Goal: Task Accomplishment & Management: Manage account settings

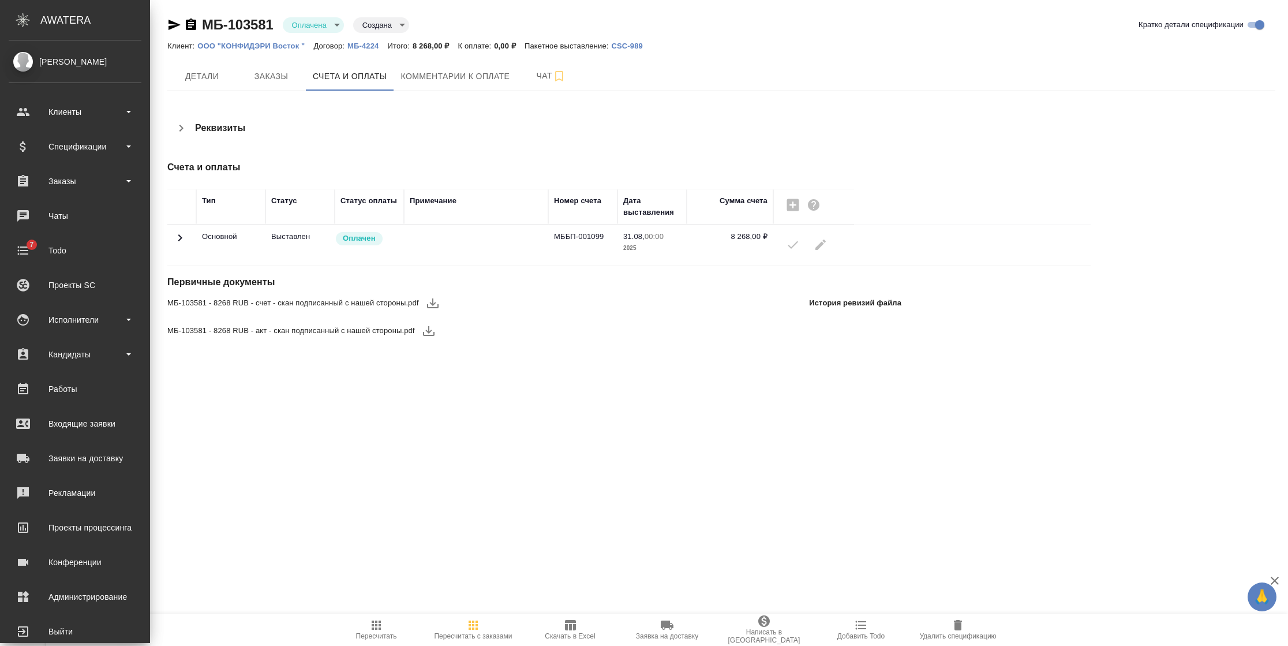
click at [167, 242] on td at bounding box center [181, 245] width 29 height 40
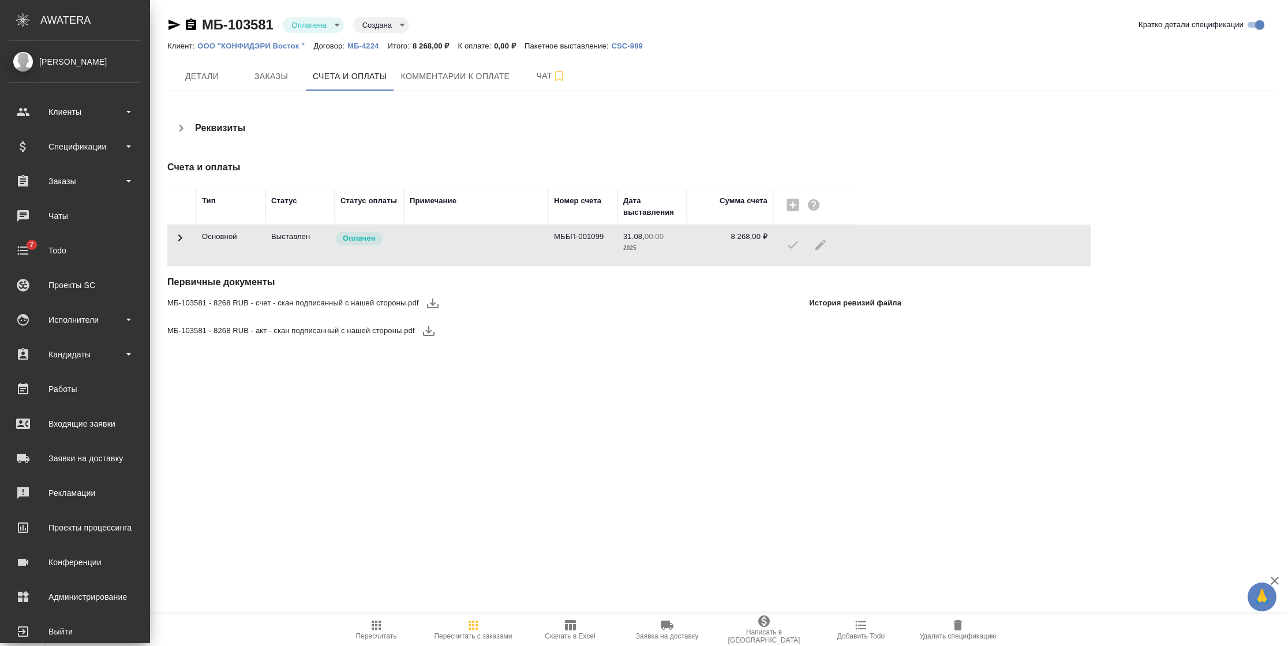
click at [171, 246] on td at bounding box center [181, 245] width 29 height 40
click at [174, 247] on td at bounding box center [181, 245] width 29 height 40
click at [175, 241] on icon at bounding box center [180, 238] width 14 height 14
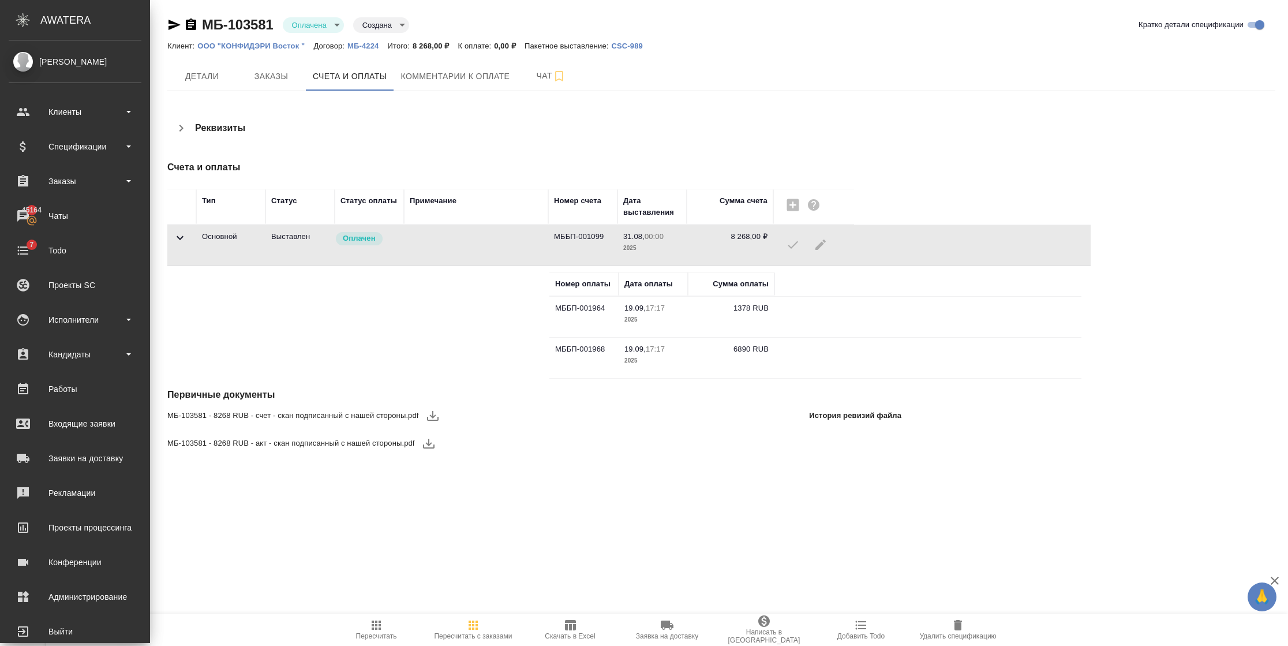
click at [175, 241] on icon at bounding box center [180, 238] width 14 height 14
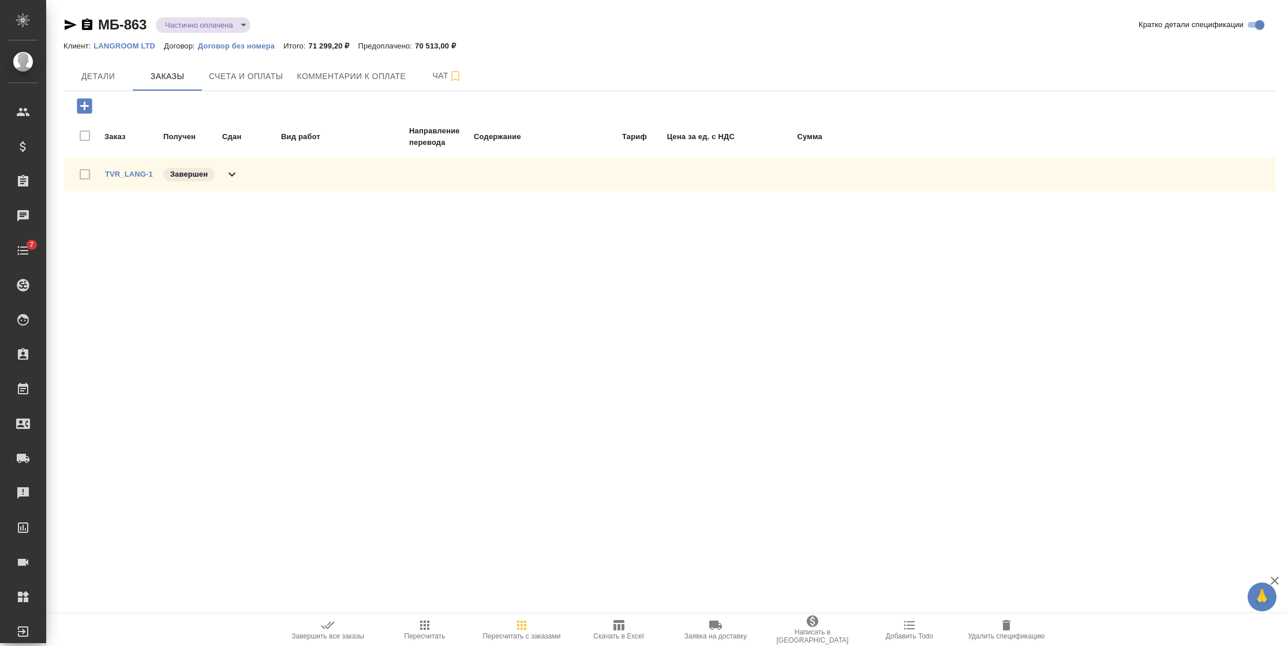
click at [146, 180] on div "TVR_LANG-1 Завершен" at bounding box center [172, 174] width 134 height 16
click at [140, 173] on link "TVR_LANG-1" at bounding box center [129, 174] width 48 height 9
click at [116, 77] on span "Детали" at bounding box center [97, 76] width 55 height 14
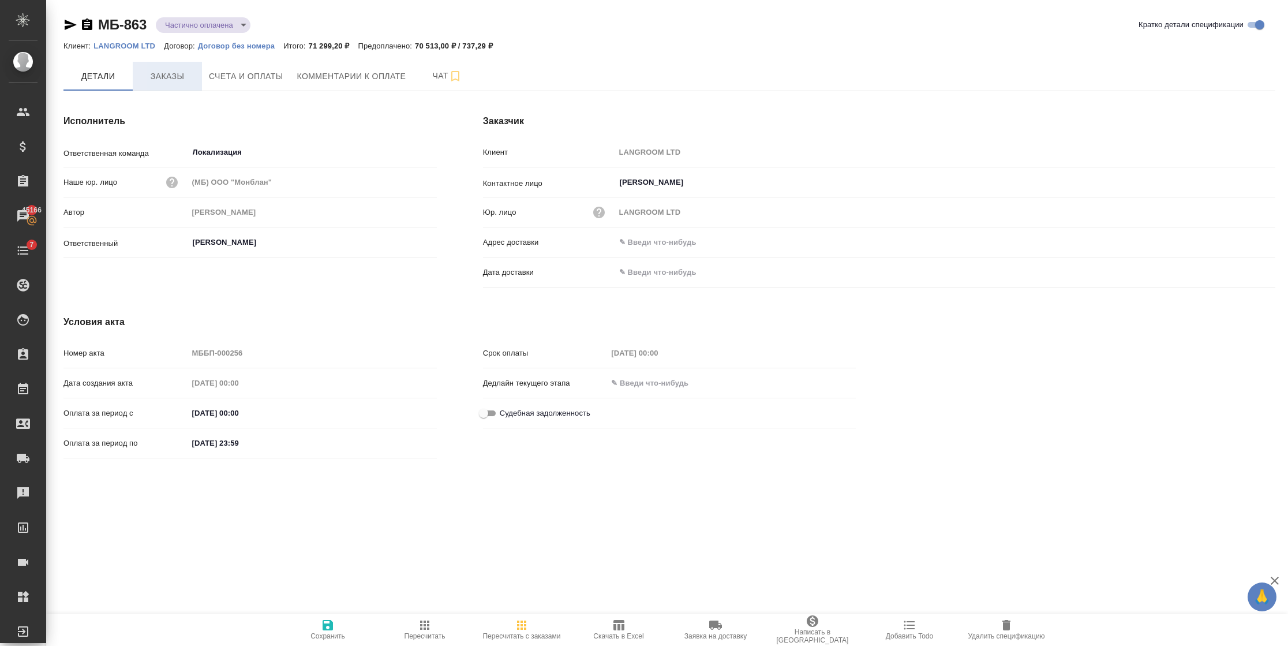
click at [171, 63] on button "Заказы" at bounding box center [167, 76] width 69 height 29
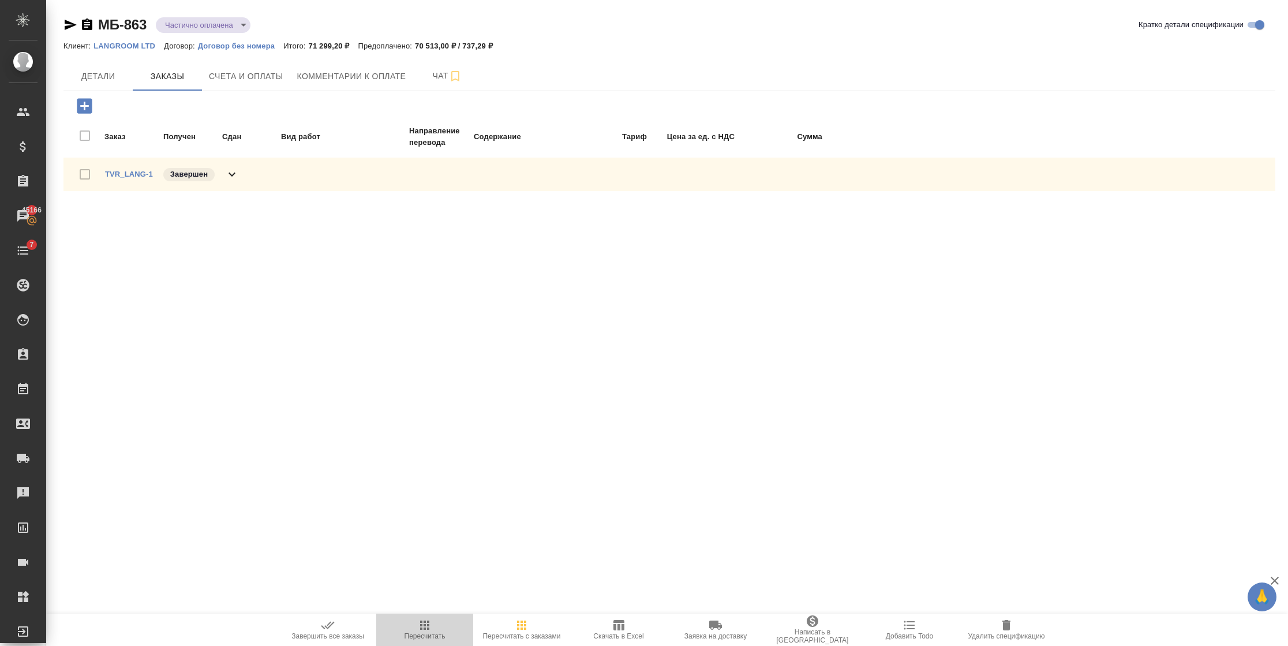
click at [424, 627] on icon "button" at bounding box center [425, 625] width 14 height 14
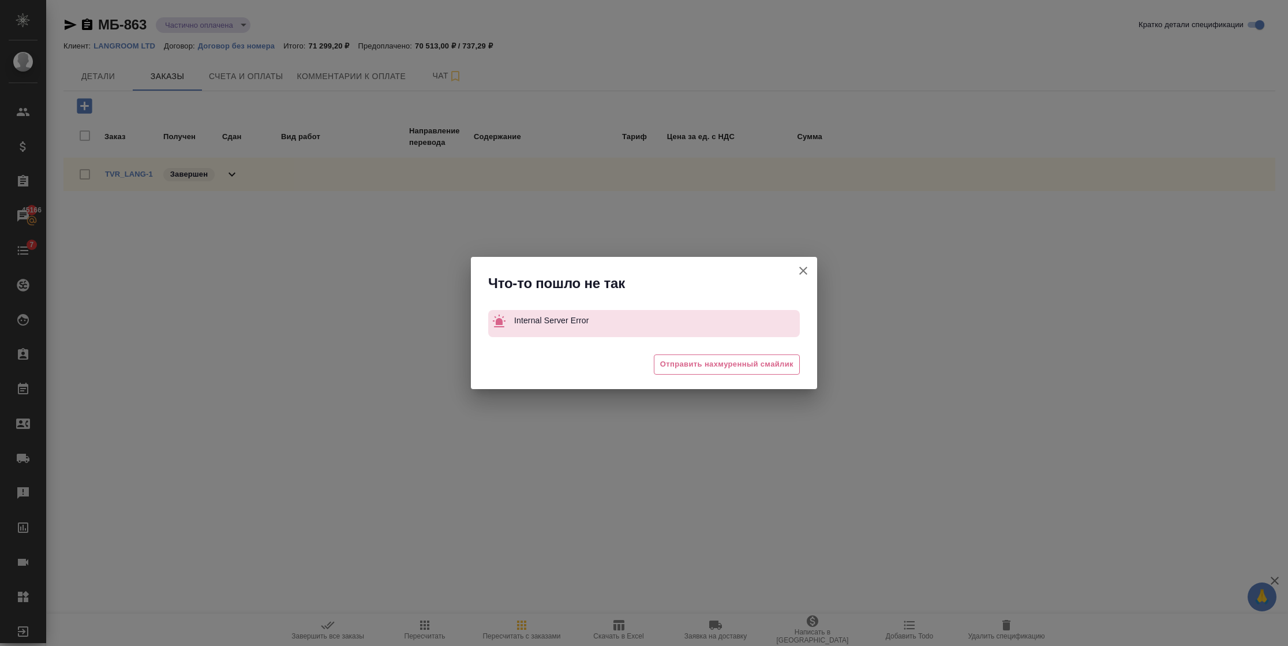
click at [805, 275] on icon "button" at bounding box center [803, 271] width 14 height 14
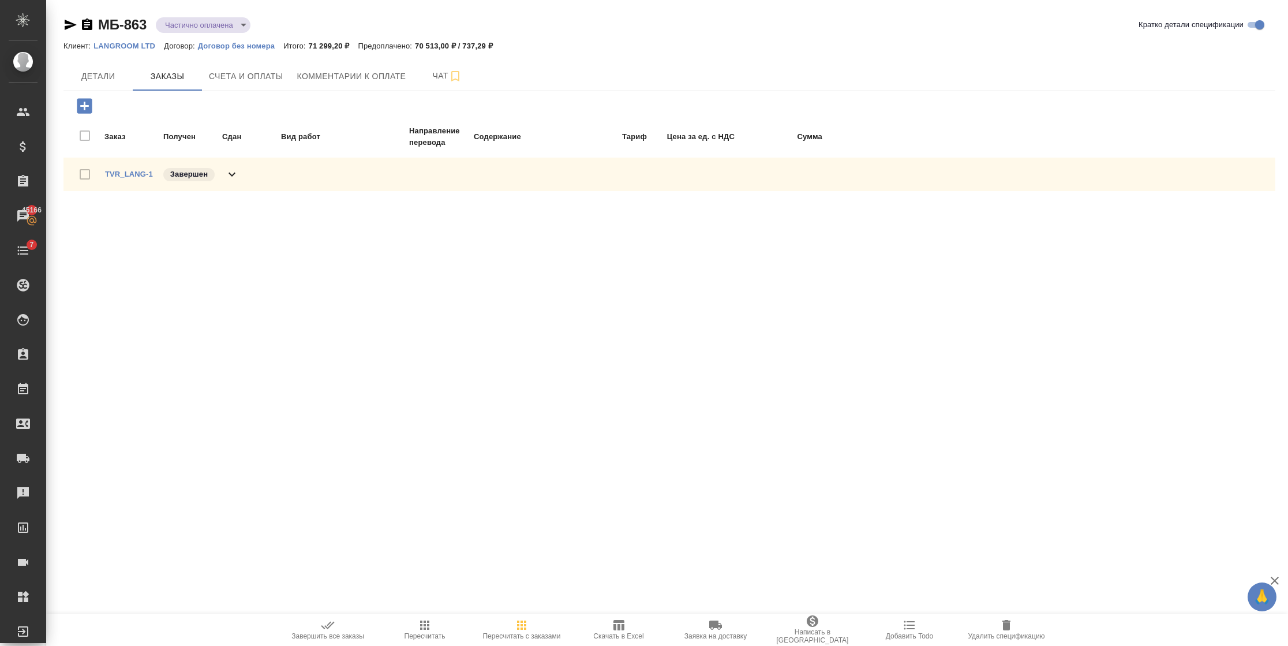
click at [269, 91] on div "Заказ Получен Сдан Вид работ Направление перевода Содержание Тариф Цена за ед. …" at bounding box center [669, 143] width 1212 height 104
click at [264, 83] on button "Счета и оплаты" at bounding box center [246, 76] width 88 height 29
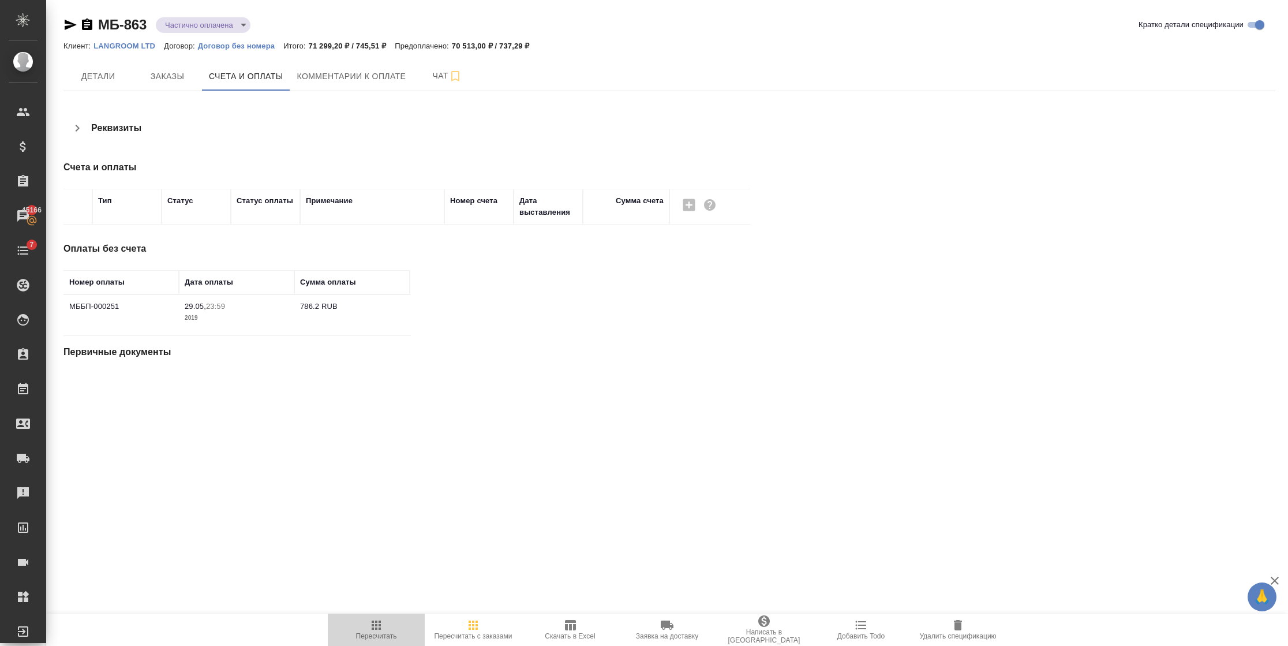
click at [378, 627] on icon "button" at bounding box center [376, 625] width 14 height 14
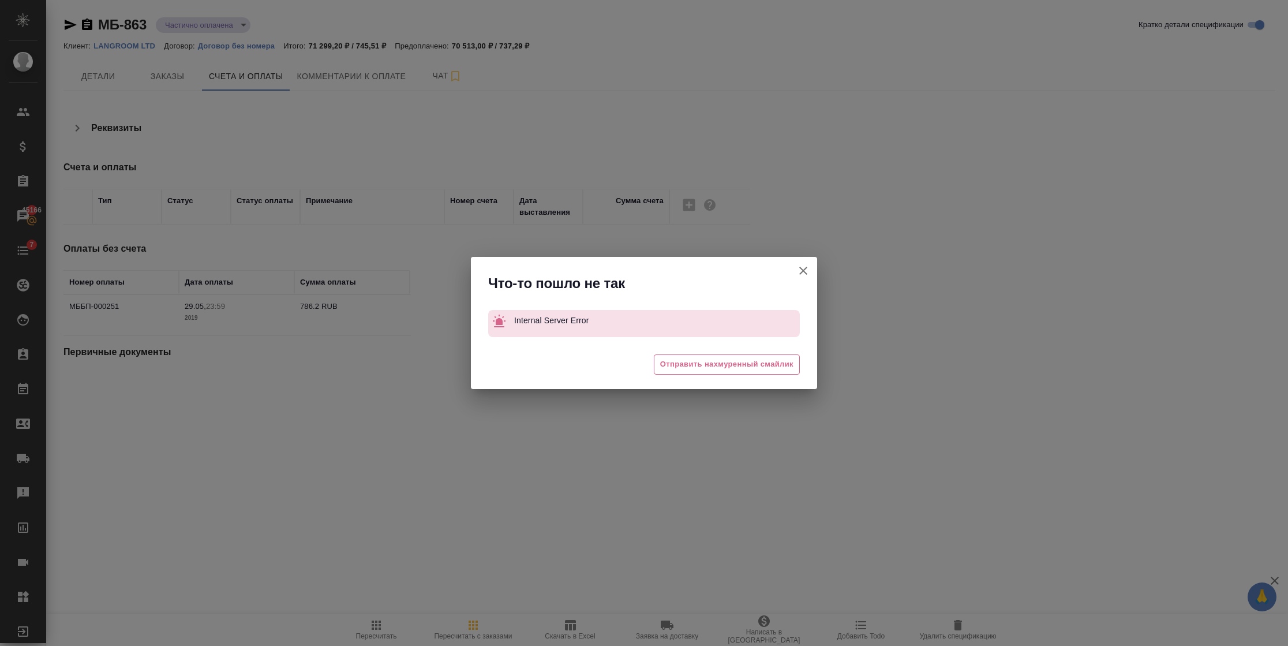
click at [809, 263] on button "Кратко детали спецификации" at bounding box center [803, 271] width 28 height 28
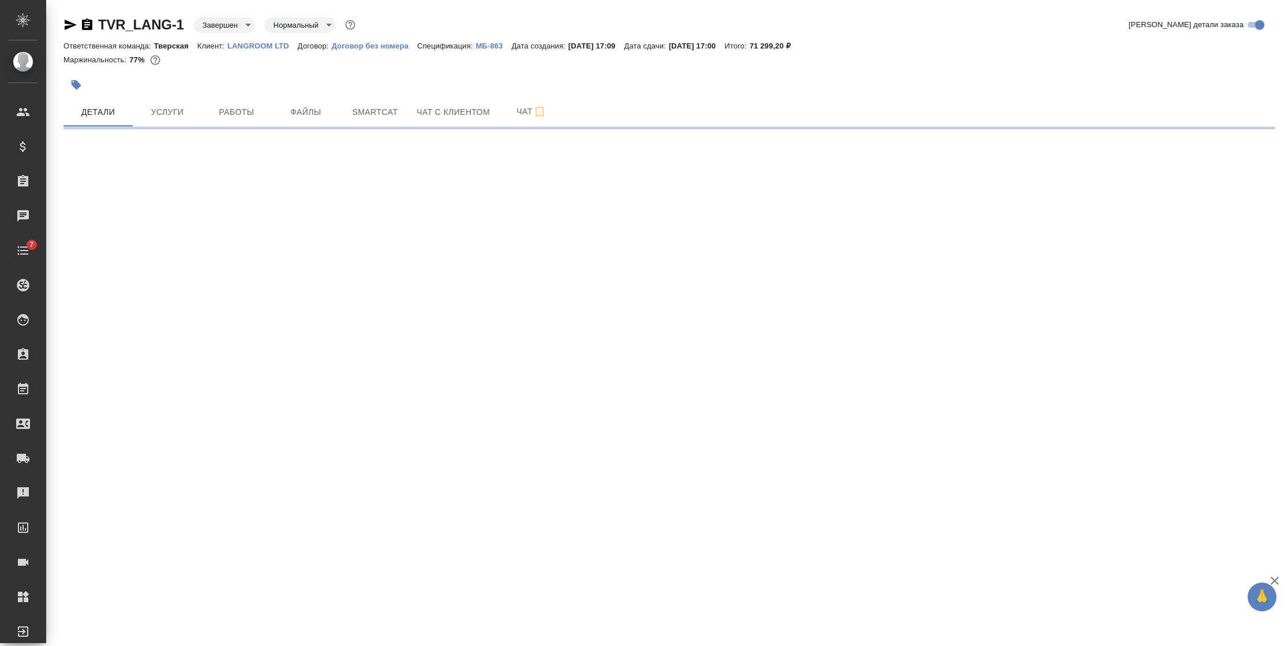
select select "RU"
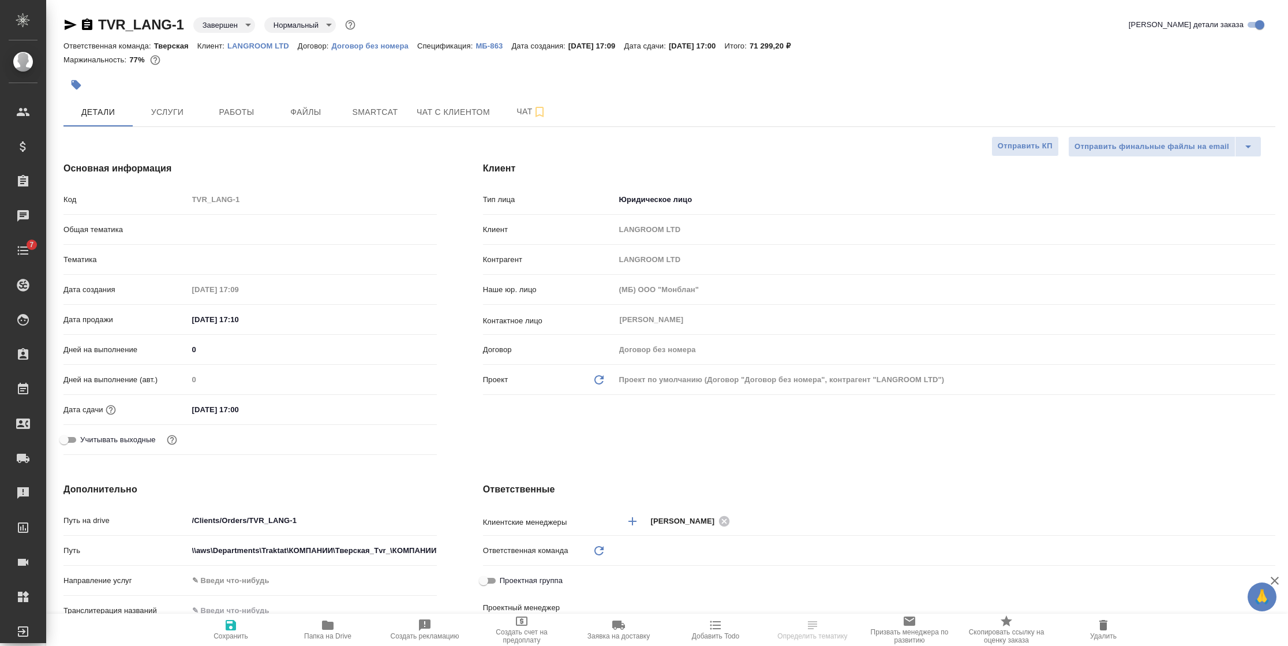
type textarea "x"
type input "Локализация"
type input "[PERSON_NAME]"
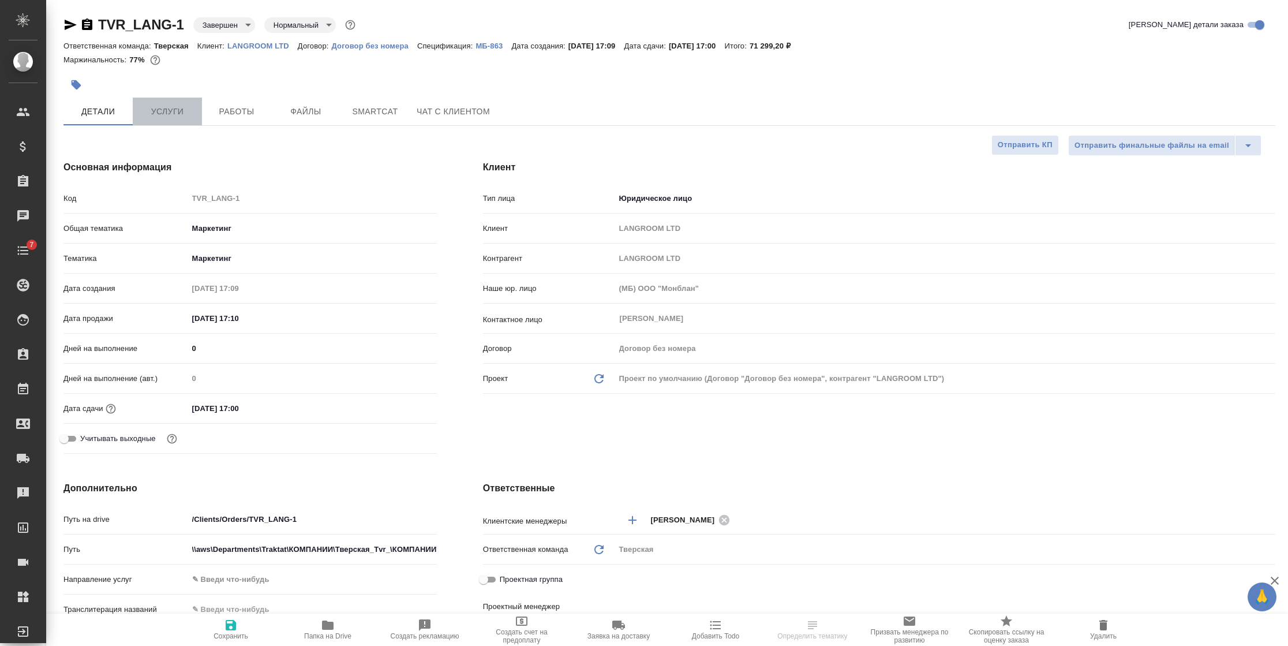
click at [164, 120] on button "Услуги" at bounding box center [167, 112] width 69 height 28
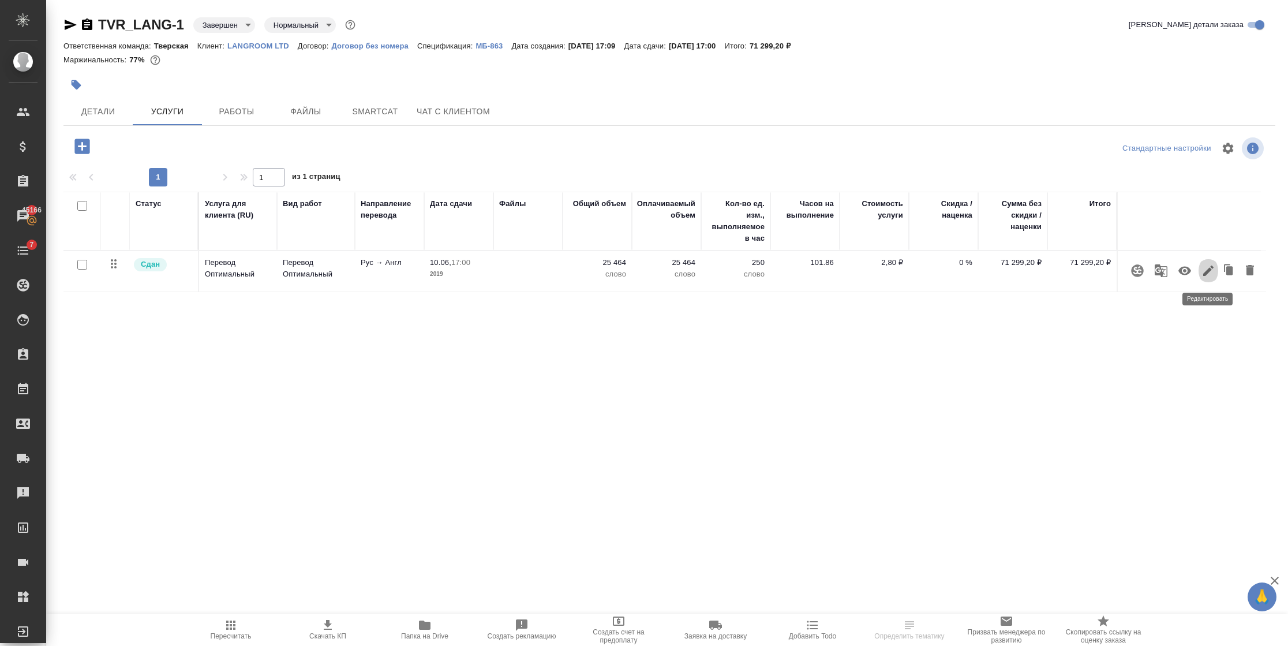
click at [1205, 268] on icon "button" at bounding box center [1208, 271] width 14 height 14
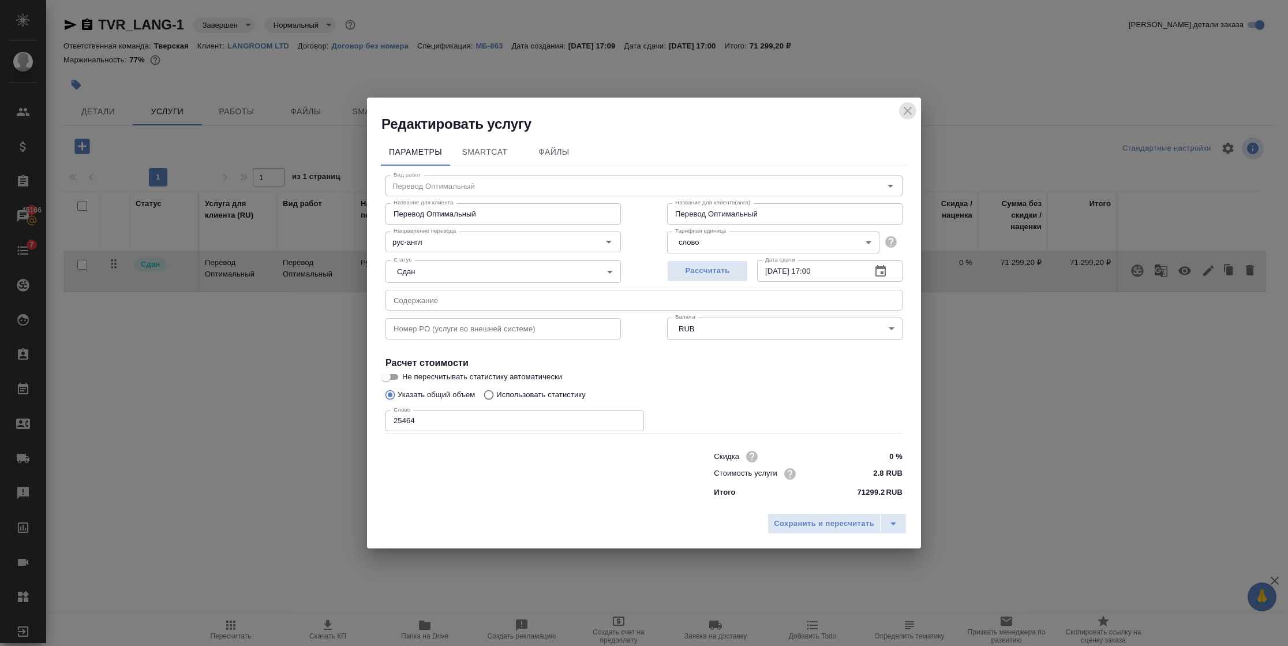
click at [903, 104] on icon "close" at bounding box center [908, 111] width 14 height 14
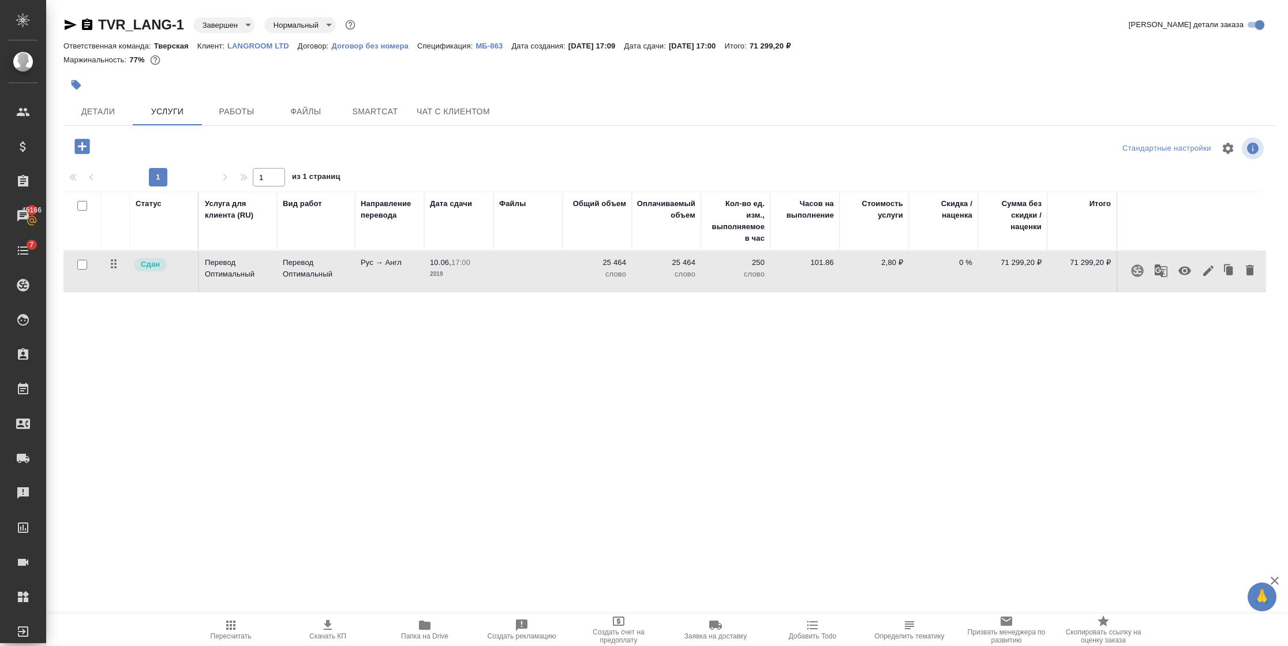
click at [519, 435] on div "Статус Услуга для клиента (RU) Вид работ Направление перевода Дата сдачи Файлы …" at bounding box center [664, 316] width 1202 height 248
click at [1210, 264] on icon "button" at bounding box center [1208, 271] width 14 height 14
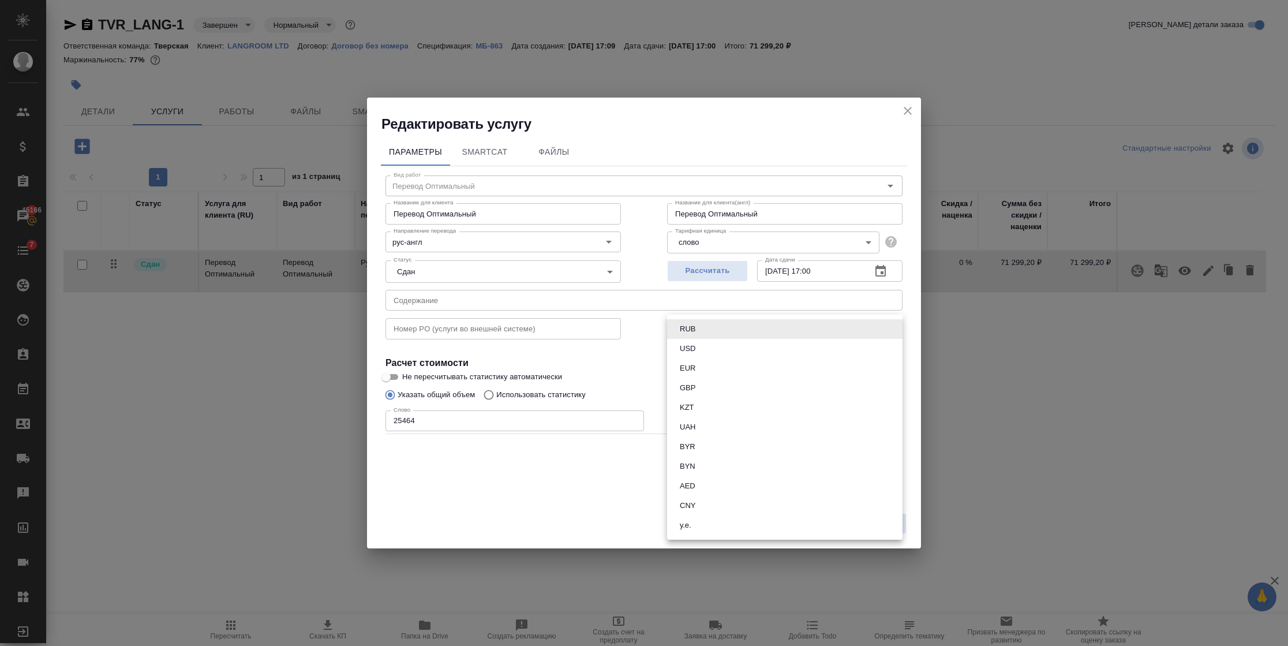
click at [764, 321] on body "🙏 .cls-1 fill:#fff; AWATERA Semenets Irina Клиенты Спецификации Заказы 45166 Ча…" at bounding box center [644, 323] width 1288 height 646
click at [725, 364] on li "EUR" at bounding box center [784, 368] width 235 height 20
type input "EUR"
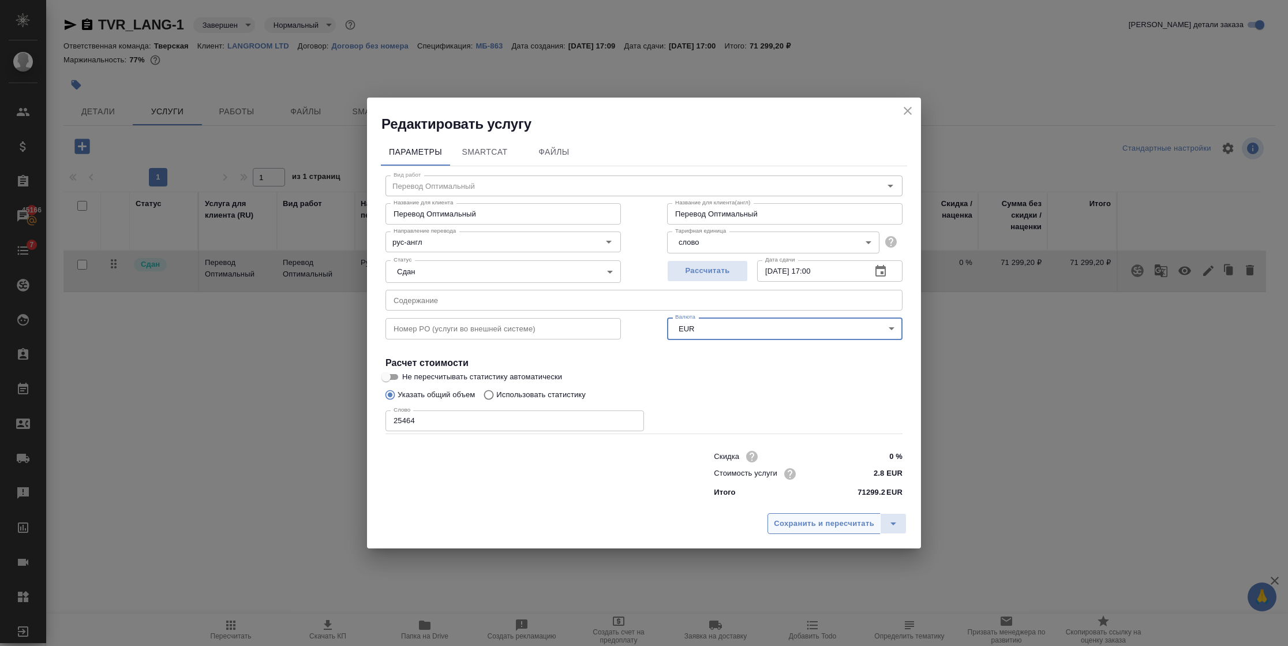
click at [833, 525] on span "Сохранить и пересчитать" at bounding box center [824, 523] width 100 height 13
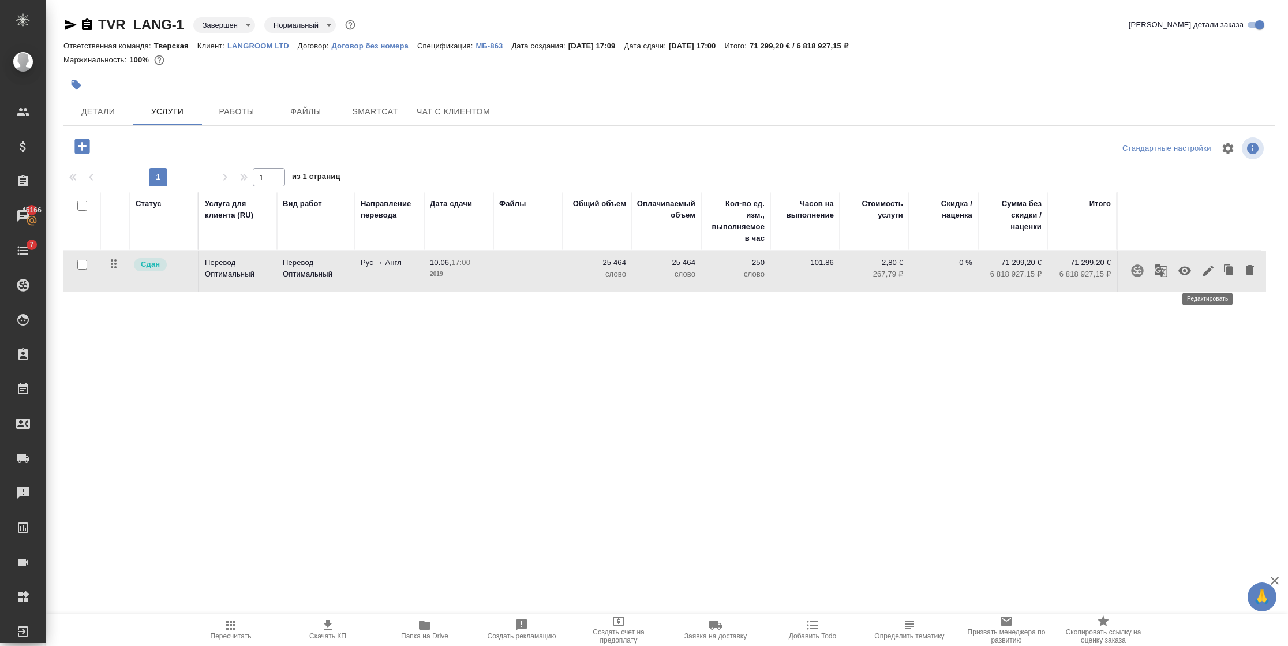
click at [1207, 273] on icon "button" at bounding box center [1208, 270] width 10 height 10
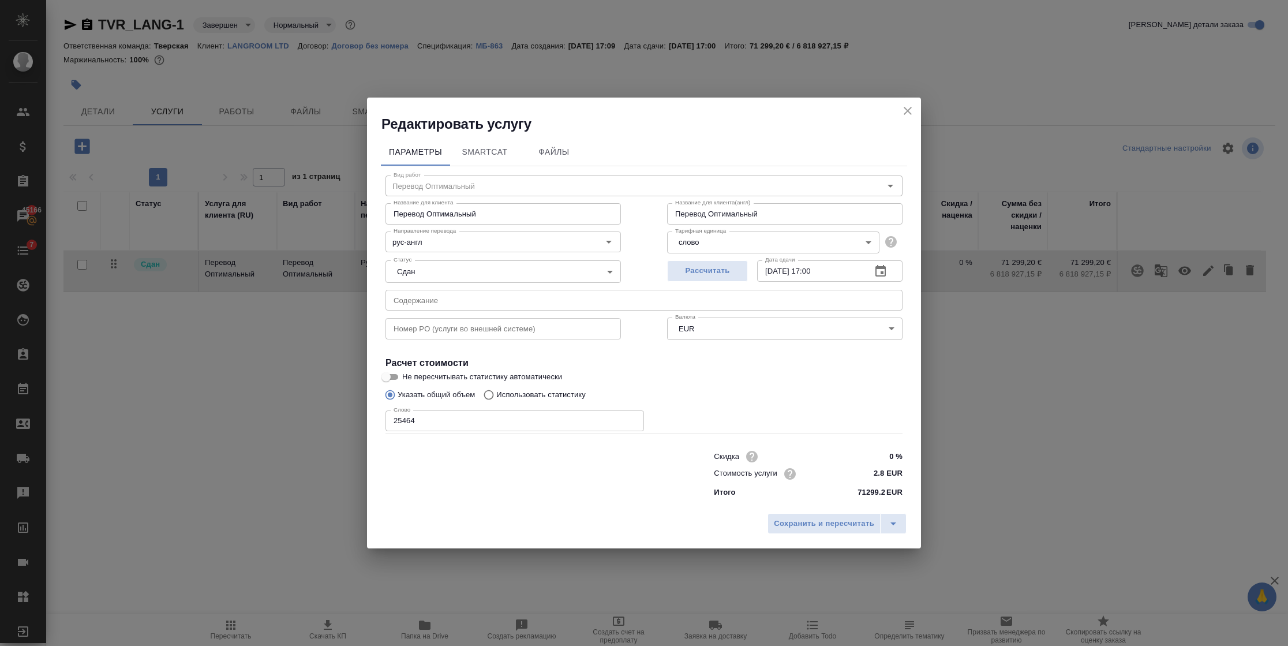
click at [792, 324] on body "🙏 .cls-1 fill:#fff; AWATERA Semenets Irina Клиенты Спецификации Заказы 45166 Ча…" at bounding box center [644, 323] width 1288 height 646
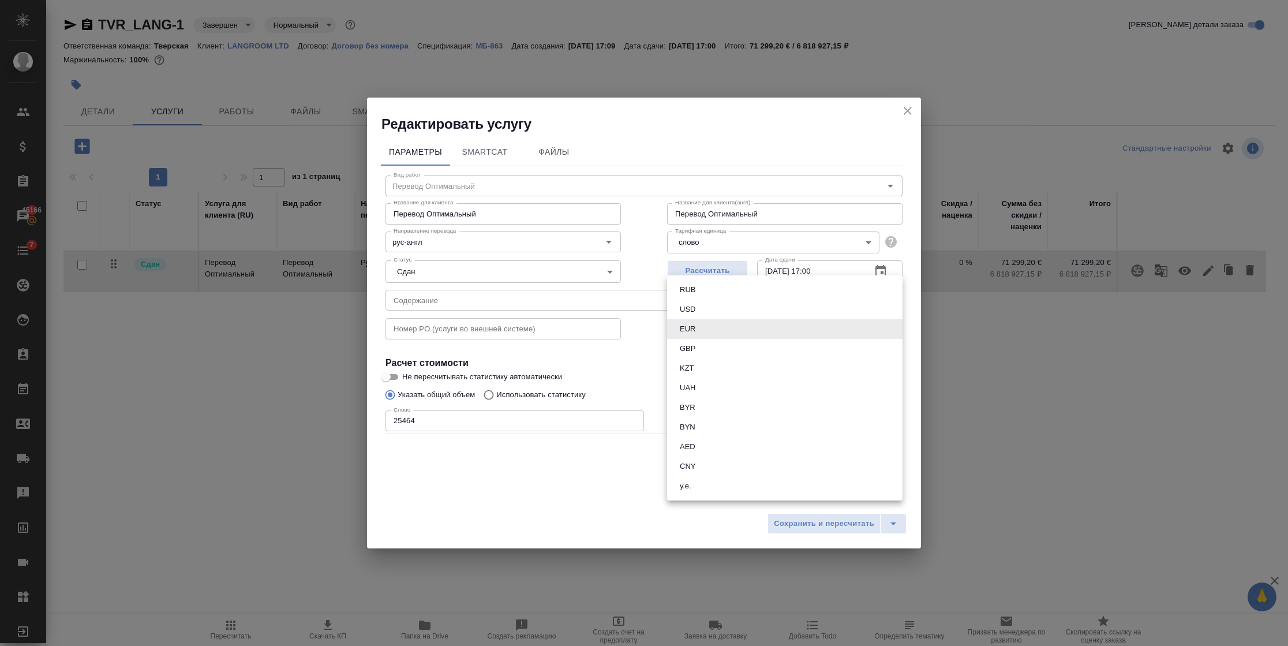
click at [709, 287] on li "RUB" at bounding box center [784, 290] width 235 height 20
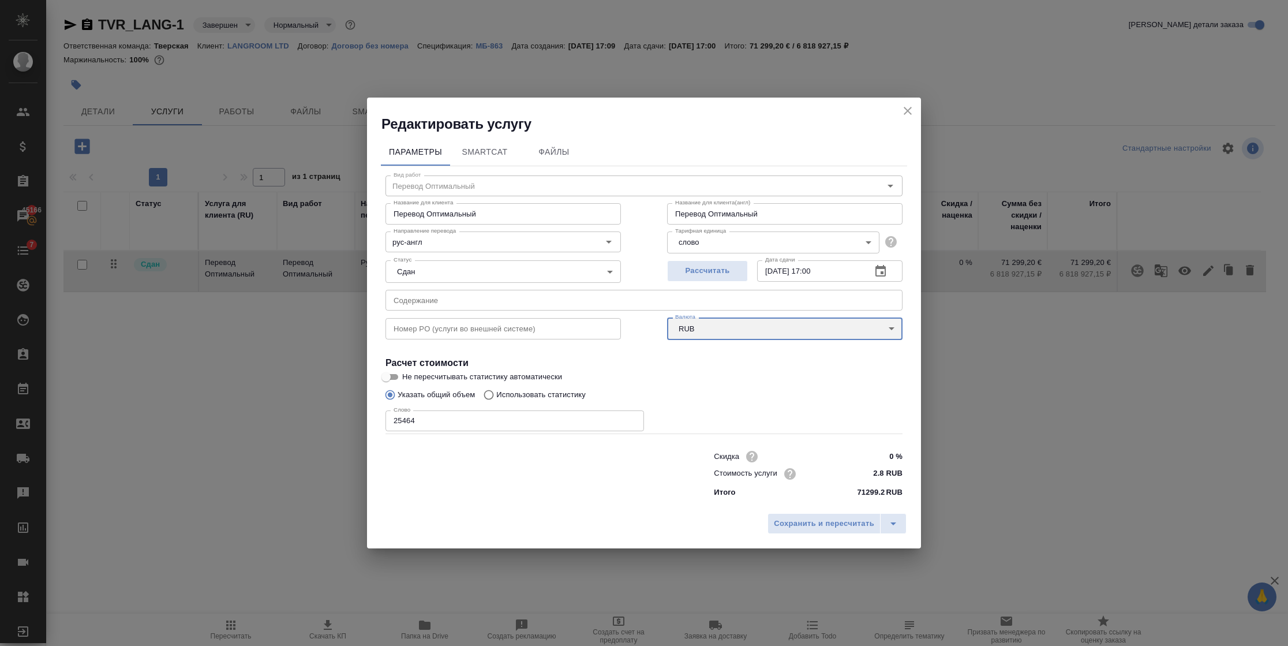
type input "RUB"
click at [811, 522] on span "Сохранить и пересчитать" at bounding box center [824, 523] width 100 height 13
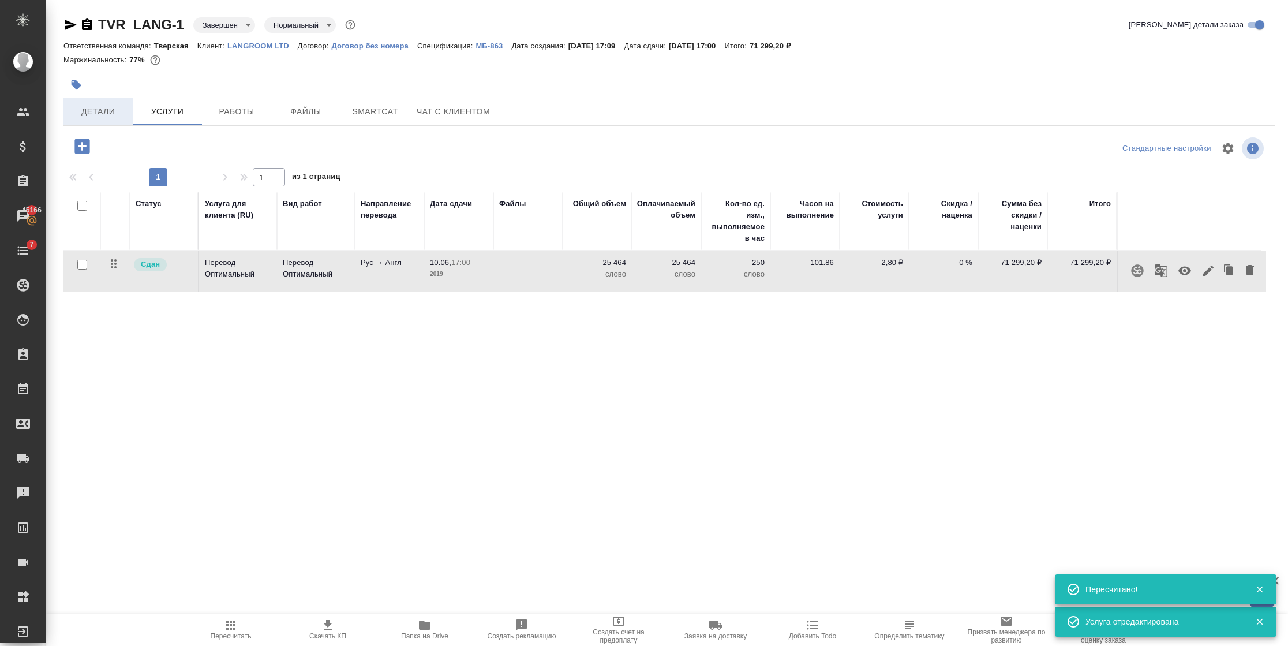
click at [103, 103] on button "Детали" at bounding box center [97, 112] width 69 height 28
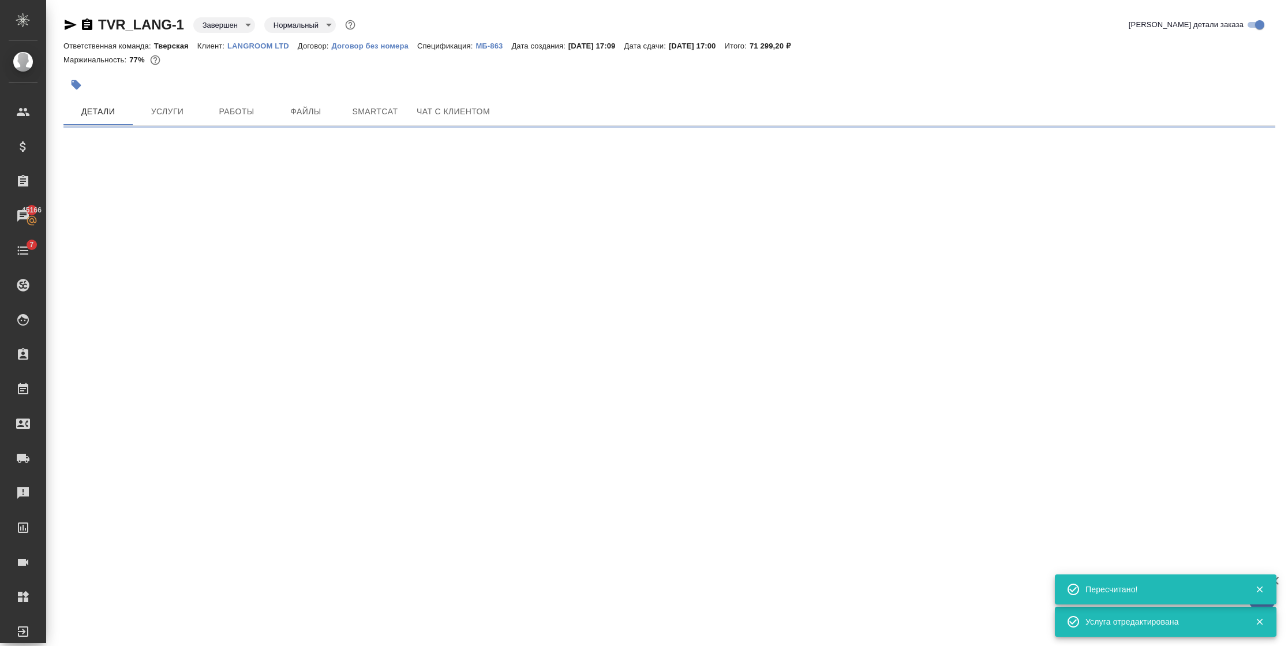
select select "RU"
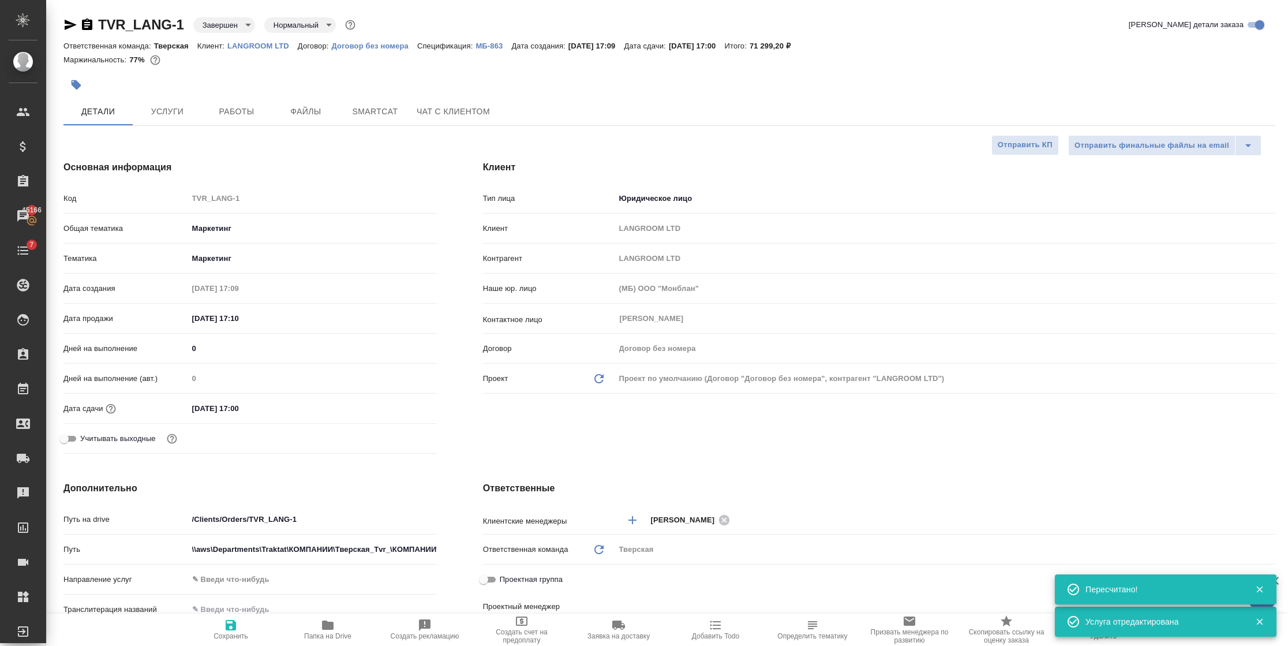
type textarea "x"
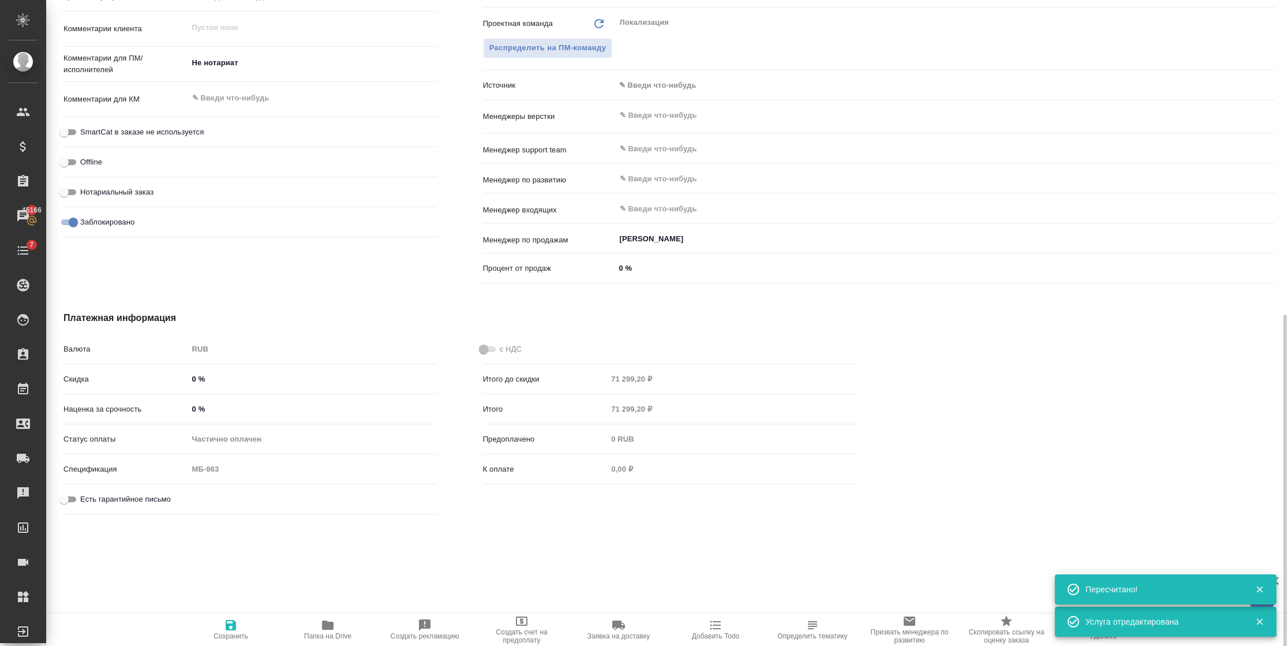
scroll to position [622, 0]
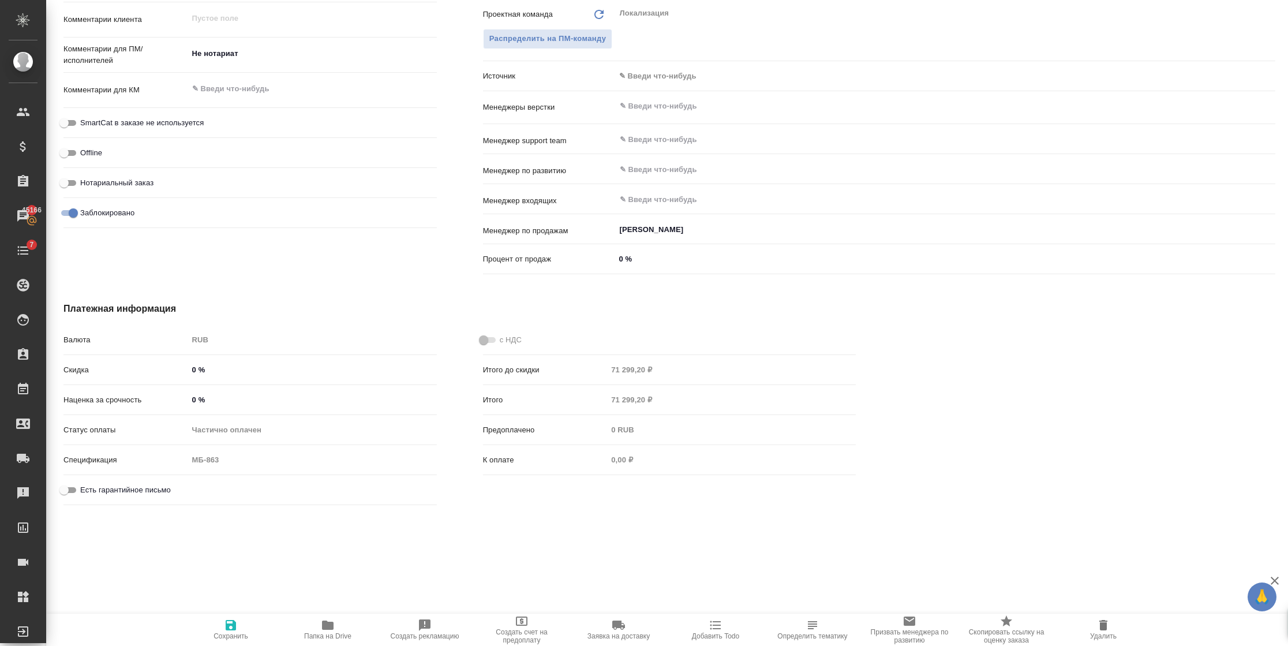
click at [209, 338] on div "RUB" at bounding box center [312, 340] width 249 height 20
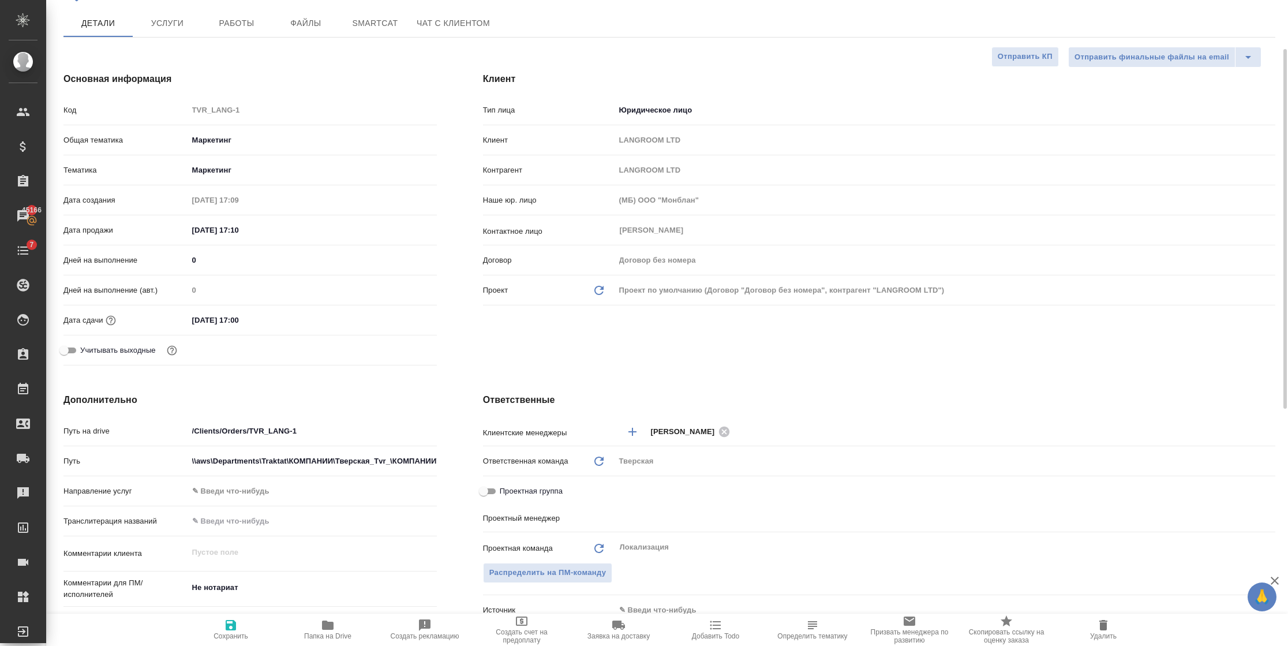
scroll to position [348, 0]
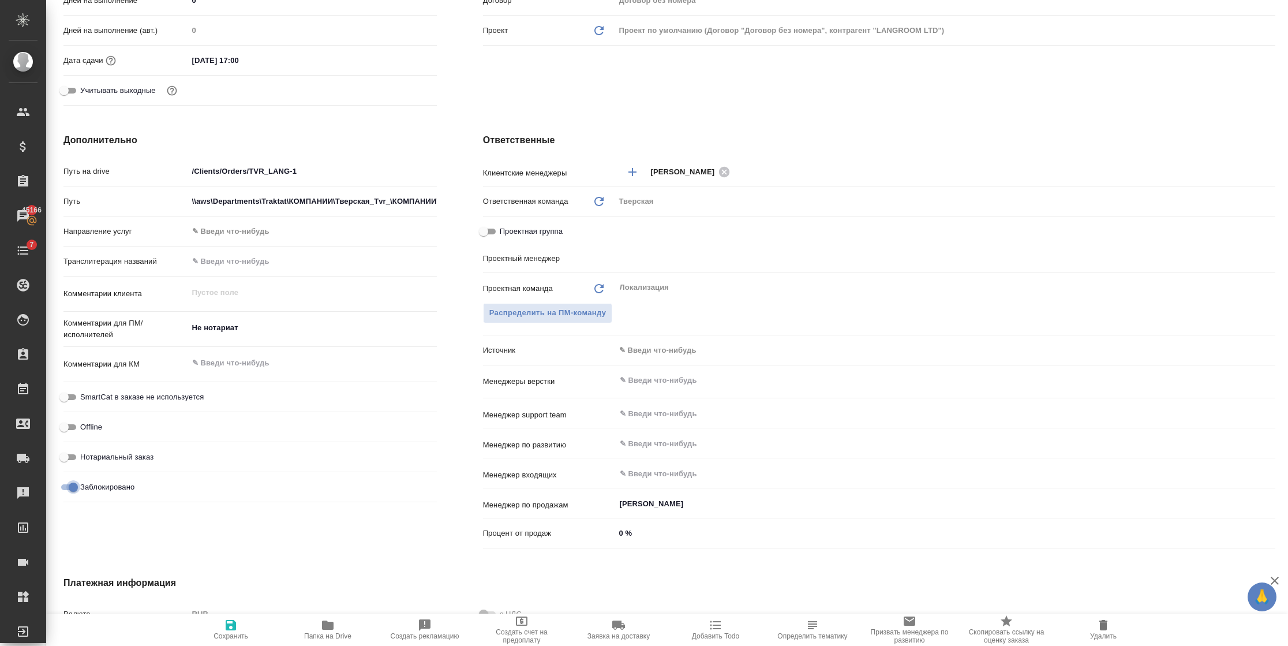
click at [78, 487] on input "Заблокировано" at bounding box center [74, 487] width 42 height 14
checkbox input "false"
type textarea "x"
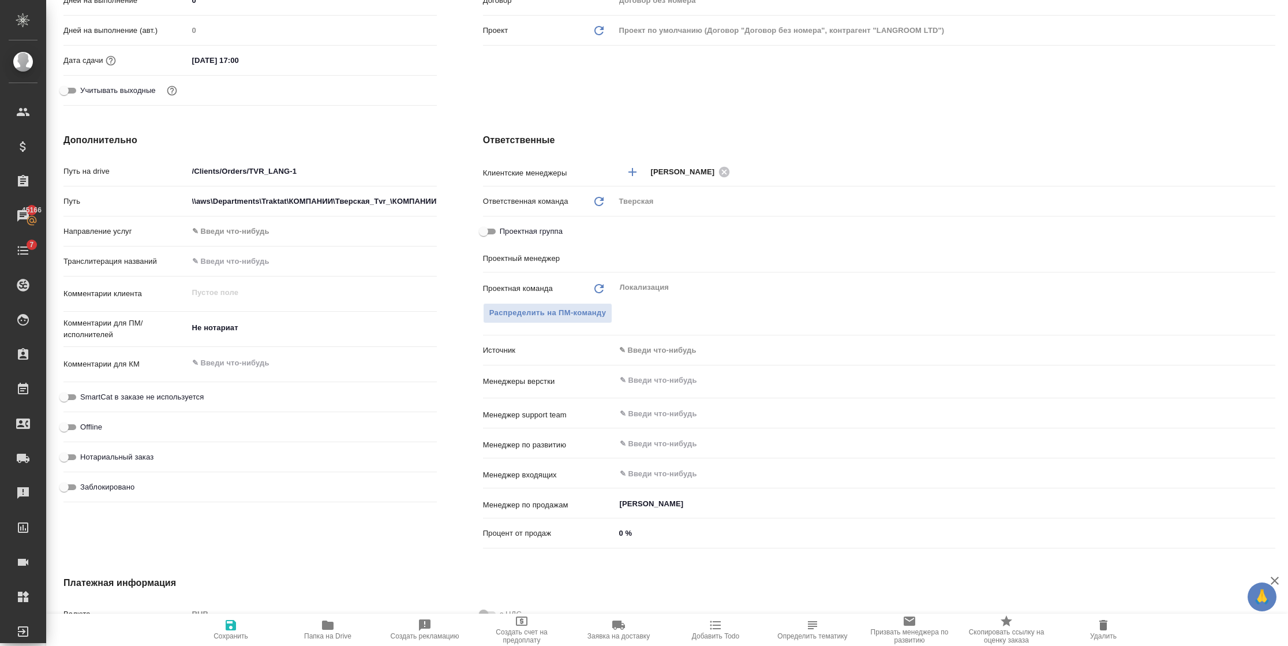
click at [231, 626] on icon "button" at bounding box center [231, 625] width 14 height 14
type textarea "x"
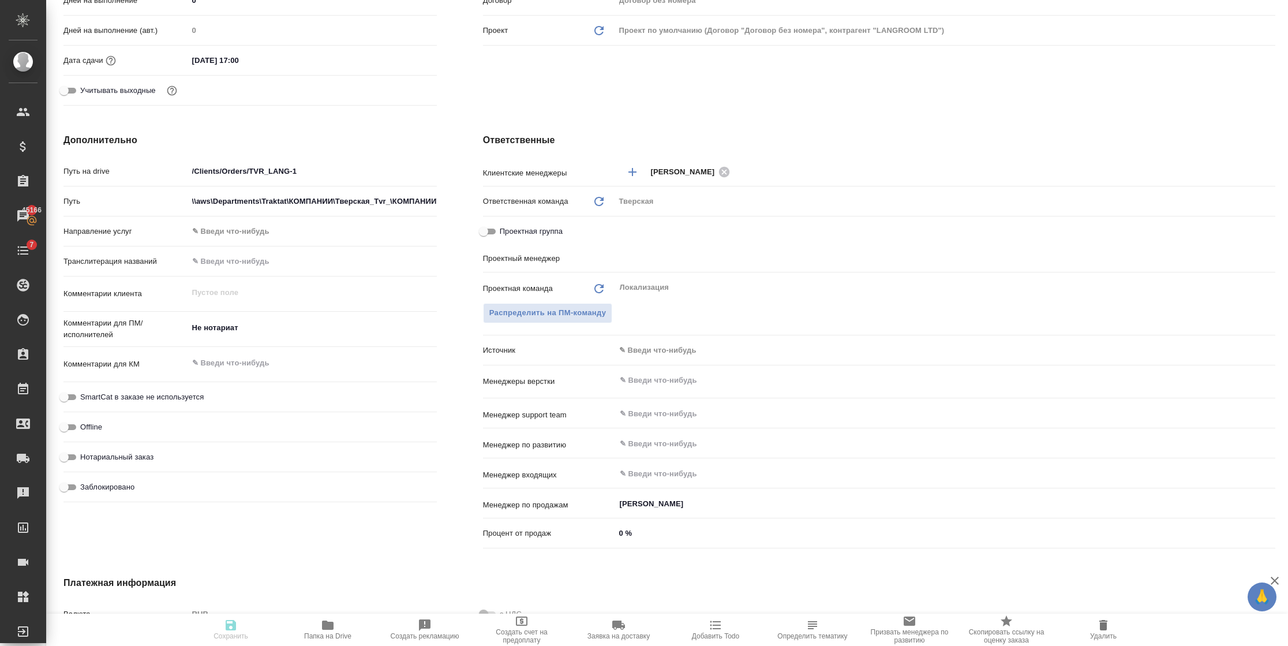
type textarea "x"
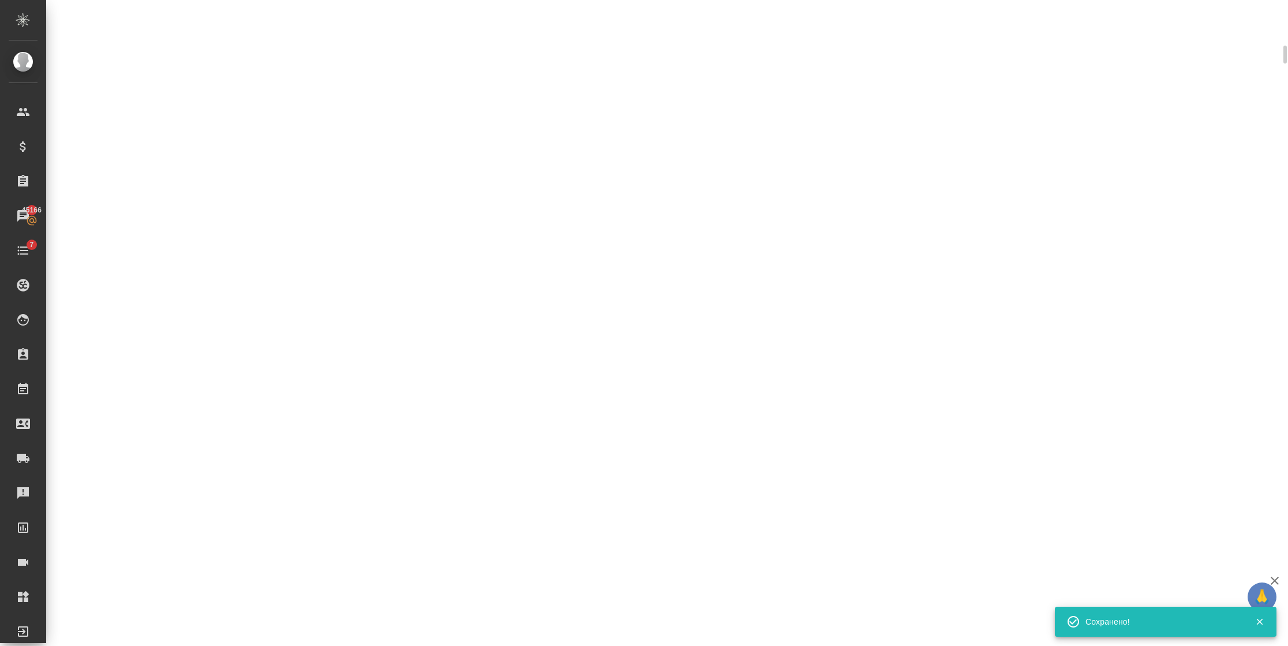
select select "RU"
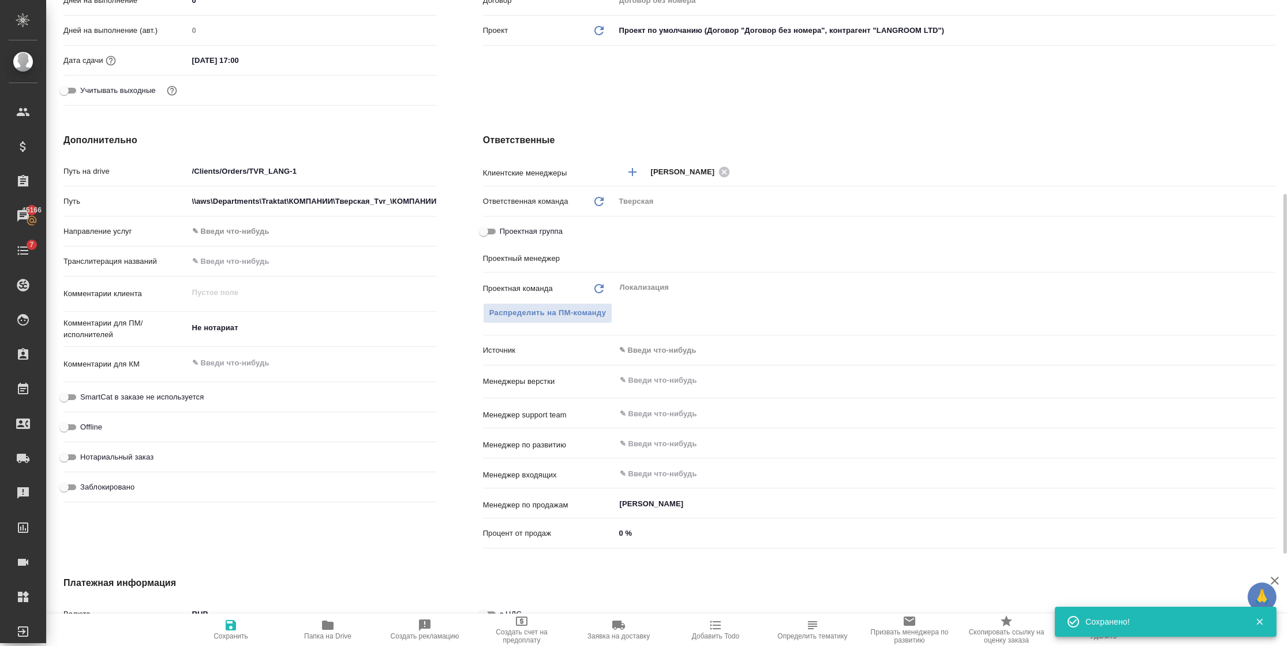
type textarea "x"
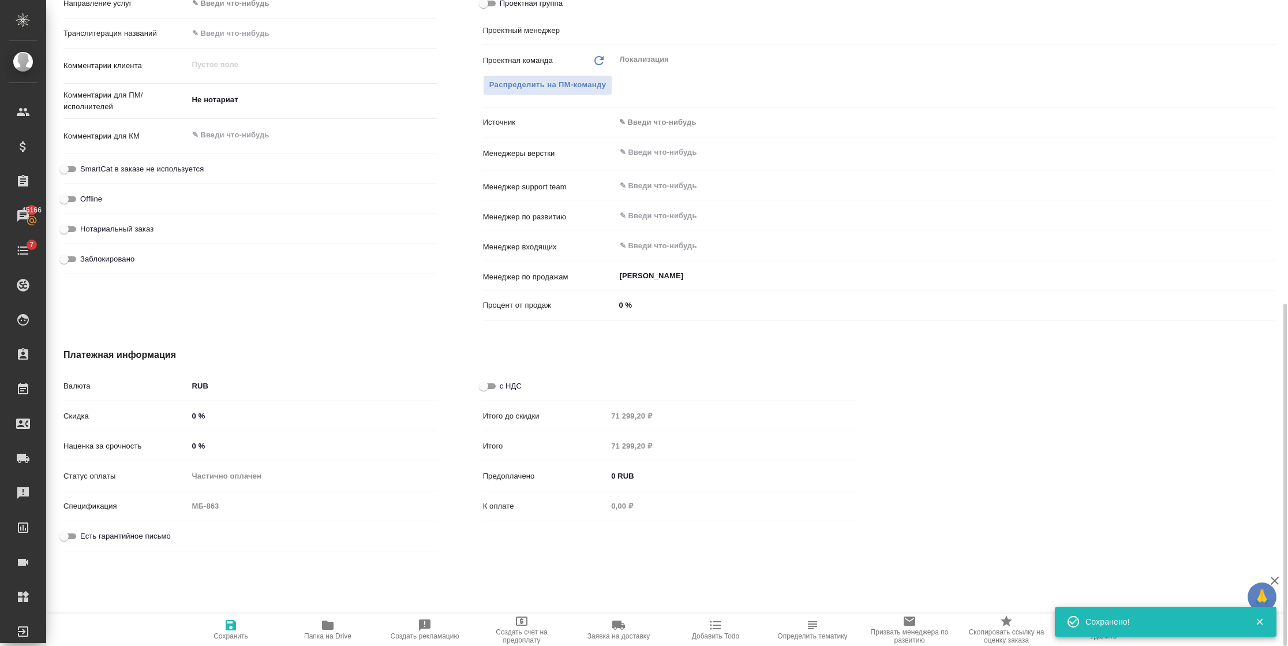
scroll to position [586, 0]
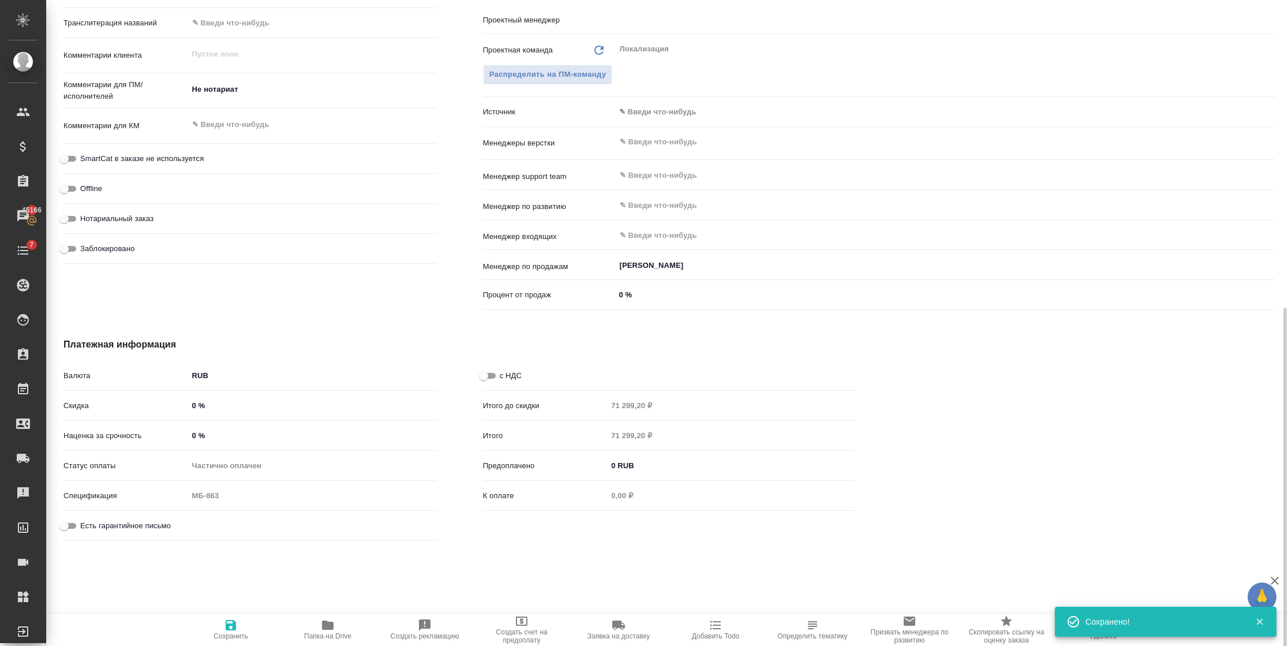
click at [236, 387] on div "Валюта RUB RUB" at bounding box center [249, 380] width 373 height 30
click at [234, 374] on body "🙏 .cls-1 fill:#fff; AWATERA Semenets Irina Клиенты Спецификации Заказы 45166 Ча…" at bounding box center [644, 323] width 1288 height 646
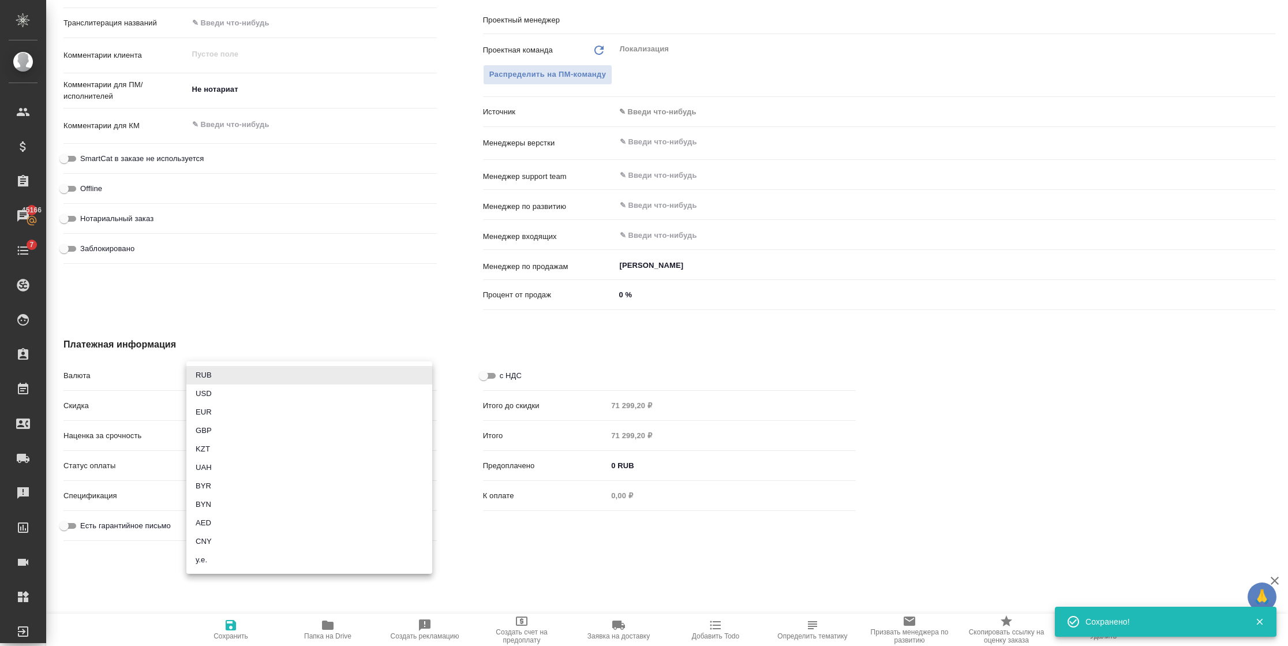
click at [224, 407] on li "EUR" at bounding box center [309, 412] width 246 height 18
type textarea "x"
type input "EUR"
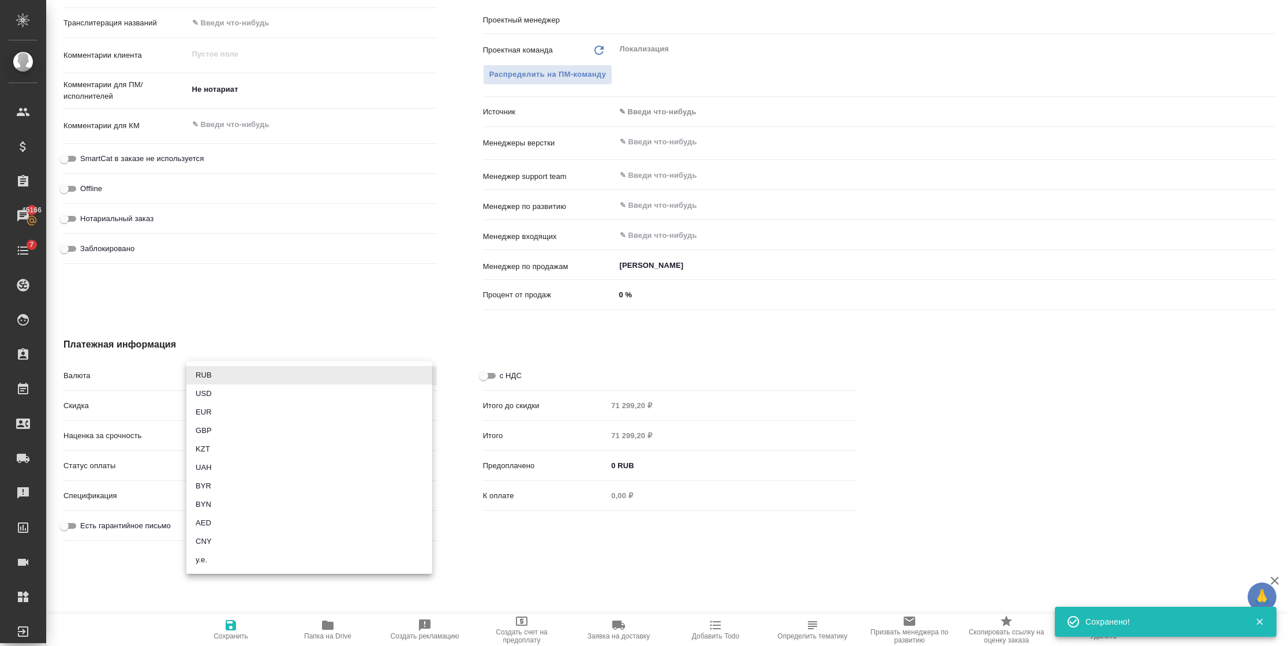
type input "71 299,20 €"
type input "0,00 €"
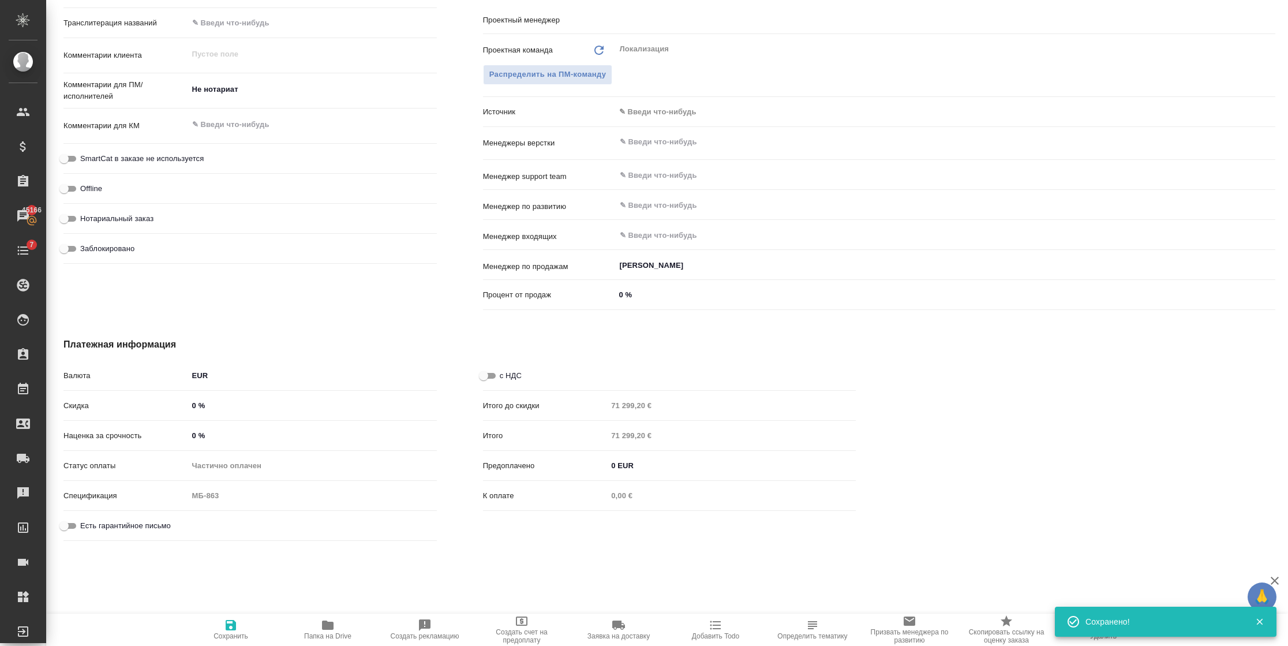
click at [234, 625] on icon "button" at bounding box center [231, 625] width 10 height 10
type textarea "x"
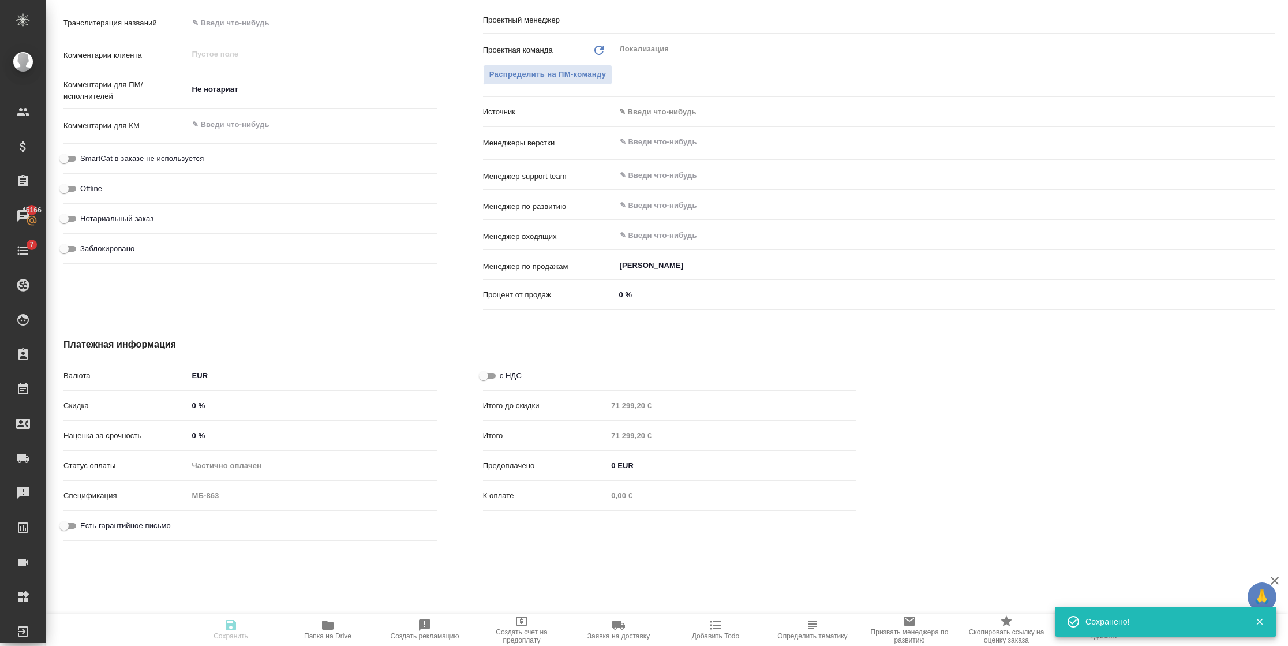
type textarea "x"
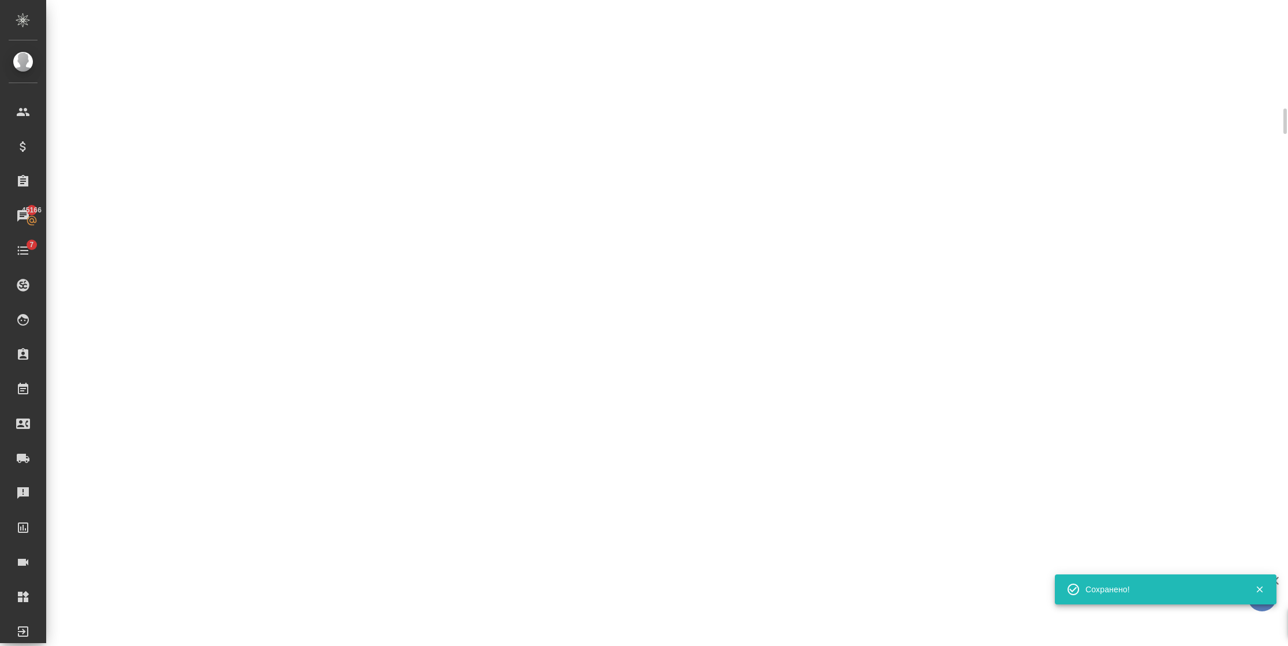
select select "RU"
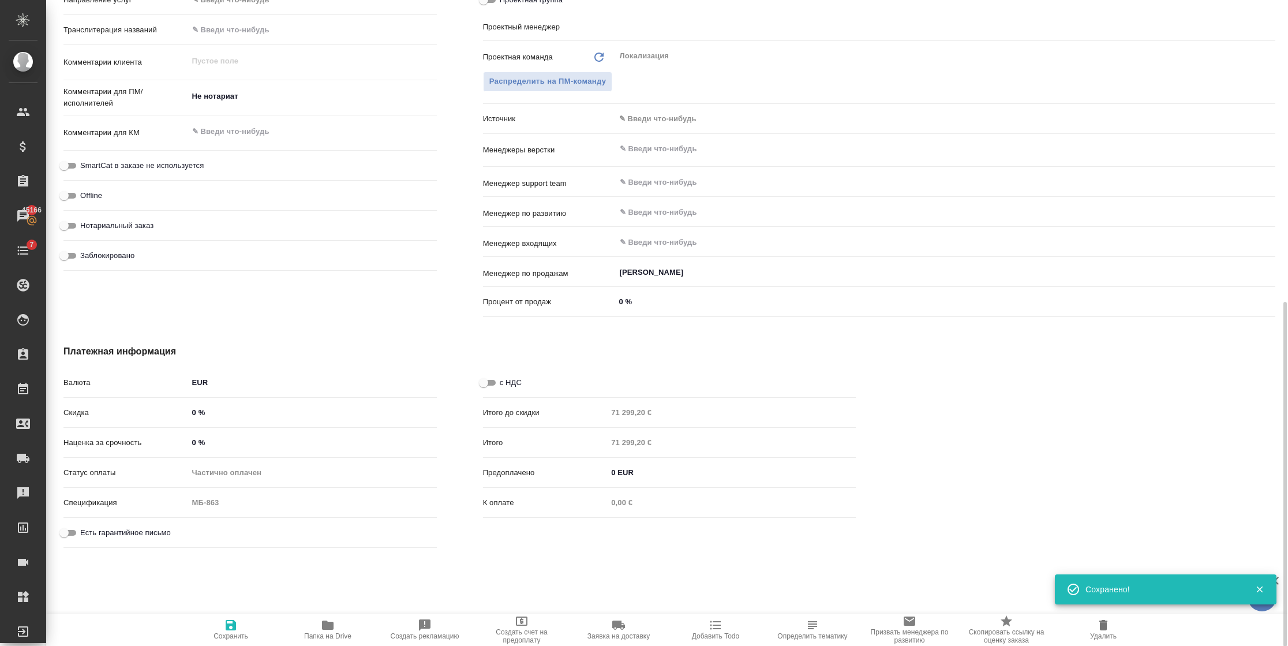
type textarea "x"
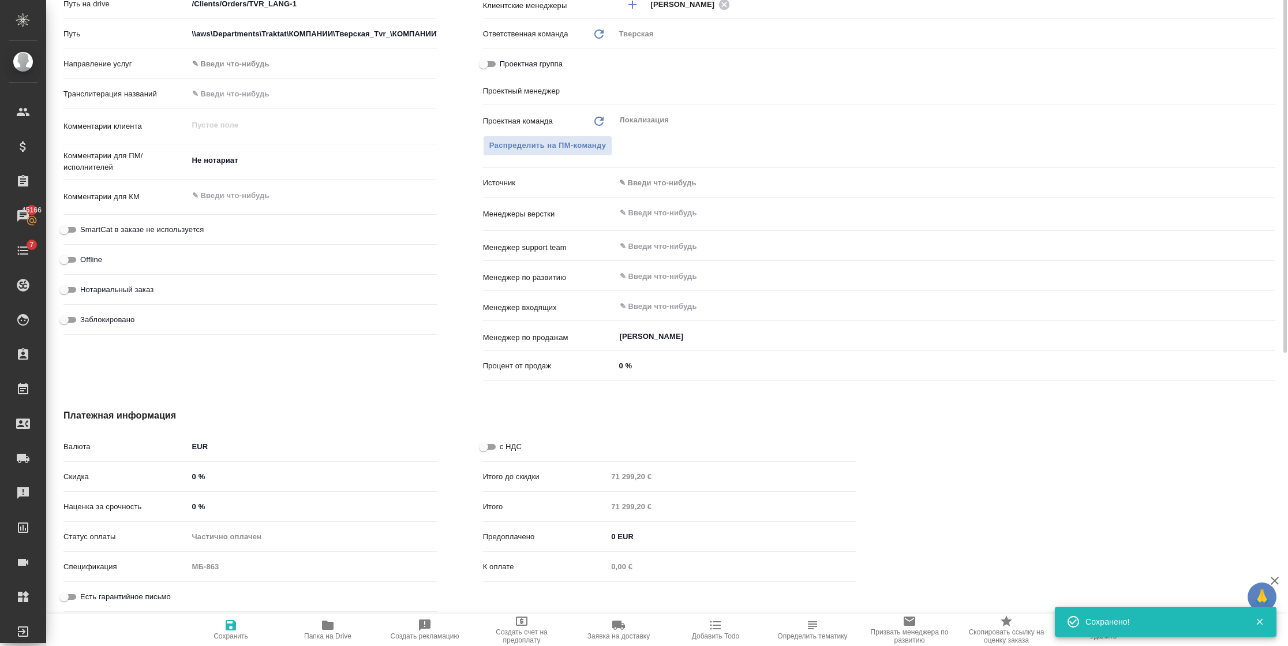
scroll to position [327, 0]
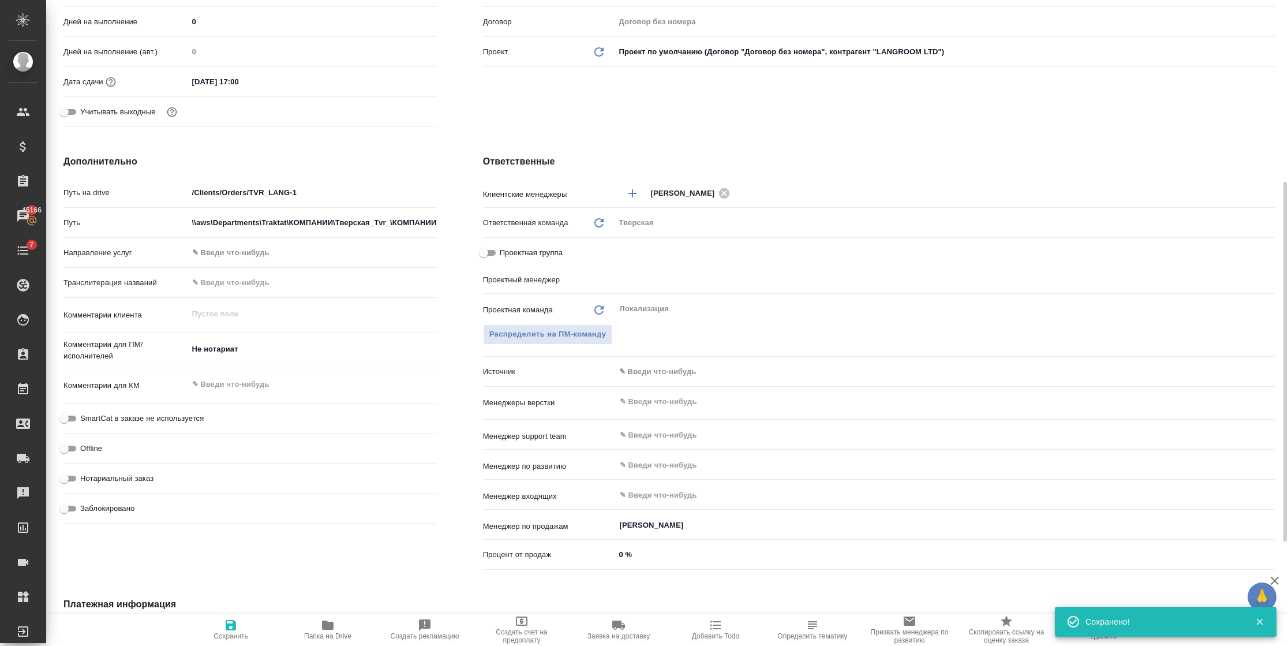
click at [76, 517] on div "Заблокировано" at bounding box center [249, 513] width 373 height 30
click at [86, 510] on span "Заблокировано" at bounding box center [107, 509] width 54 height 12
click at [85, 510] on input "Заблокировано" at bounding box center [64, 508] width 42 height 14
checkbox input "true"
type textarea "x"
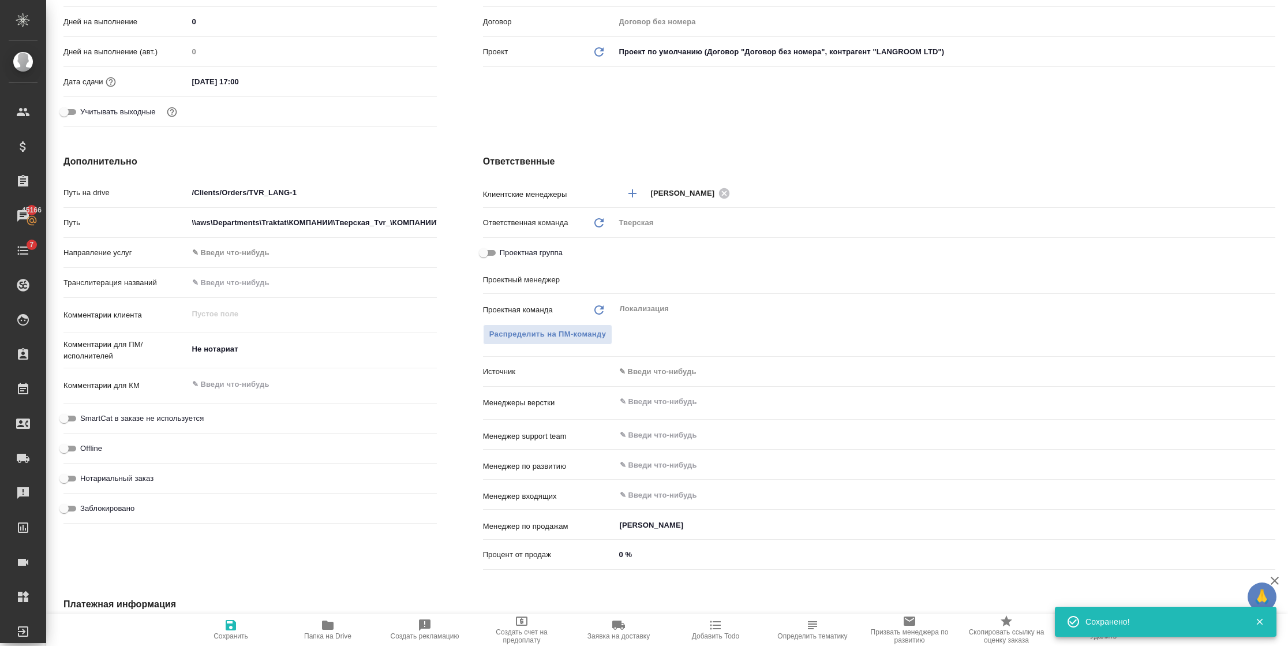
type textarea "x"
click at [218, 628] on span "Сохранить" at bounding box center [230, 629] width 83 height 22
type textarea "x"
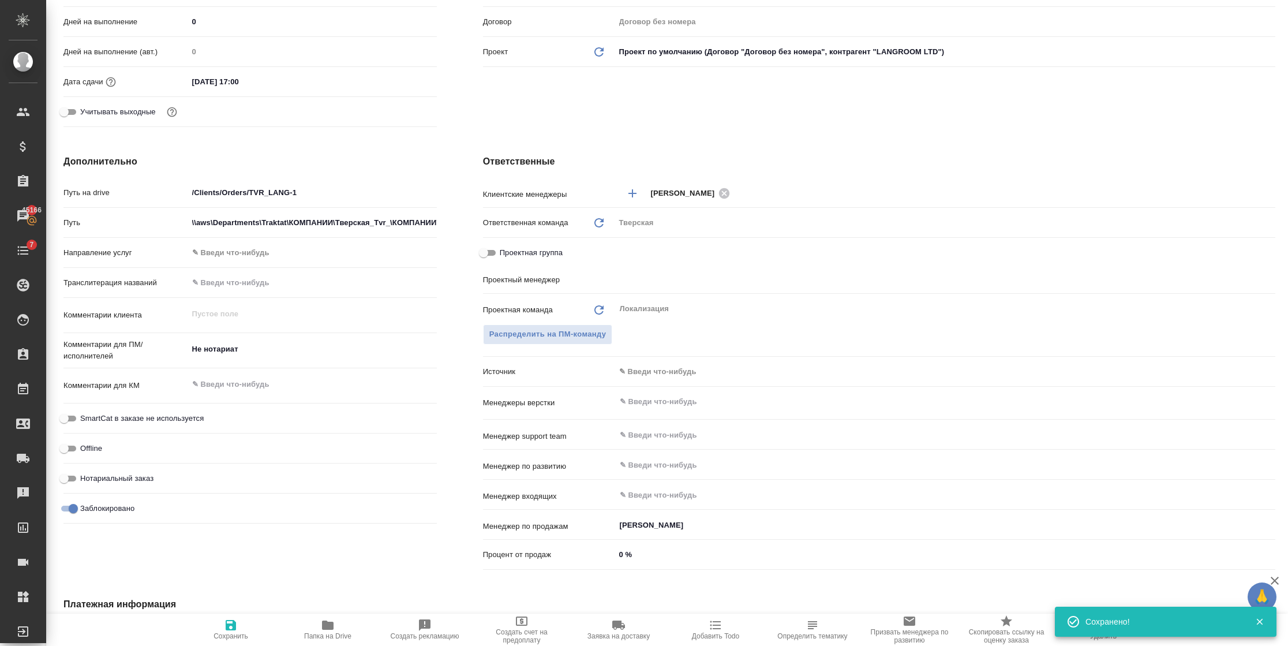
type textarea "x"
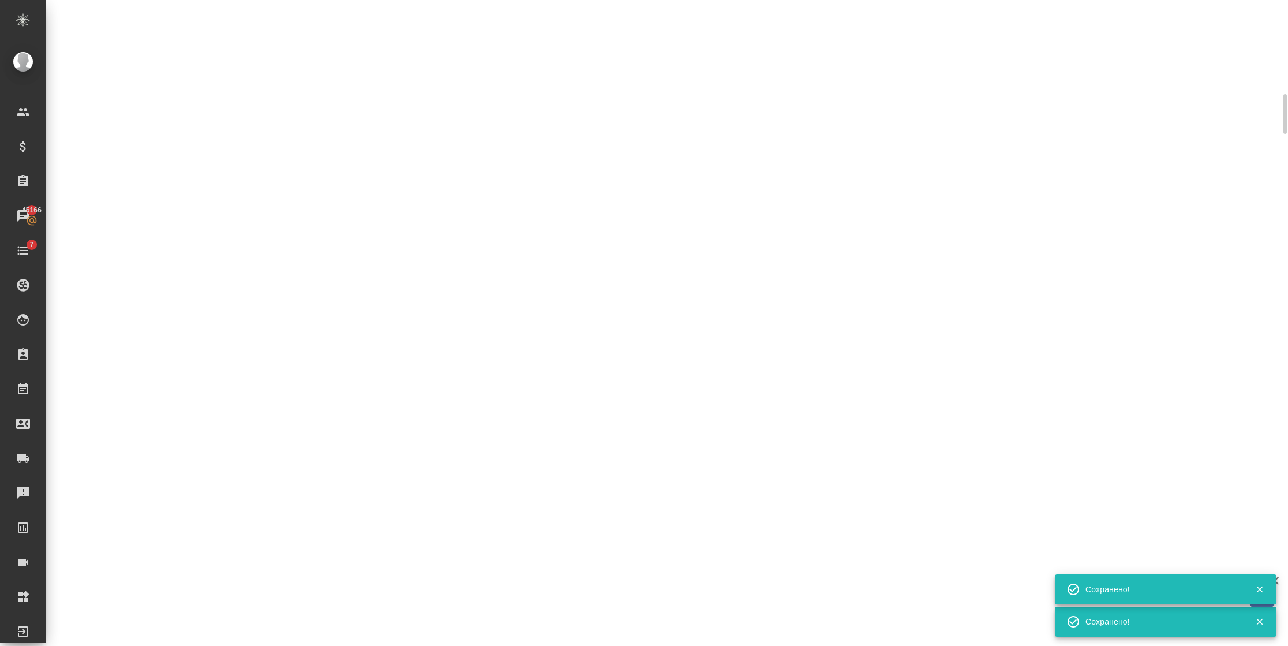
select select "RU"
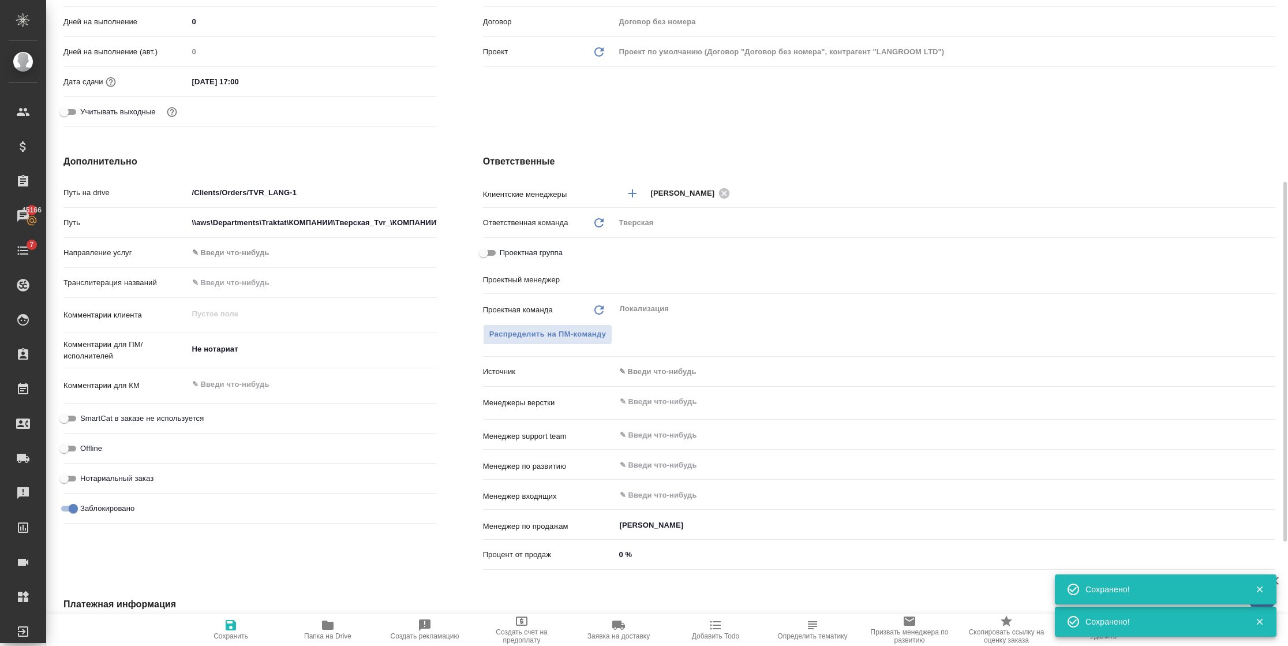
type textarea "x"
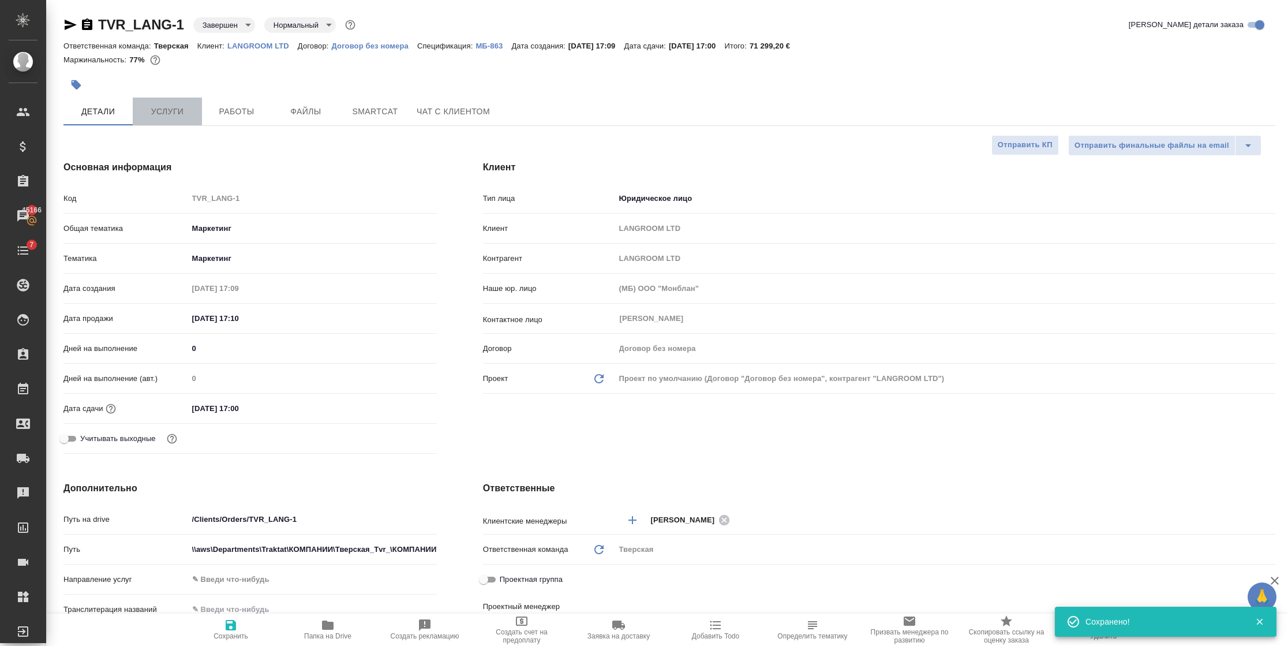
click at [181, 110] on span "Услуги" at bounding box center [167, 111] width 55 height 14
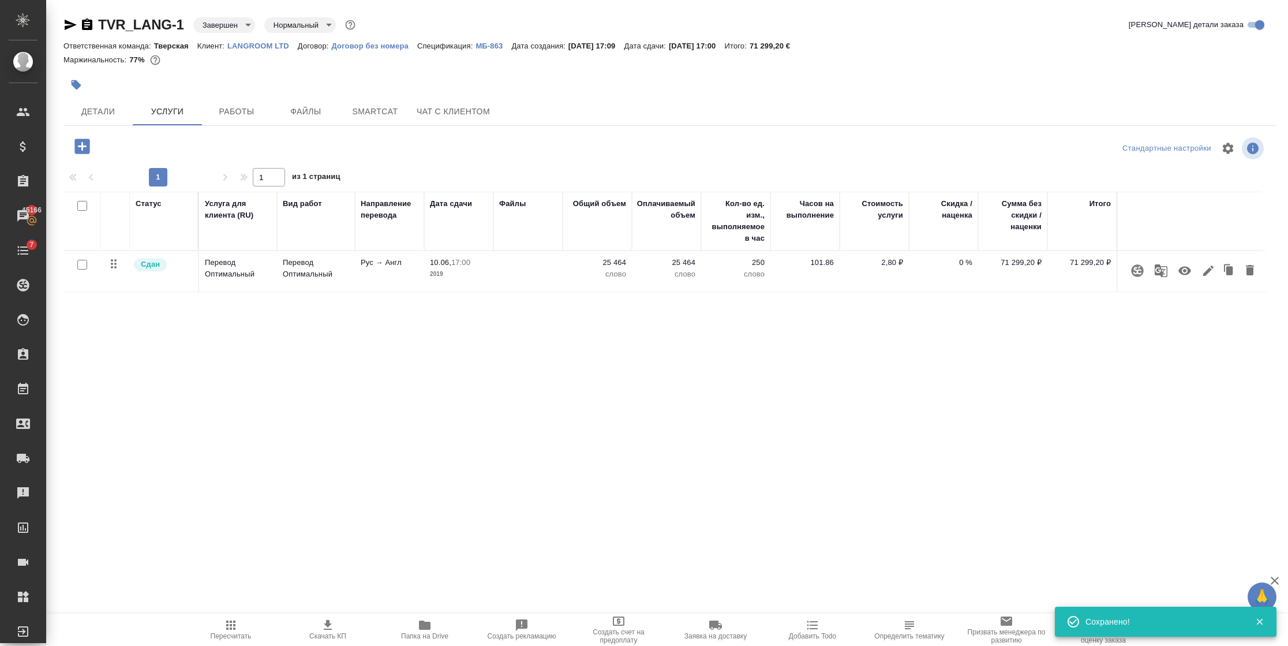
click at [234, 629] on icon "button" at bounding box center [231, 625] width 14 height 14
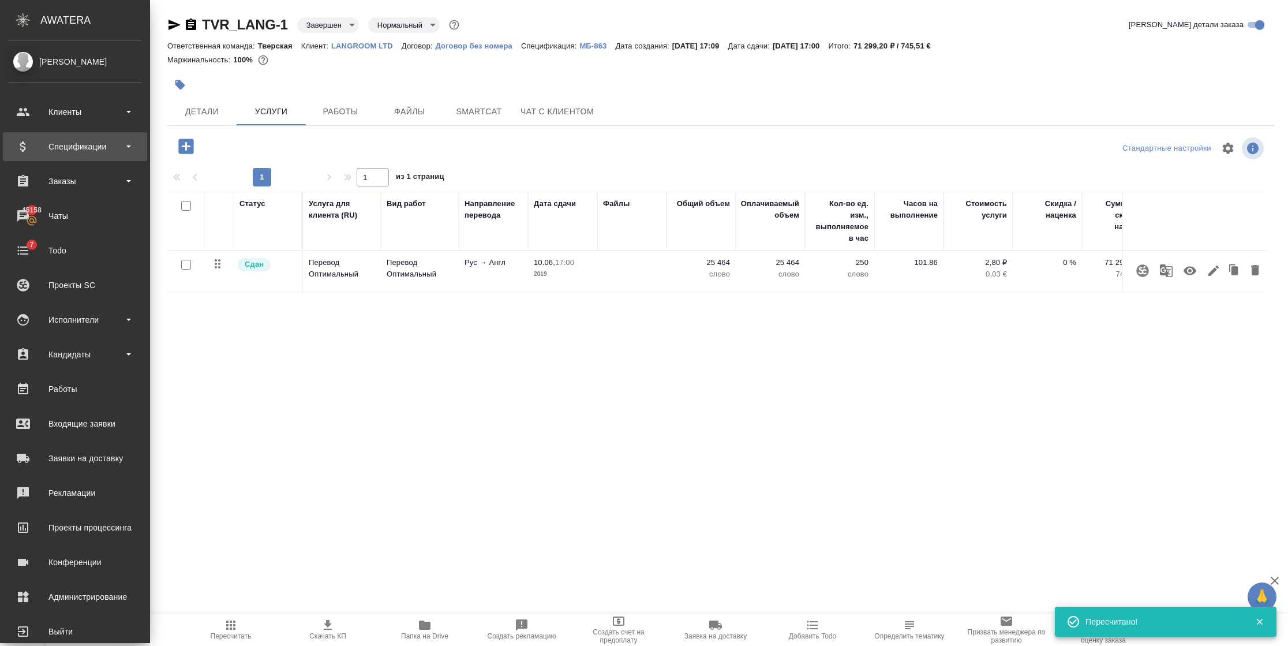
click at [37, 140] on div "Спецификации" at bounding box center [75, 146] width 133 height 17
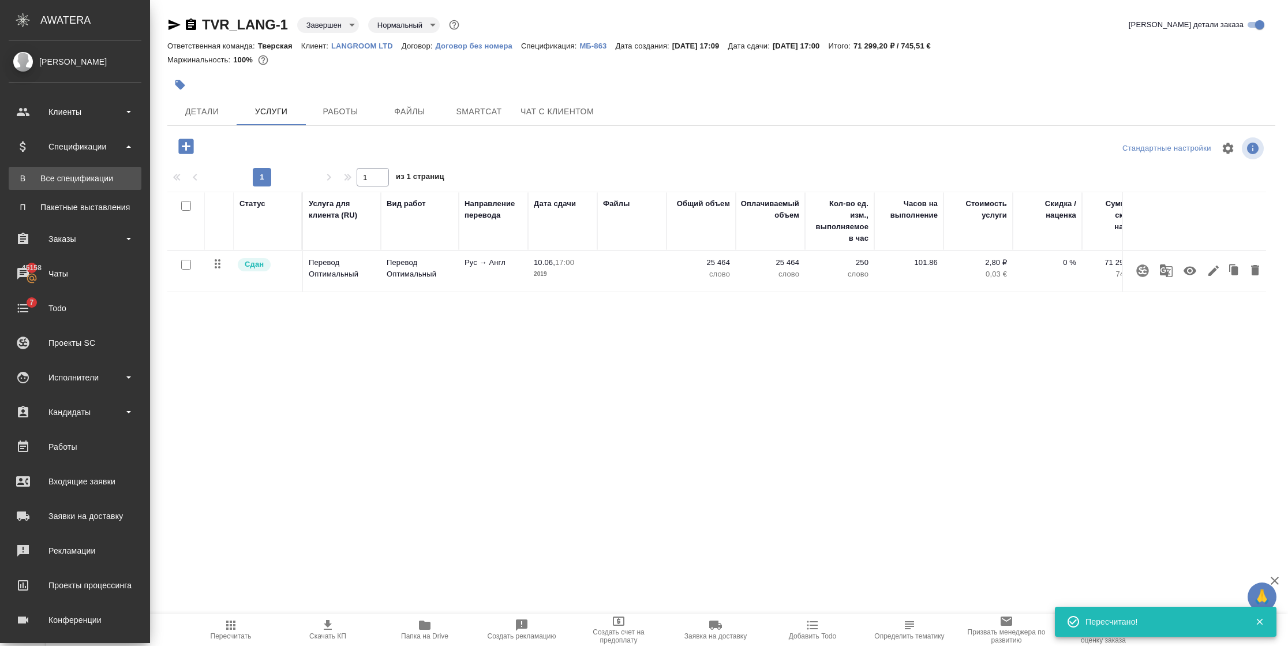
click at [61, 174] on div "Все спецификации" at bounding box center [74, 179] width 121 height 12
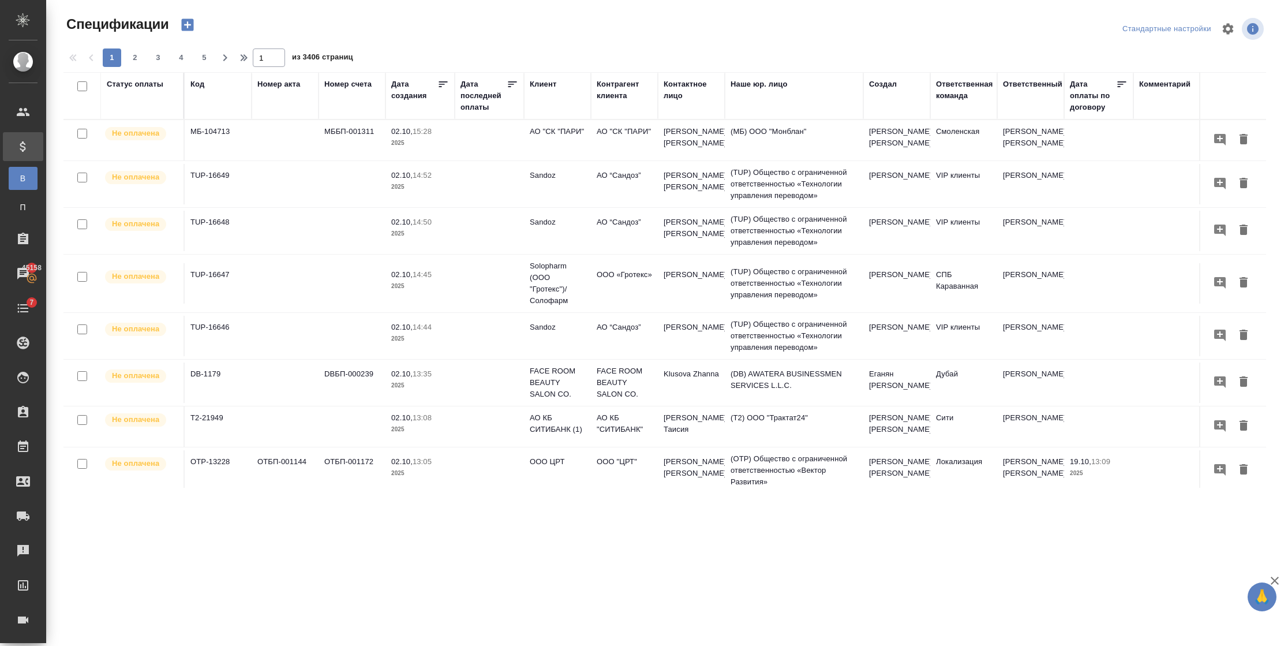
click at [199, 89] on div "Код" at bounding box center [197, 84] width 14 height 12
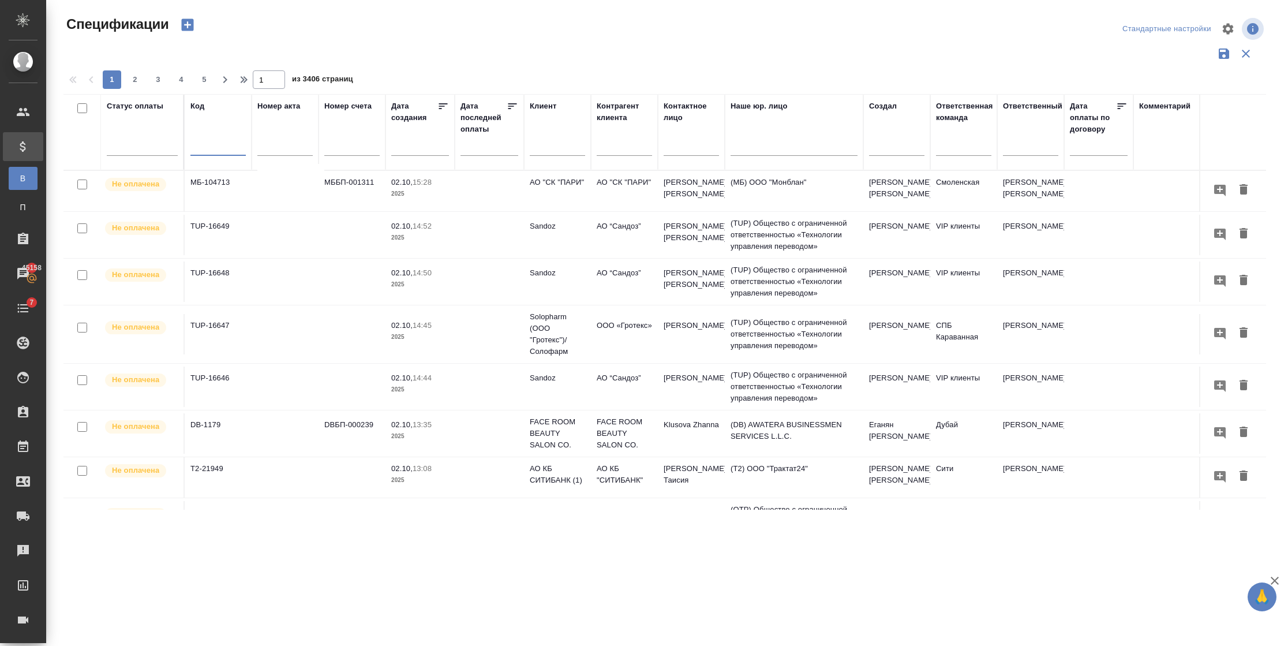
paste input "МБ-104583"
type input "МБ-104583"
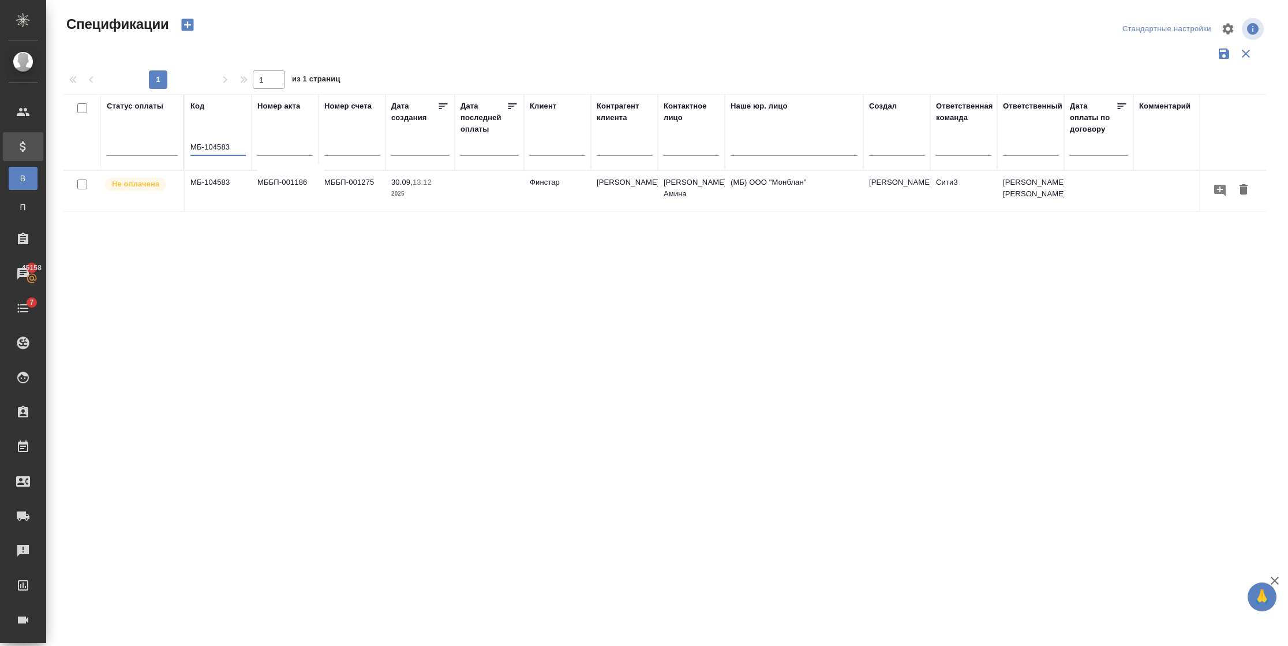
click at [245, 200] on td "МБ-104583" at bounding box center [218, 191] width 67 height 40
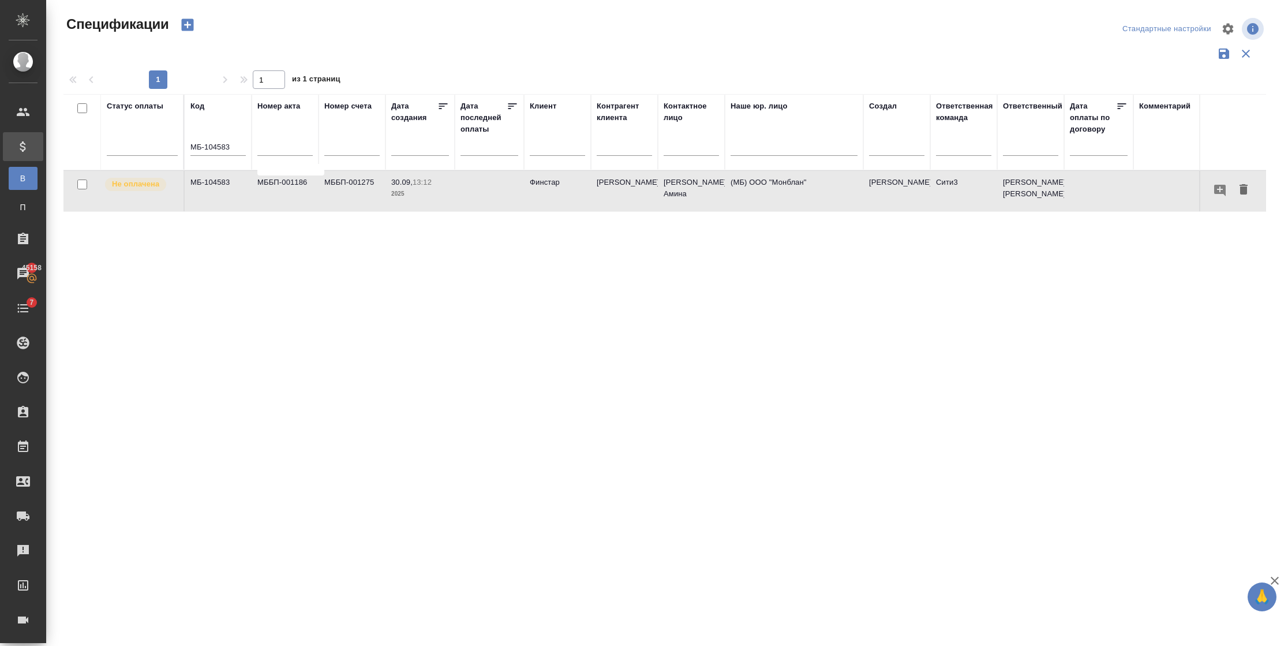
click at [245, 200] on td "МБ-104583" at bounding box center [218, 191] width 67 height 40
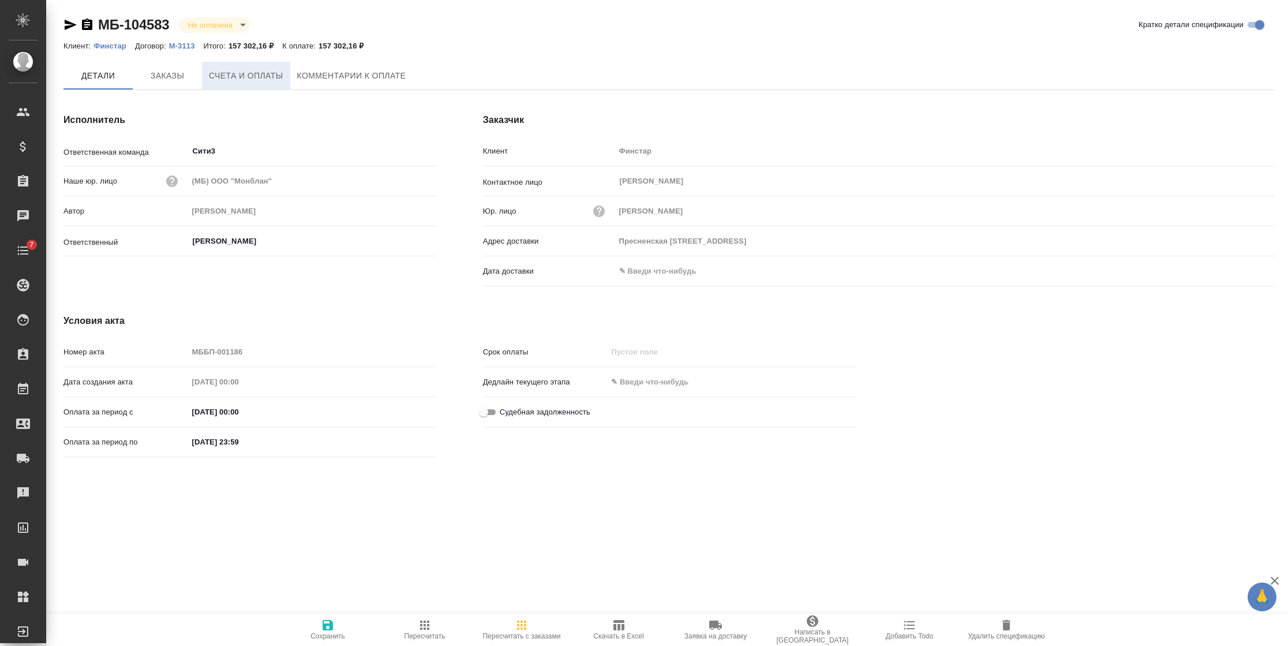
click at [229, 79] on span "Счета и оплаты" at bounding box center [246, 76] width 74 height 14
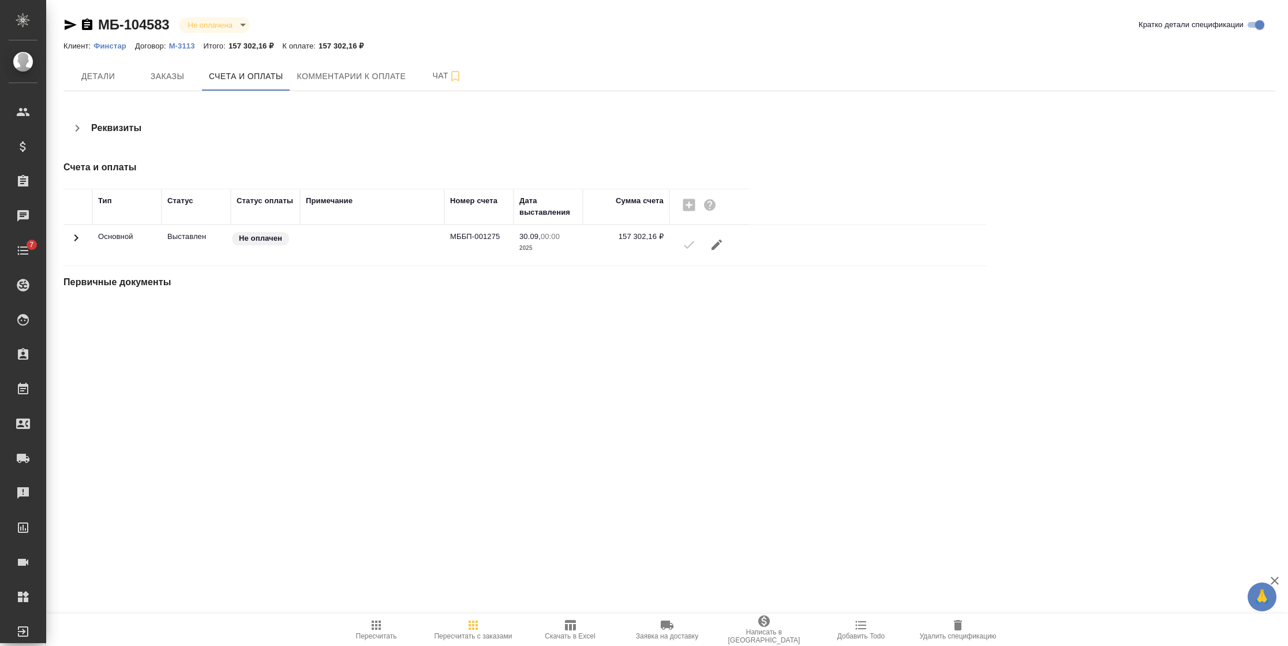
click at [344, 450] on div ".cls-1 fill:#fff; AWATERA Semenets Irina Клиенты Спецификации Заказы Чаты 7 Tod…" at bounding box center [644, 323] width 1288 height 646
click at [85, 75] on span "Детали" at bounding box center [97, 76] width 55 height 14
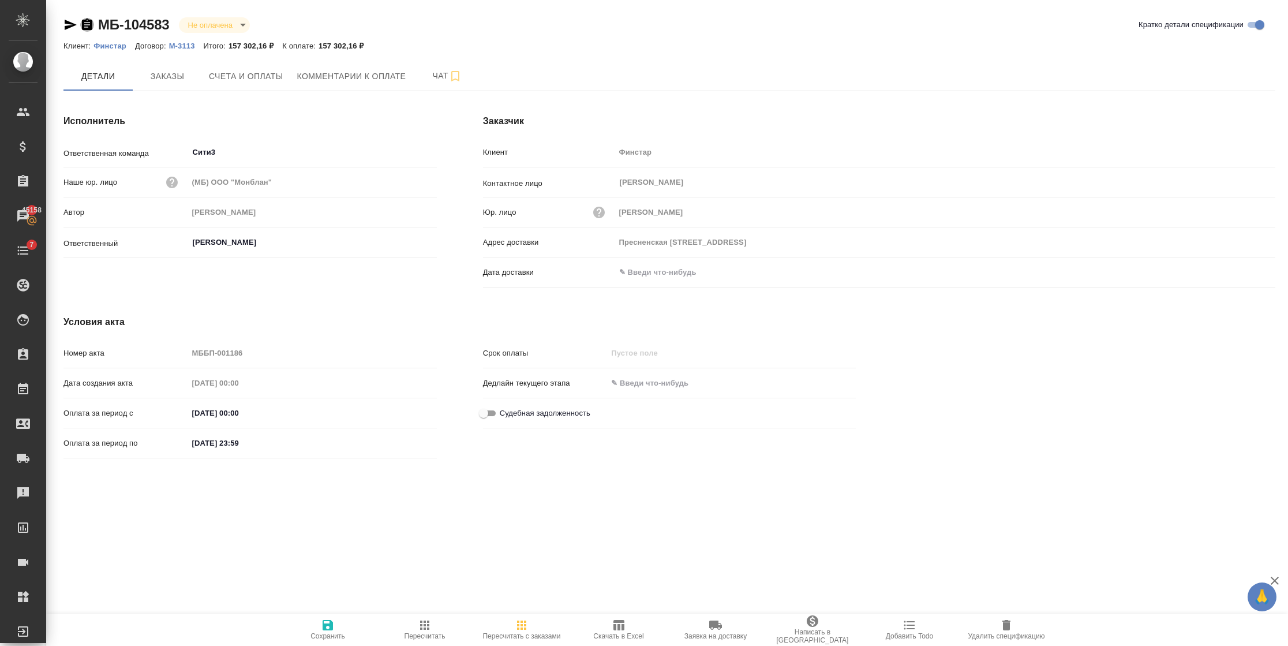
click at [88, 29] on icon "button" at bounding box center [87, 24] width 10 height 12
click at [609, 632] on span "Скачать в Excel" at bounding box center [618, 636] width 50 height 8
click at [171, 70] on span "Заказы" at bounding box center [167, 76] width 55 height 14
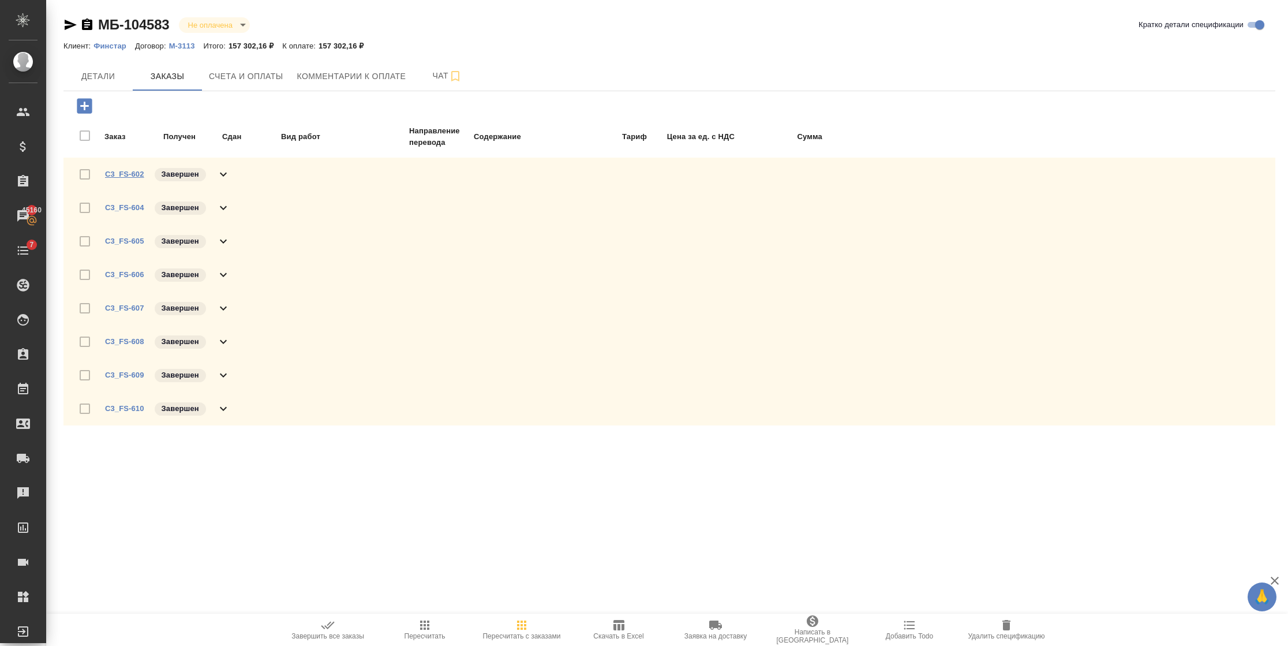
click at [114, 170] on link "C3_FS-602" at bounding box center [124, 174] width 39 height 9
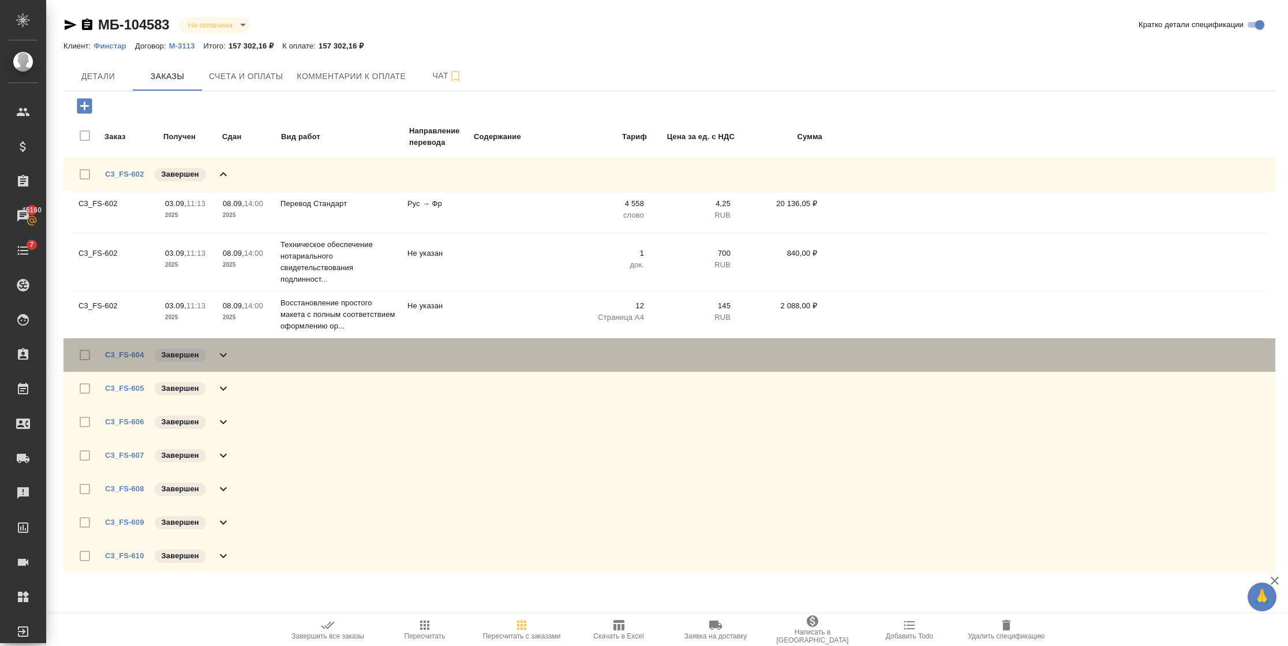
click at [223, 353] on icon at bounding box center [223, 355] width 14 height 14
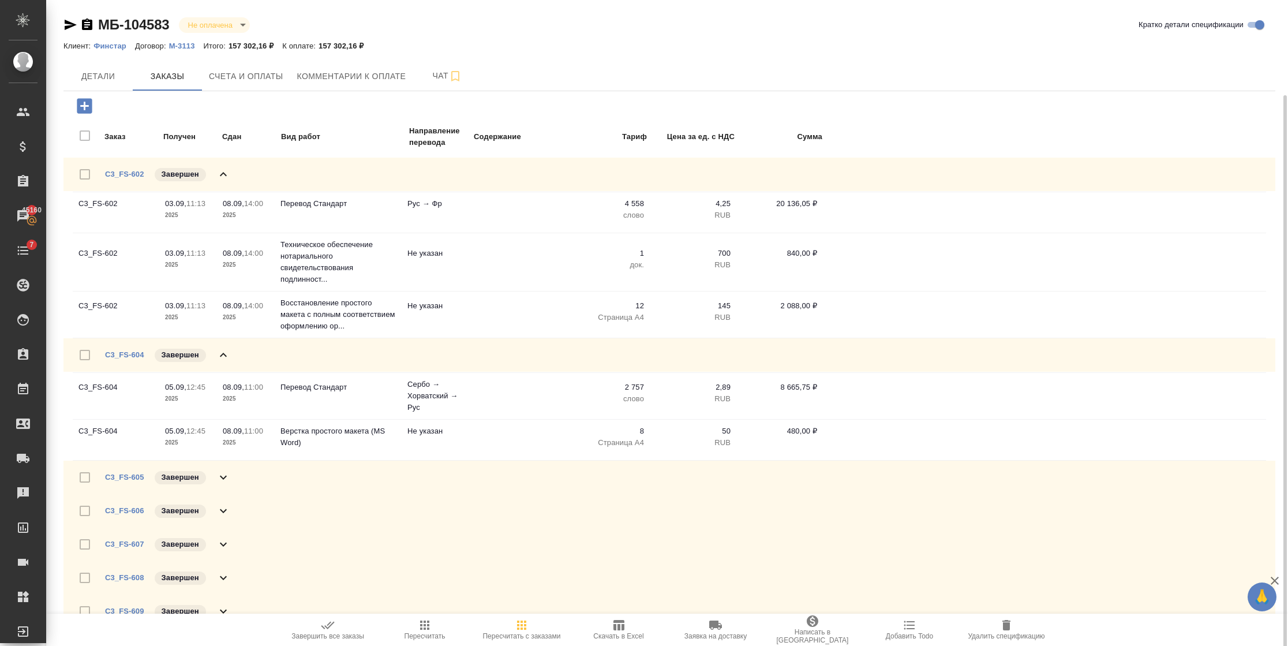
scroll to position [49, 0]
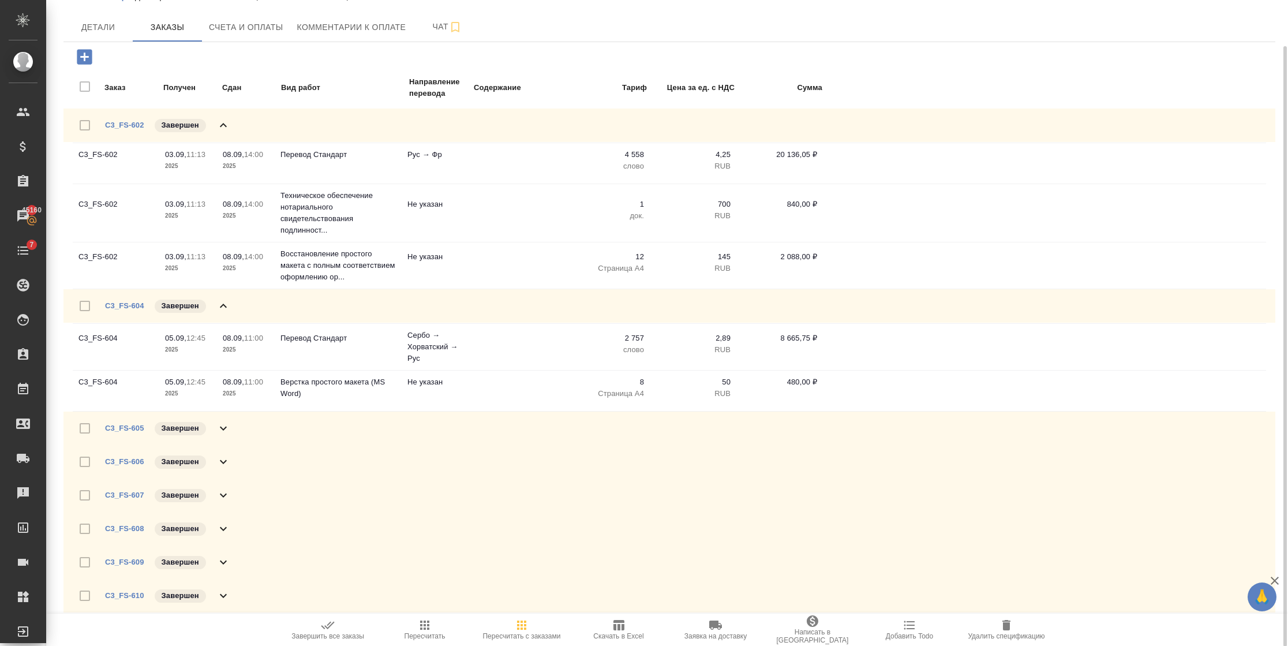
click at [226, 432] on icon at bounding box center [223, 428] width 14 height 14
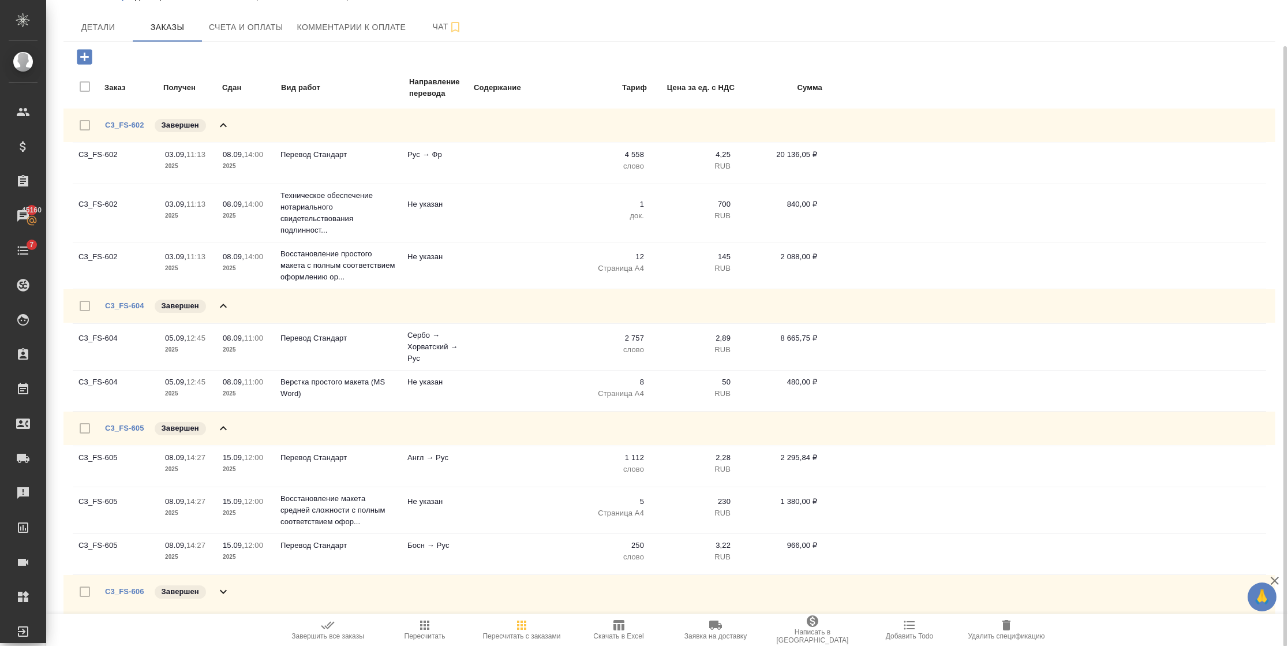
scroll to position [179, 0]
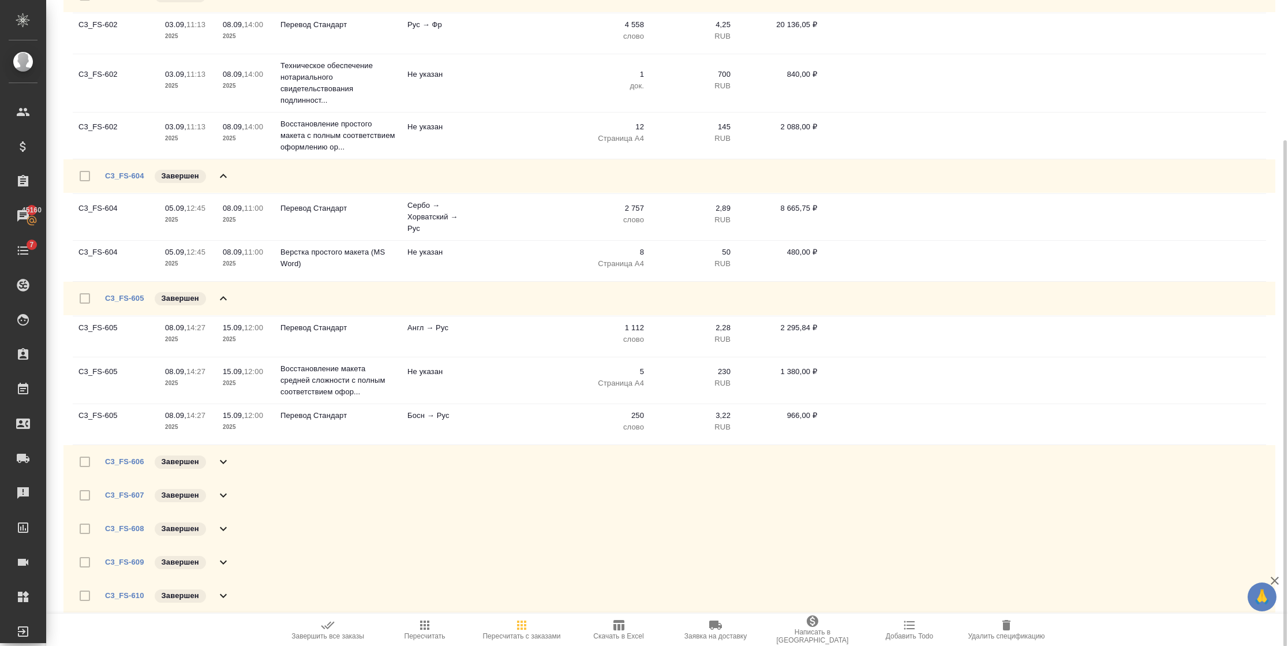
click at [220, 467] on icon at bounding box center [223, 462] width 14 height 14
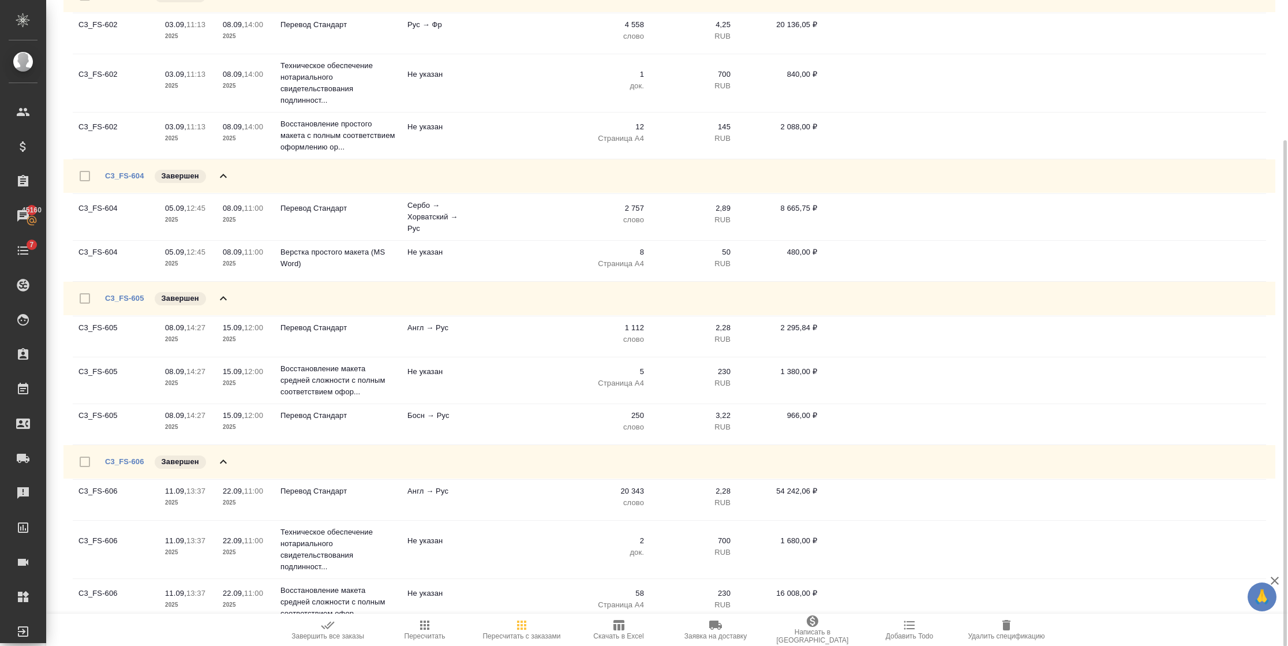
scroll to position [327, 0]
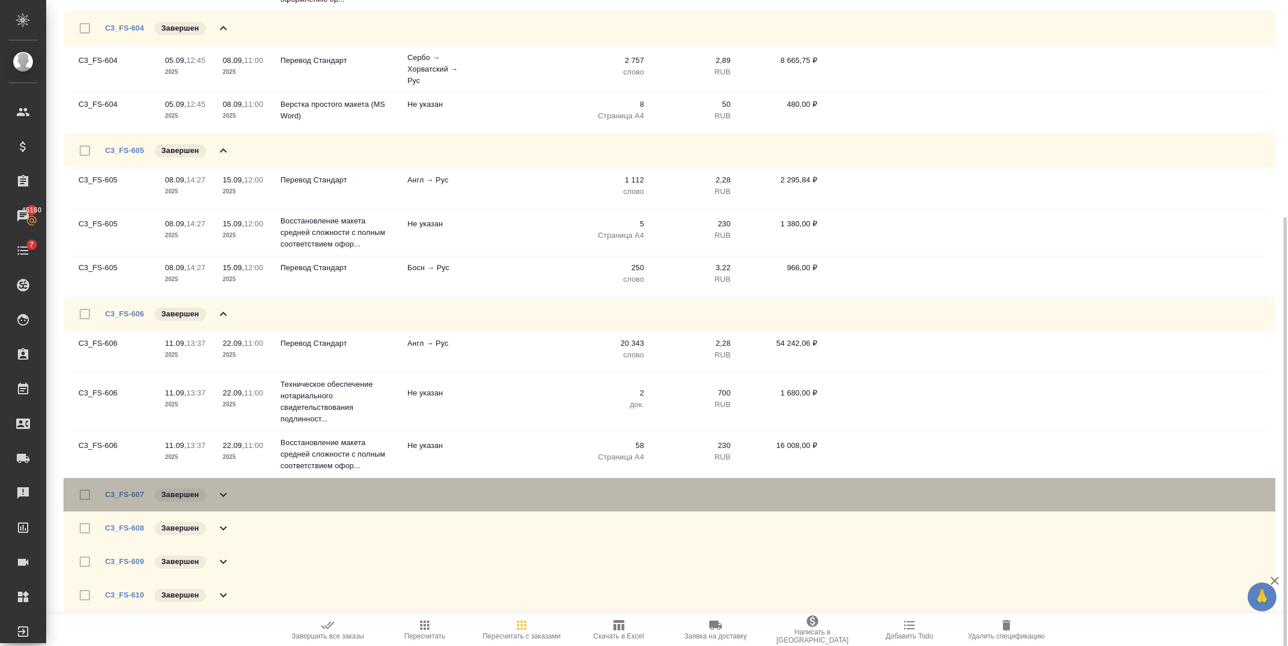
click at [228, 496] on icon at bounding box center [223, 495] width 14 height 14
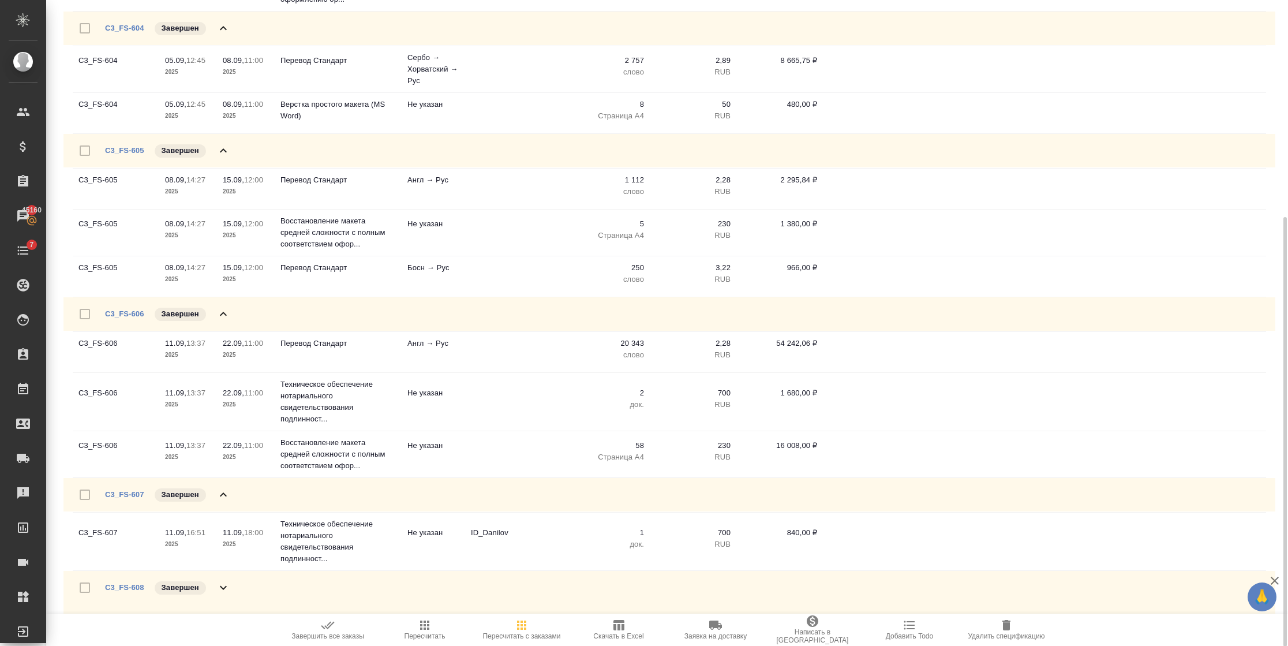
scroll to position [386, 0]
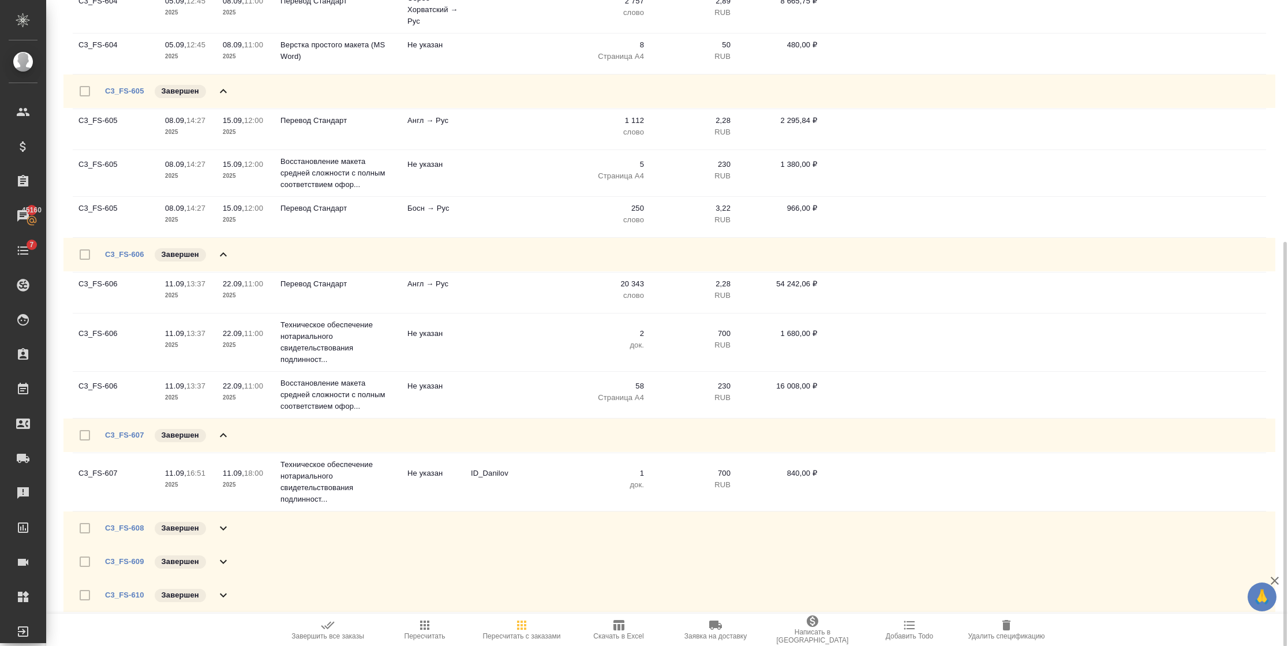
click at [230, 531] on div "C3_FS-608 Завершен" at bounding box center [669, 527] width 1212 height 33
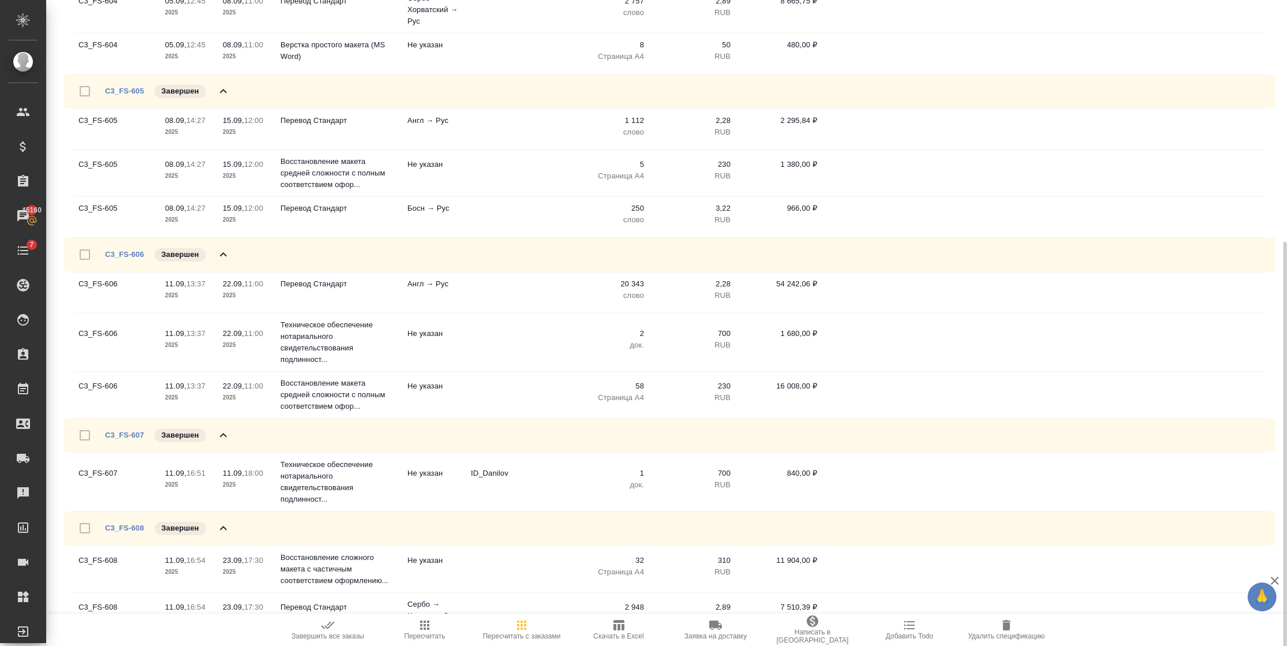
scroll to position [586, 0]
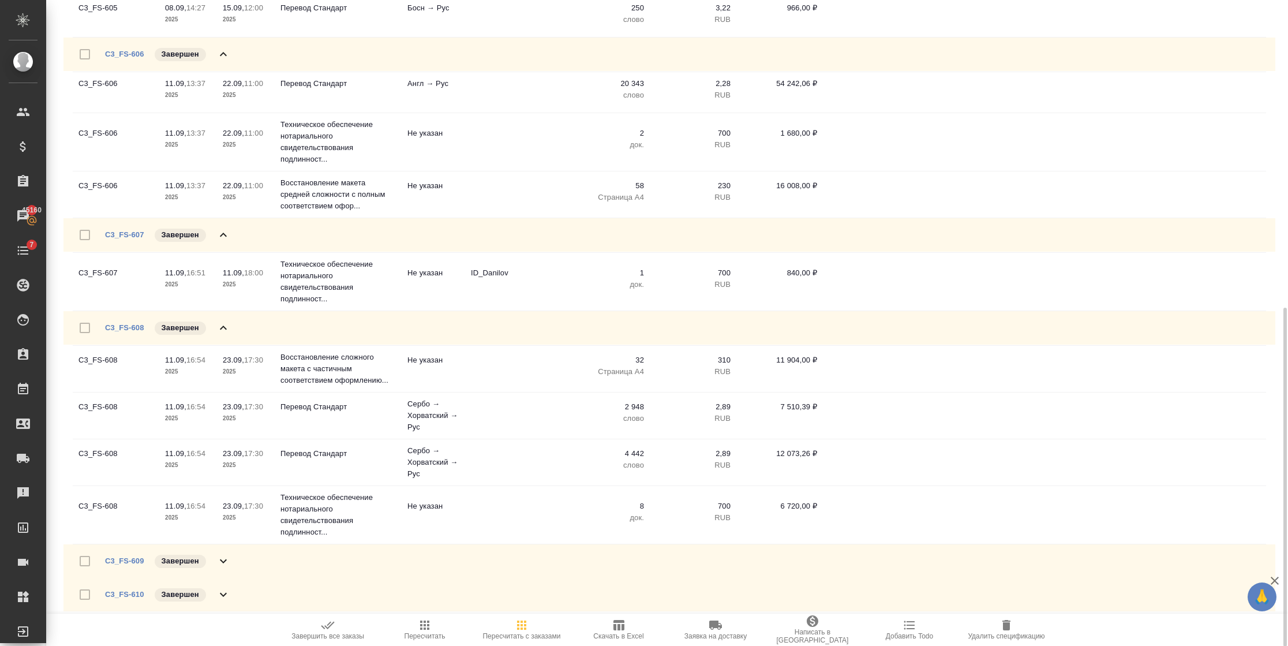
click at [218, 561] on icon at bounding box center [223, 561] width 14 height 14
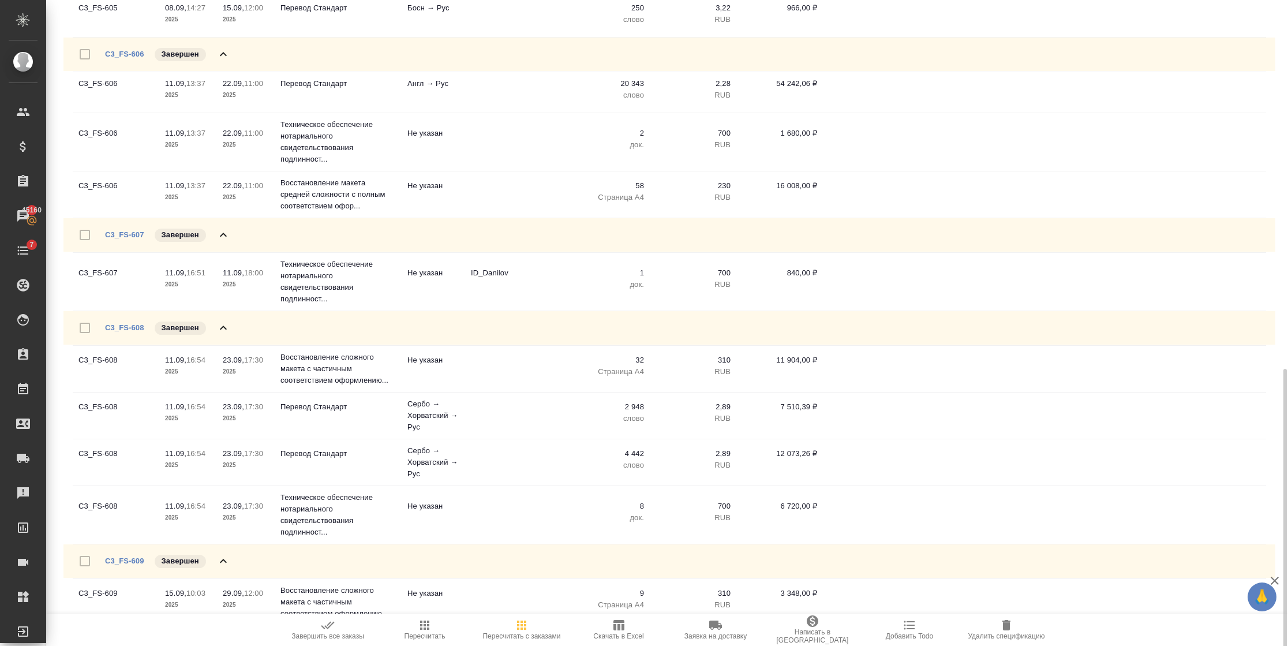
scroll to position [635, 0]
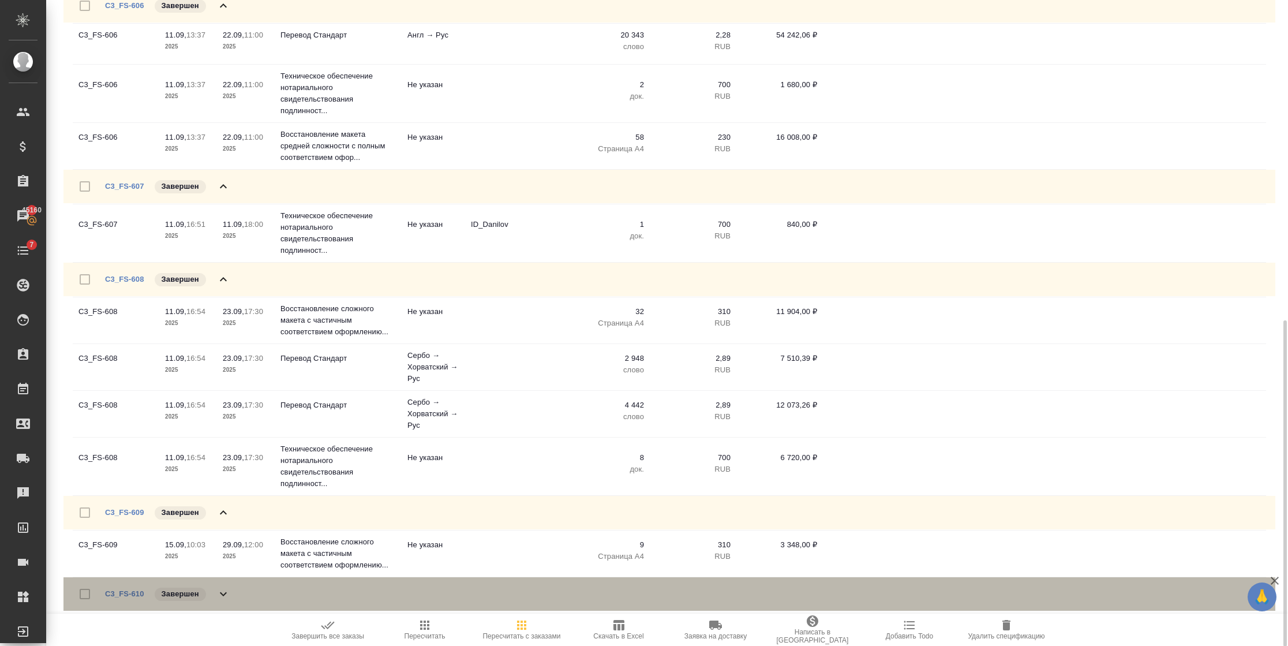
click at [226, 592] on icon at bounding box center [223, 594] width 14 height 14
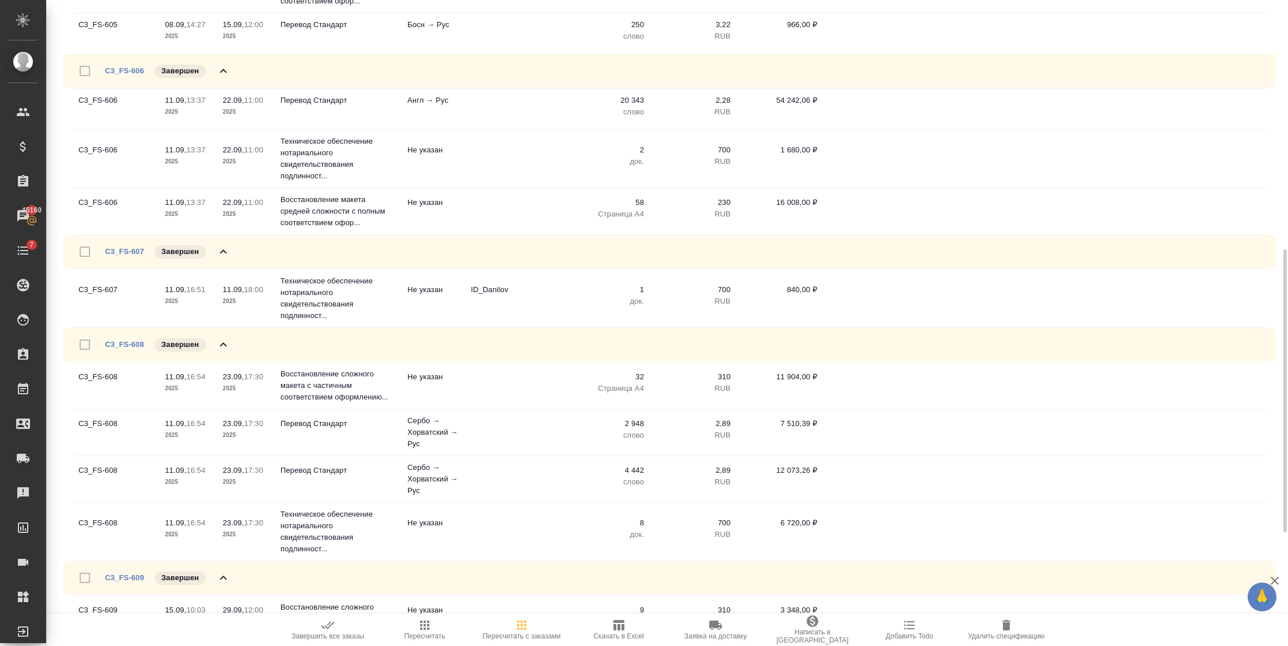
scroll to position [483, 0]
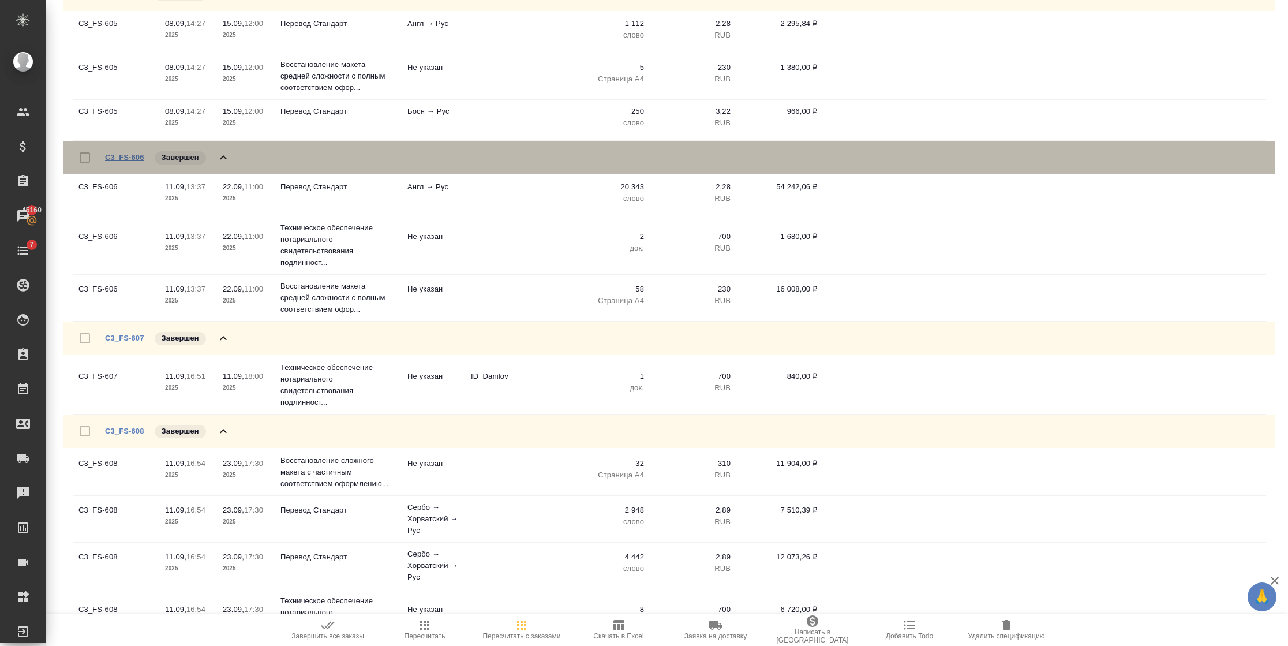
click at [137, 153] on link "C3_FS-606" at bounding box center [124, 157] width 39 height 9
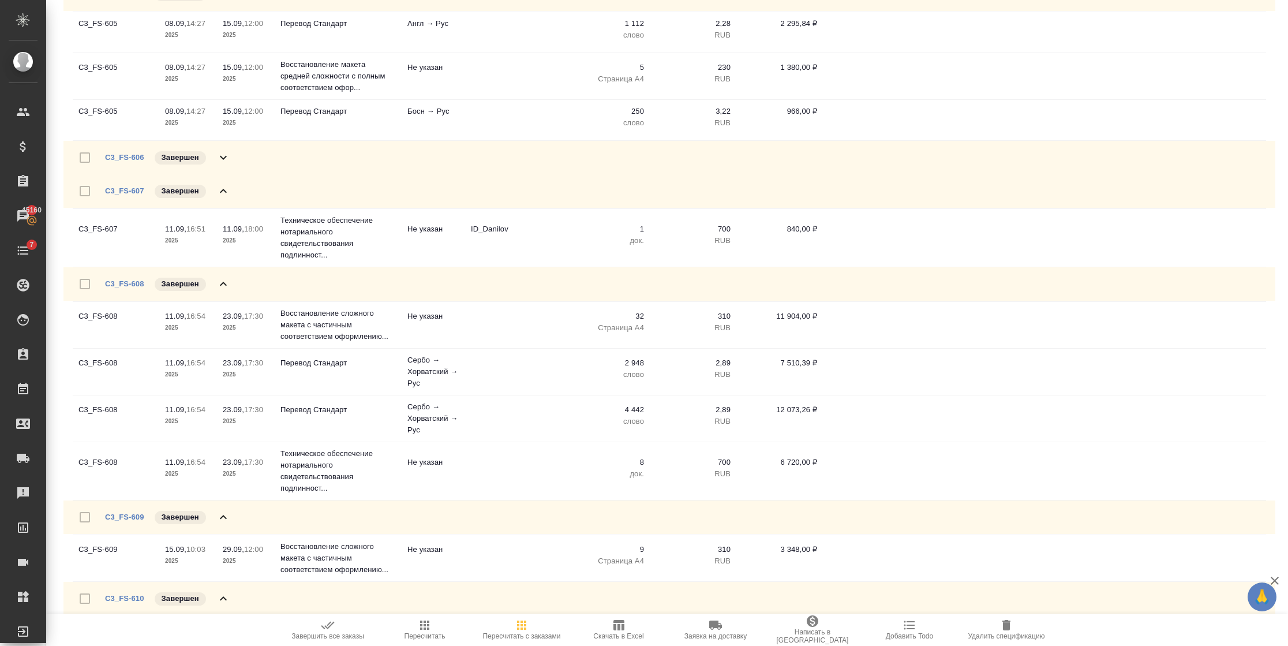
scroll to position [396, 0]
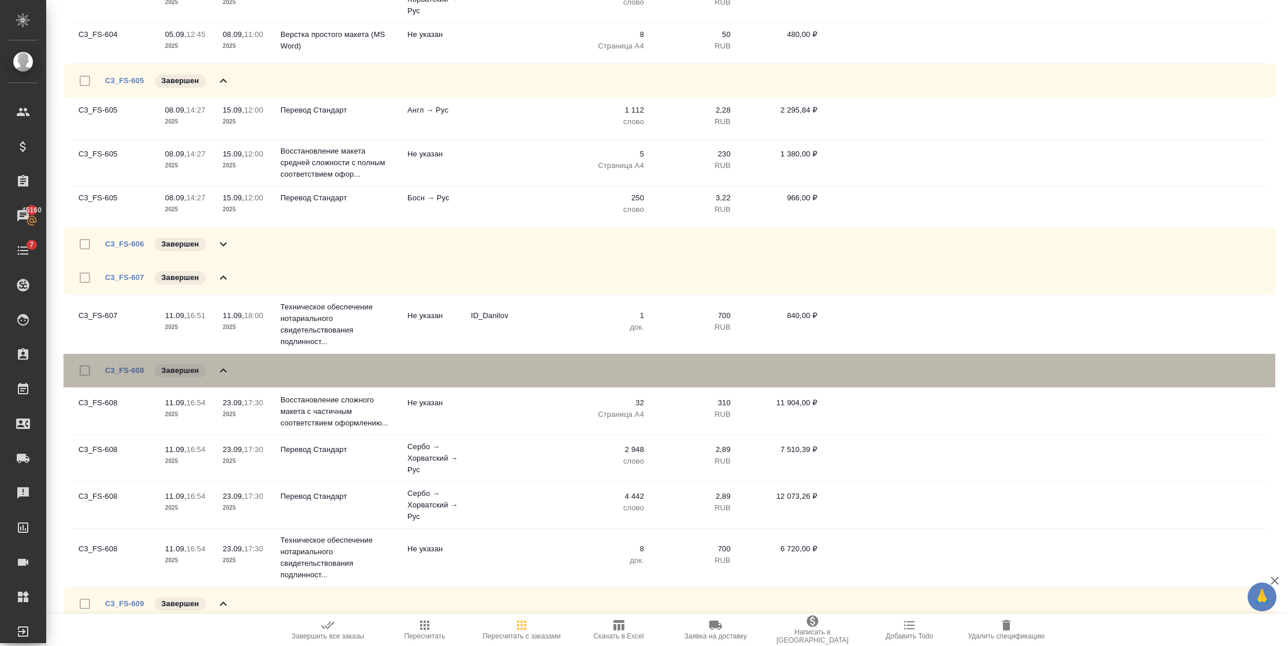
click at [219, 374] on icon at bounding box center [223, 370] width 14 height 14
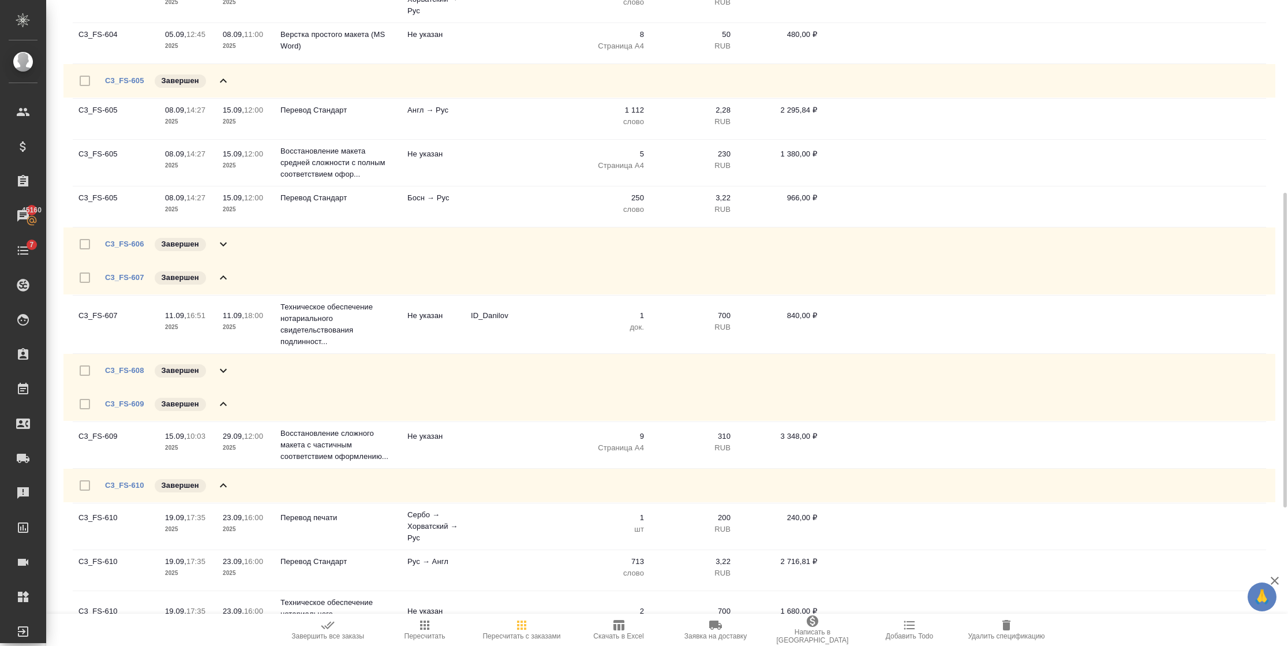
scroll to position [481, 0]
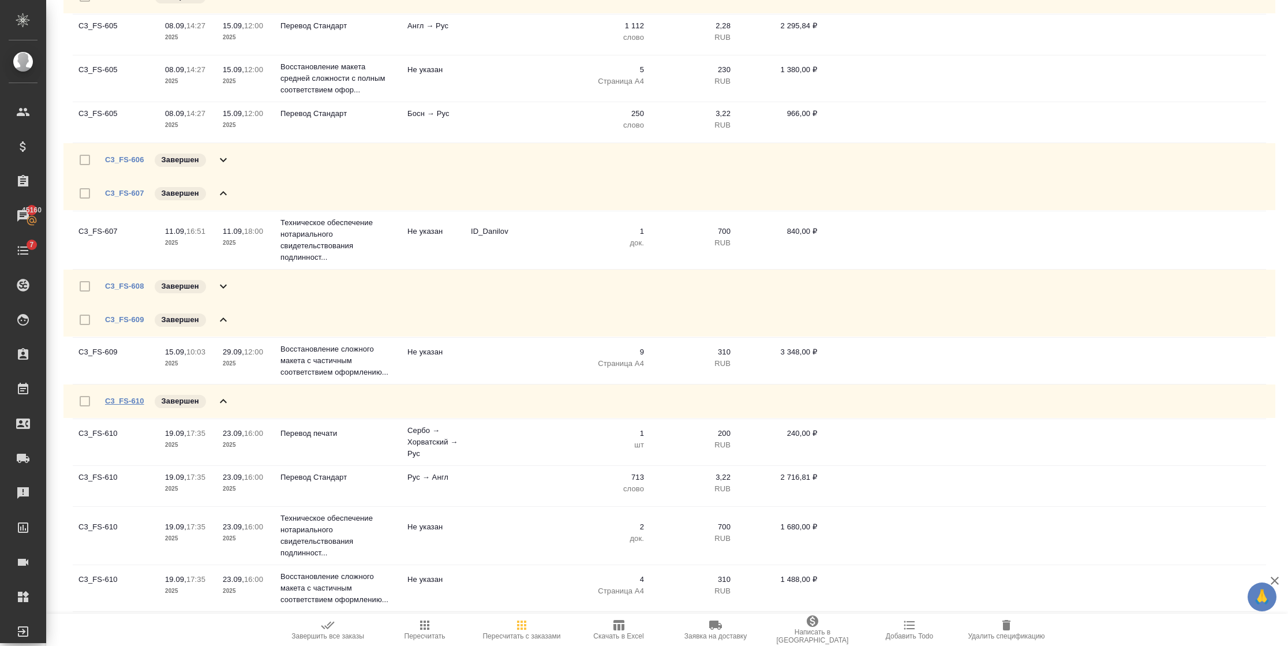
click at [130, 398] on link "C3_FS-610" at bounding box center [124, 400] width 39 height 9
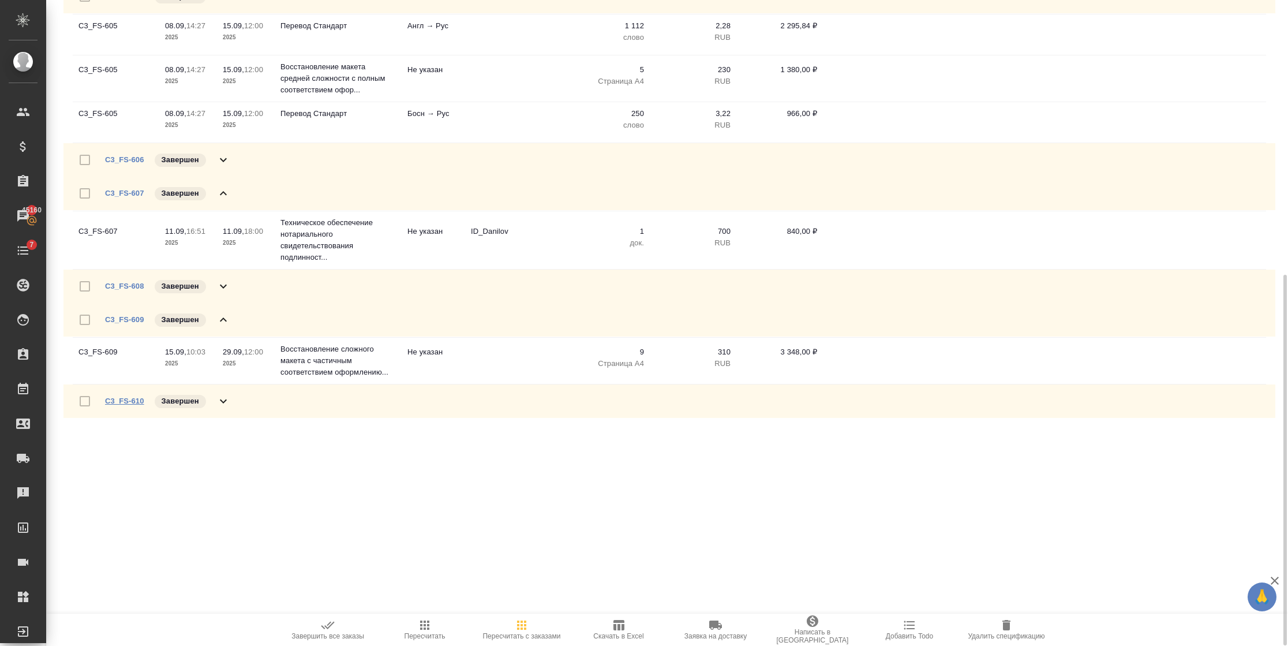
scroll to position [480, 0]
click at [223, 404] on icon at bounding box center [223, 402] width 14 height 14
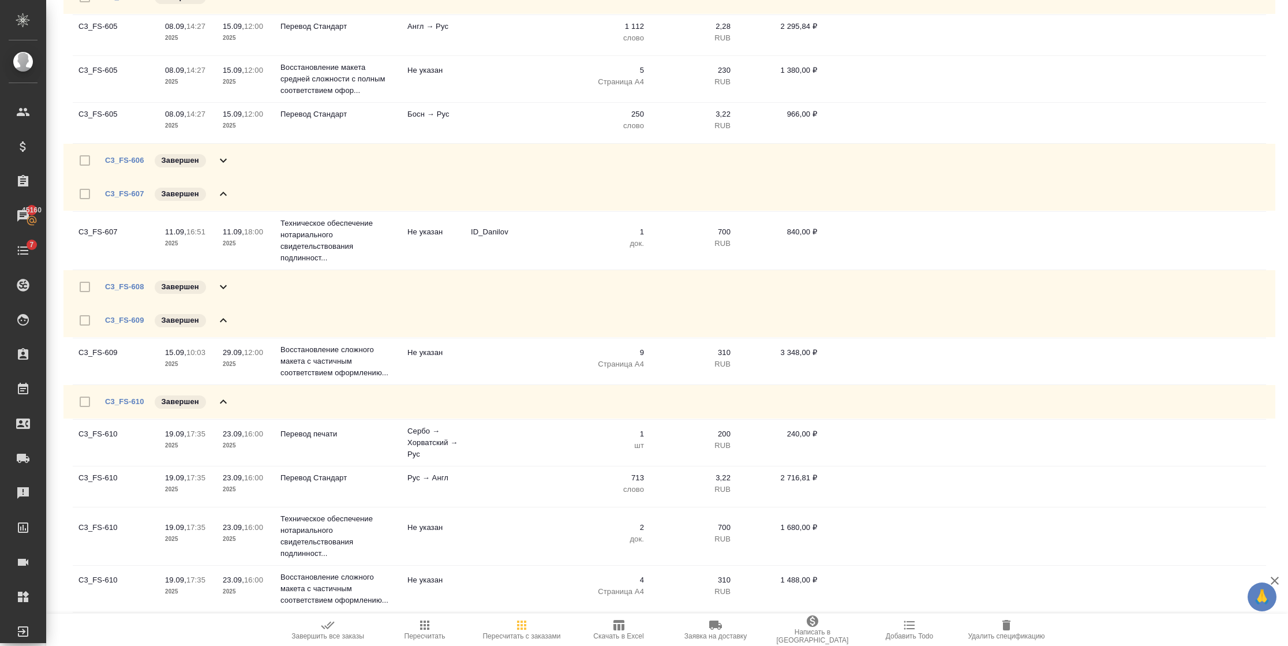
click at [223, 404] on icon at bounding box center [223, 402] width 14 height 14
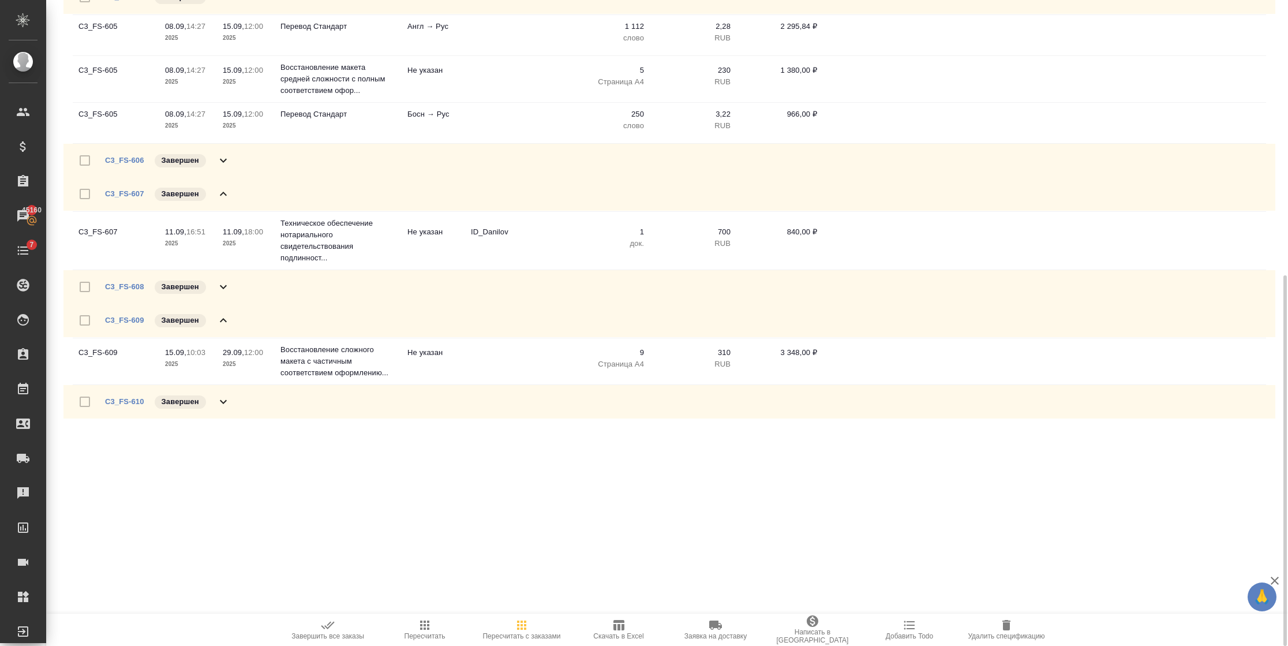
scroll to position [307, 0]
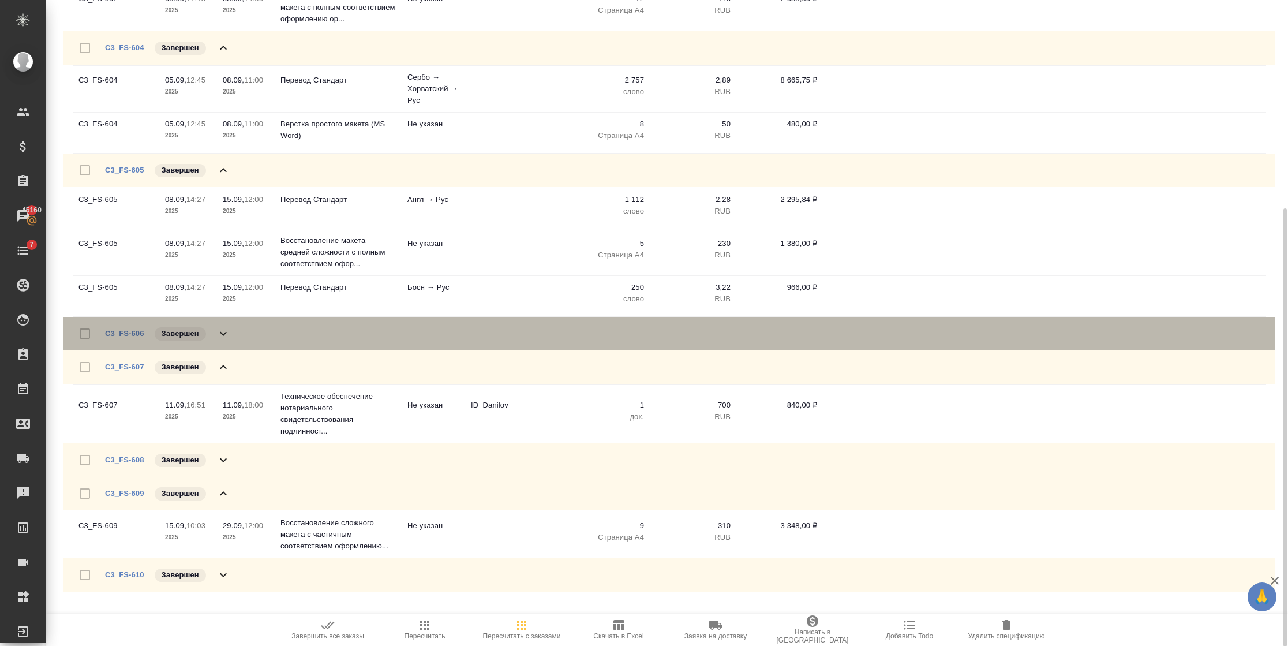
click at [220, 333] on icon at bounding box center [223, 334] width 14 height 14
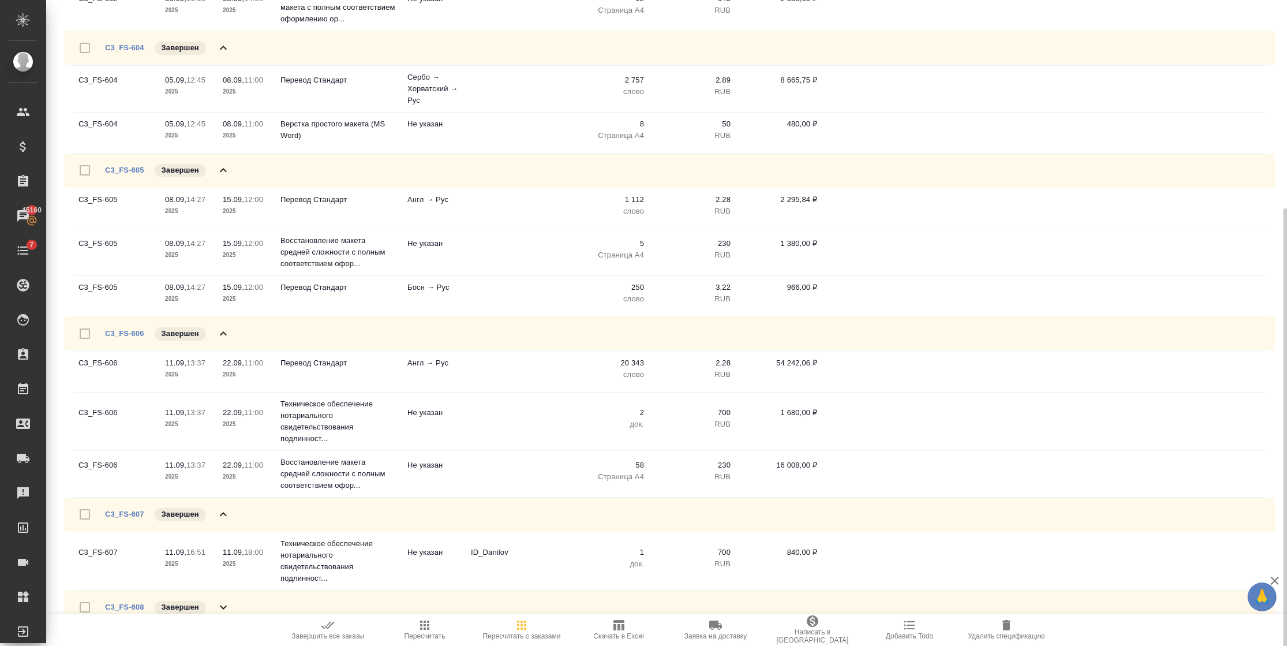
click at [219, 333] on icon at bounding box center [223, 334] width 14 height 14
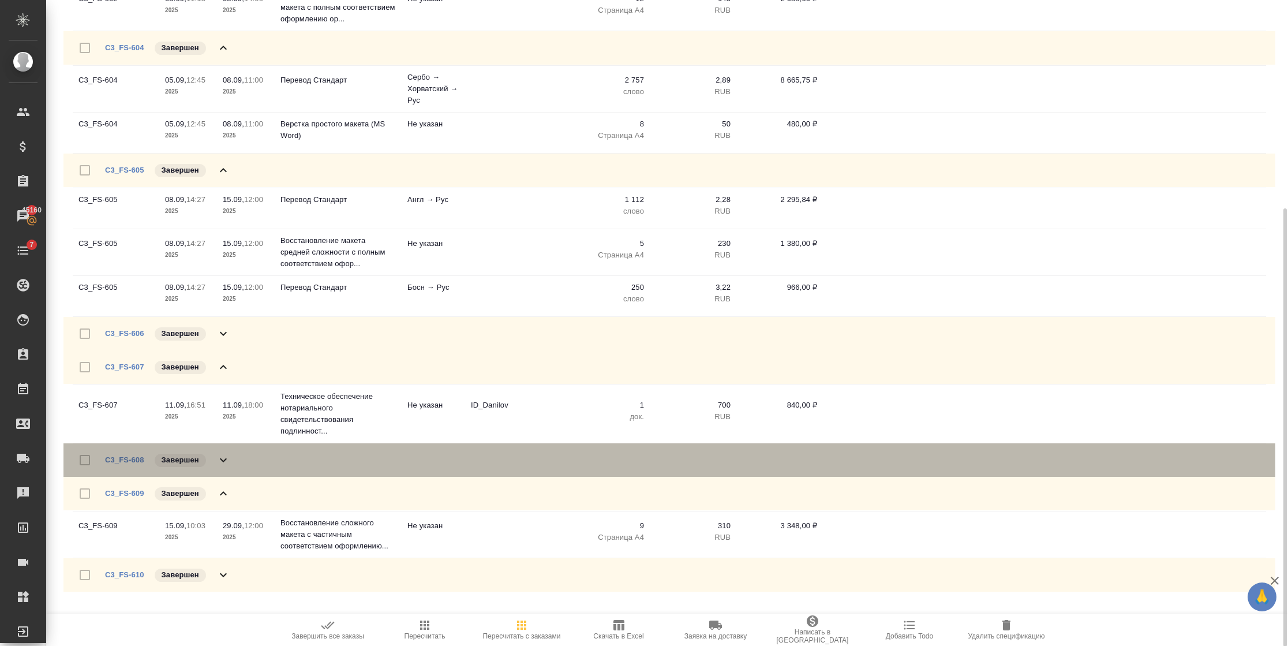
click at [219, 460] on icon at bounding box center [223, 460] width 14 height 14
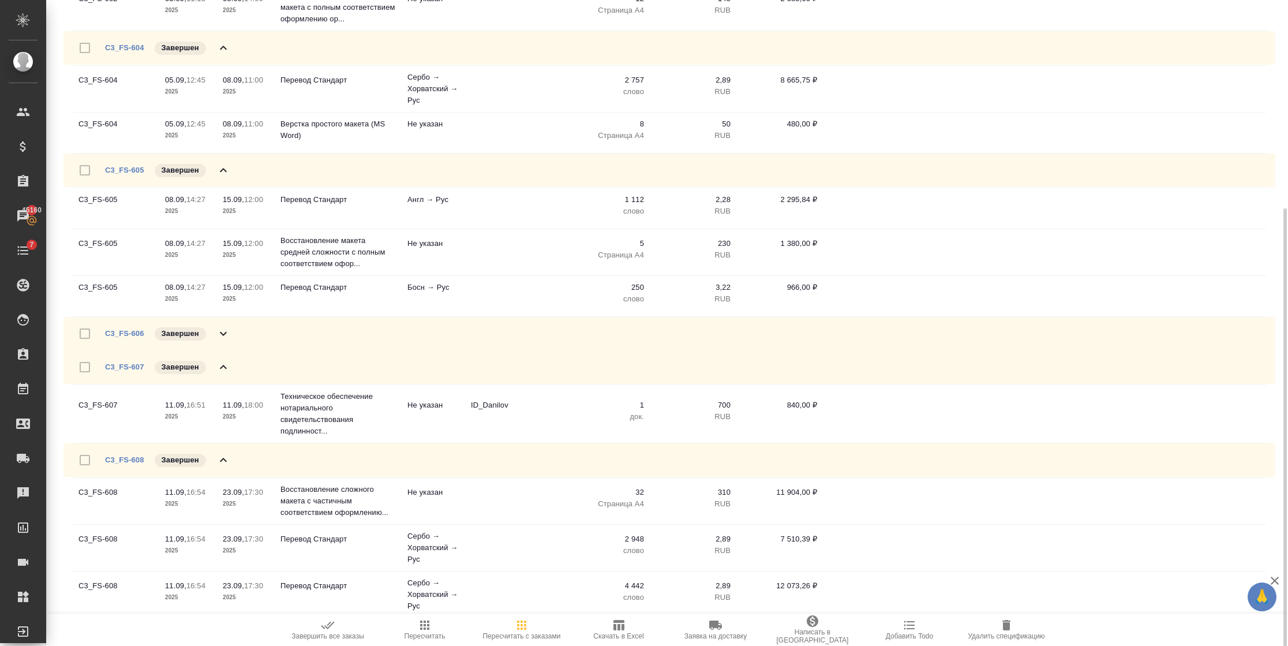
scroll to position [393, 0]
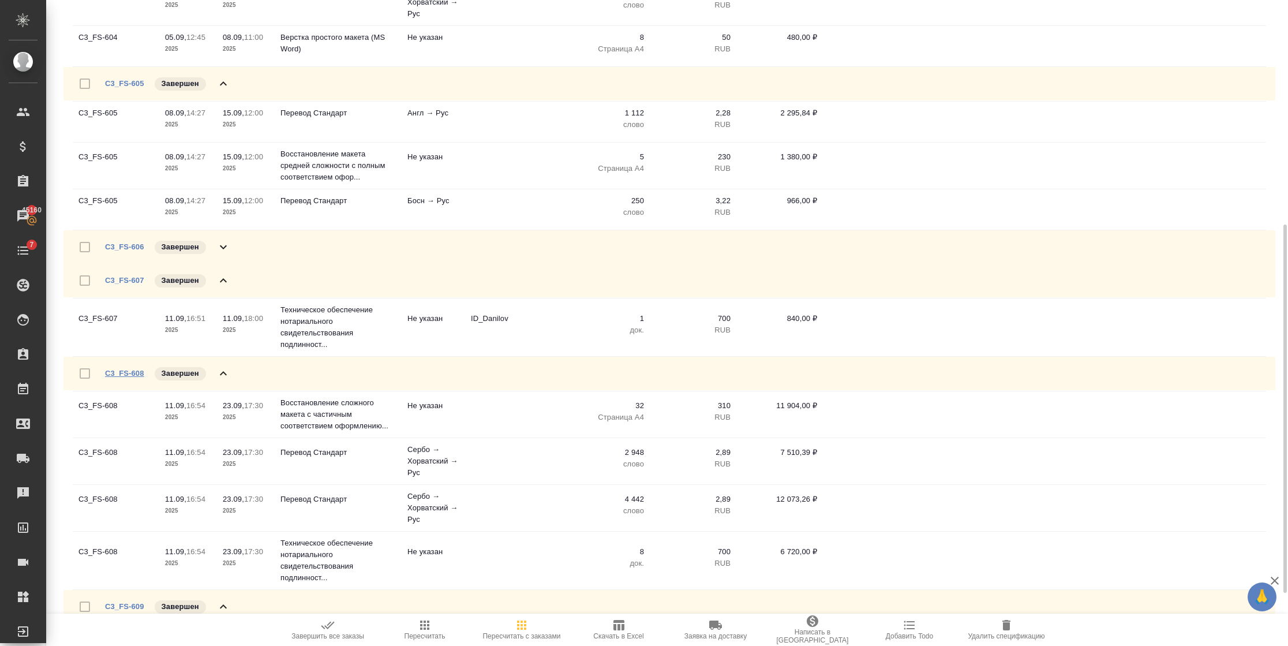
click at [129, 370] on link "C3_FS-608" at bounding box center [124, 373] width 39 height 9
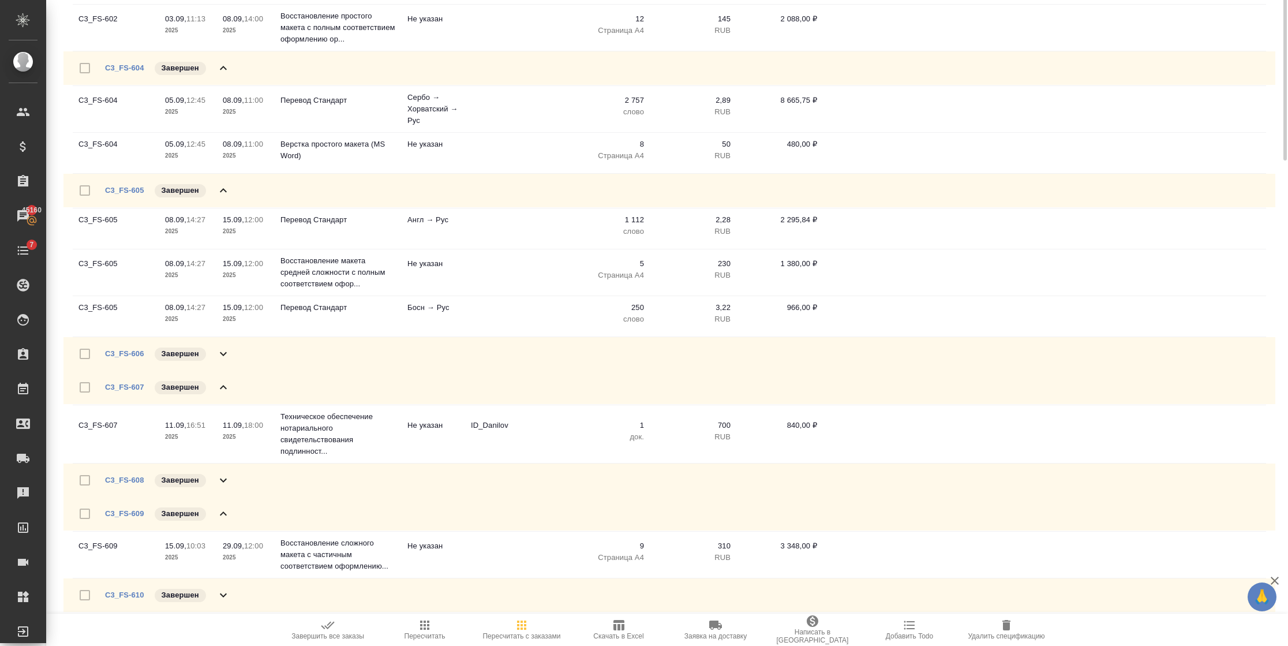
scroll to position [0, 0]
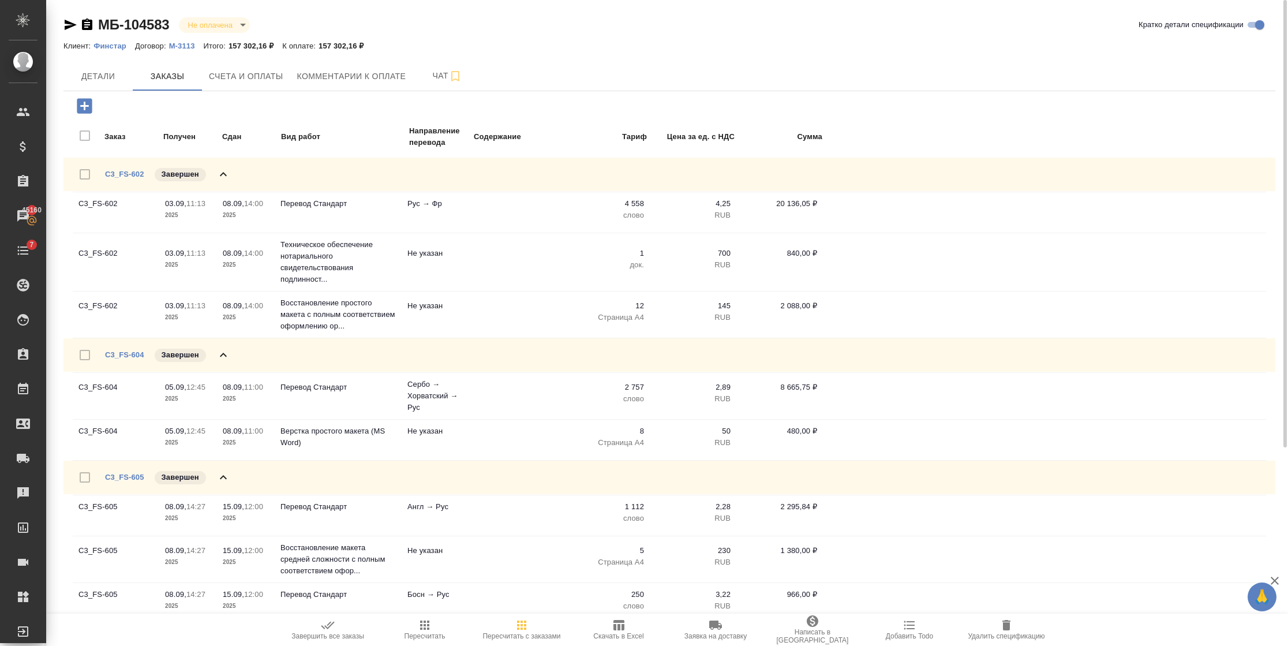
drag, startPoint x: 84, startPoint y: 24, endPoint x: 407, endPoint y: 208, distance: 371.3
click at [84, 24] on icon "button" at bounding box center [87, 24] width 10 height 12
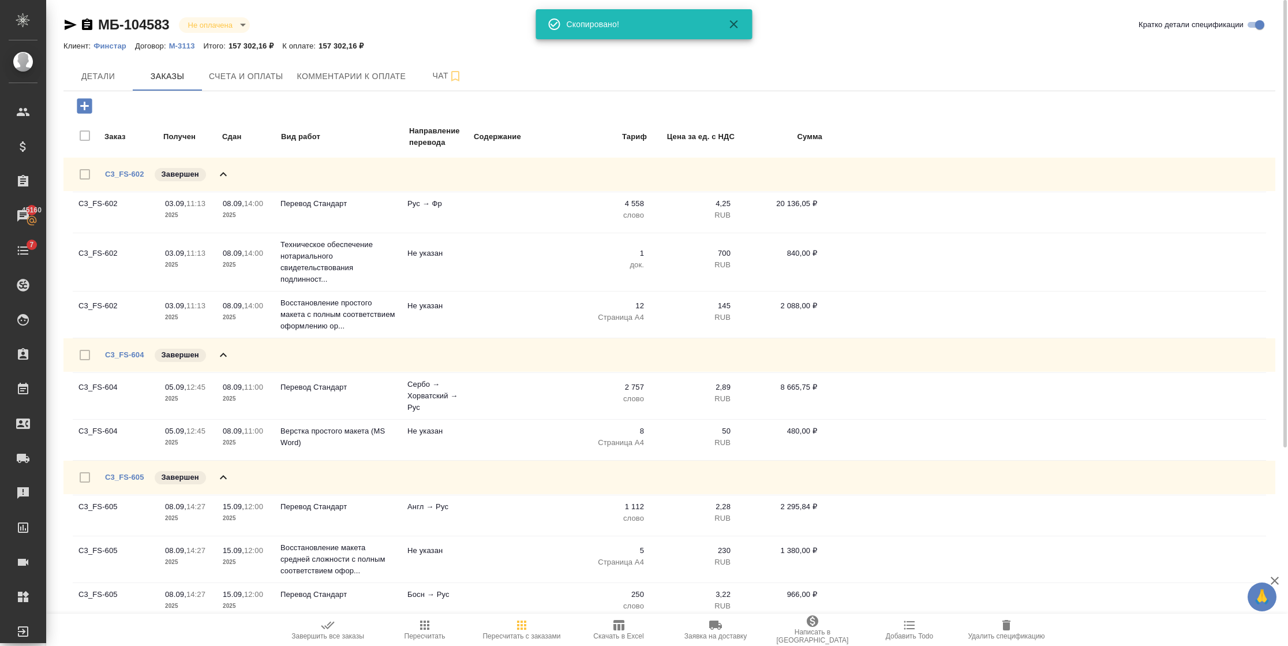
click at [64, 21] on icon "button" at bounding box center [70, 25] width 14 height 14
click at [67, 22] on icon "button" at bounding box center [71, 25] width 12 height 10
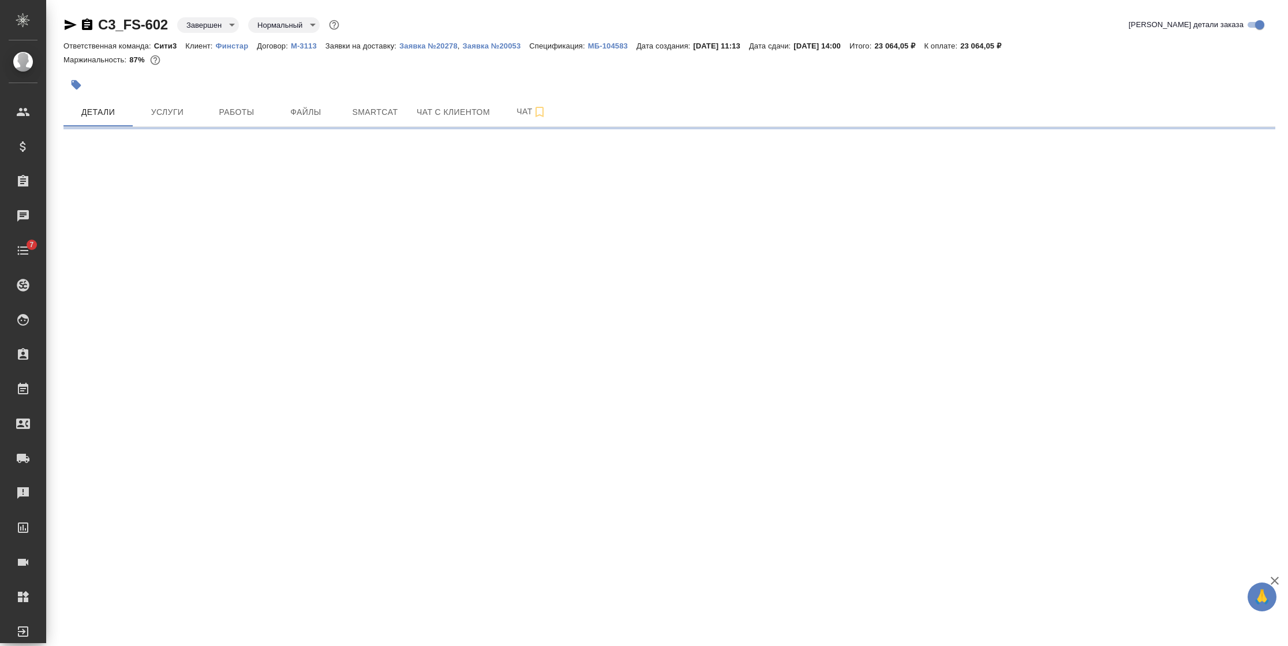
select select "RU"
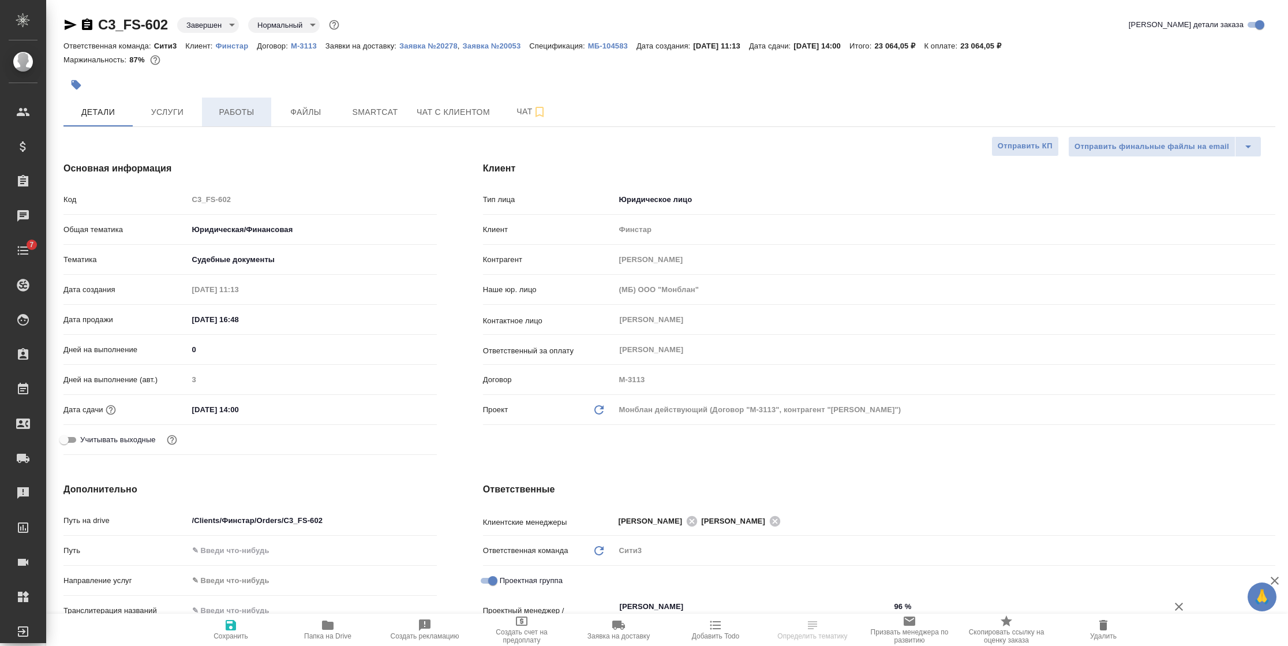
type textarea "x"
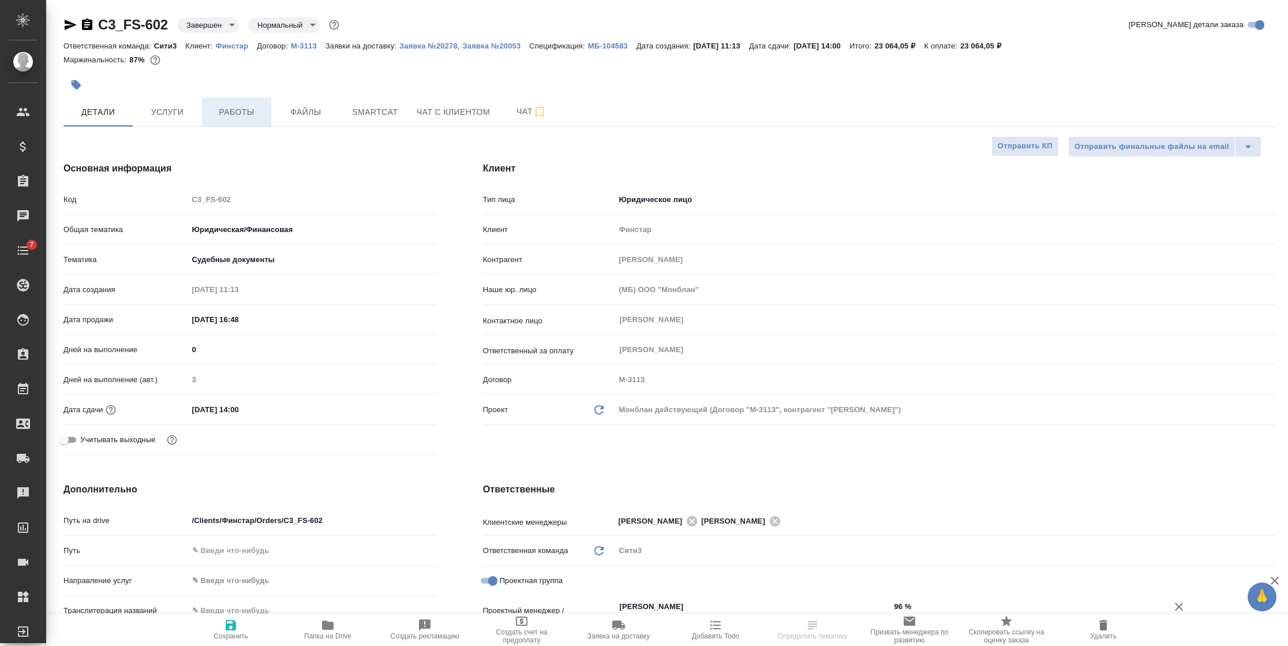
type textarea "x"
click at [321, 113] on span "Файлы" at bounding box center [305, 112] width 55 height 14
select select "RU"
click at [313, 114] on span "Файлы" at bounding box center [305, 112] width 55 height 14
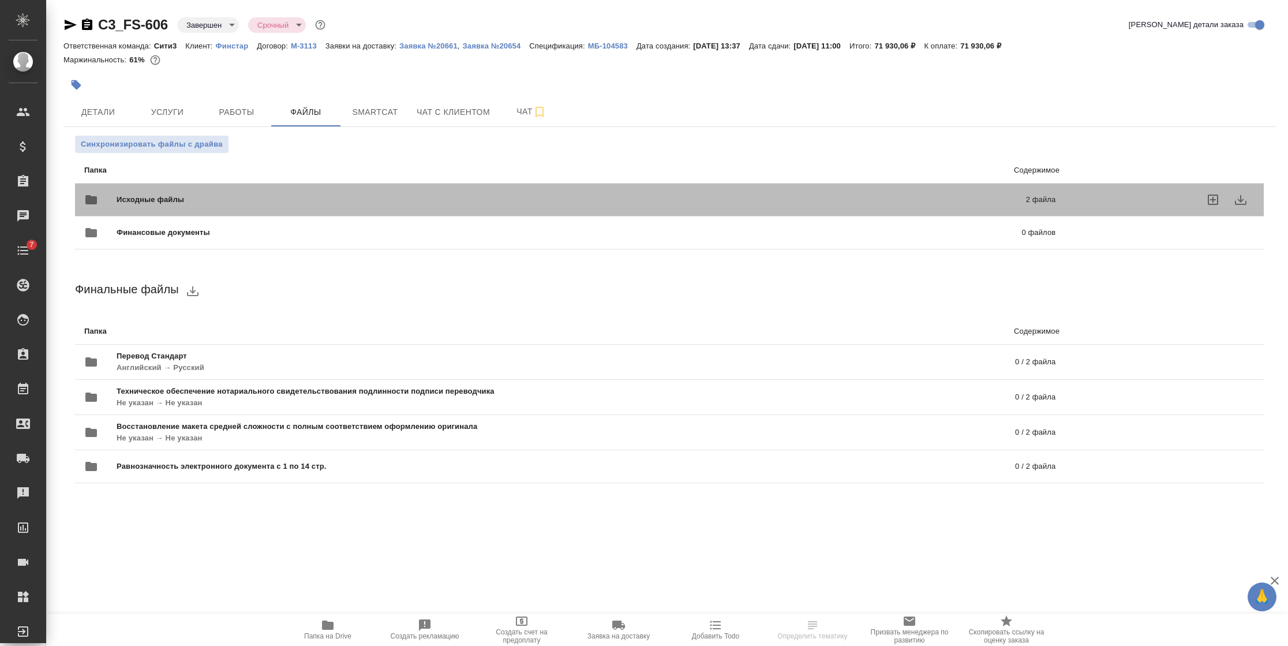
click at [171, 197] on span "Исходные файлы" at bounding box center [361, 200] width 488 height 12
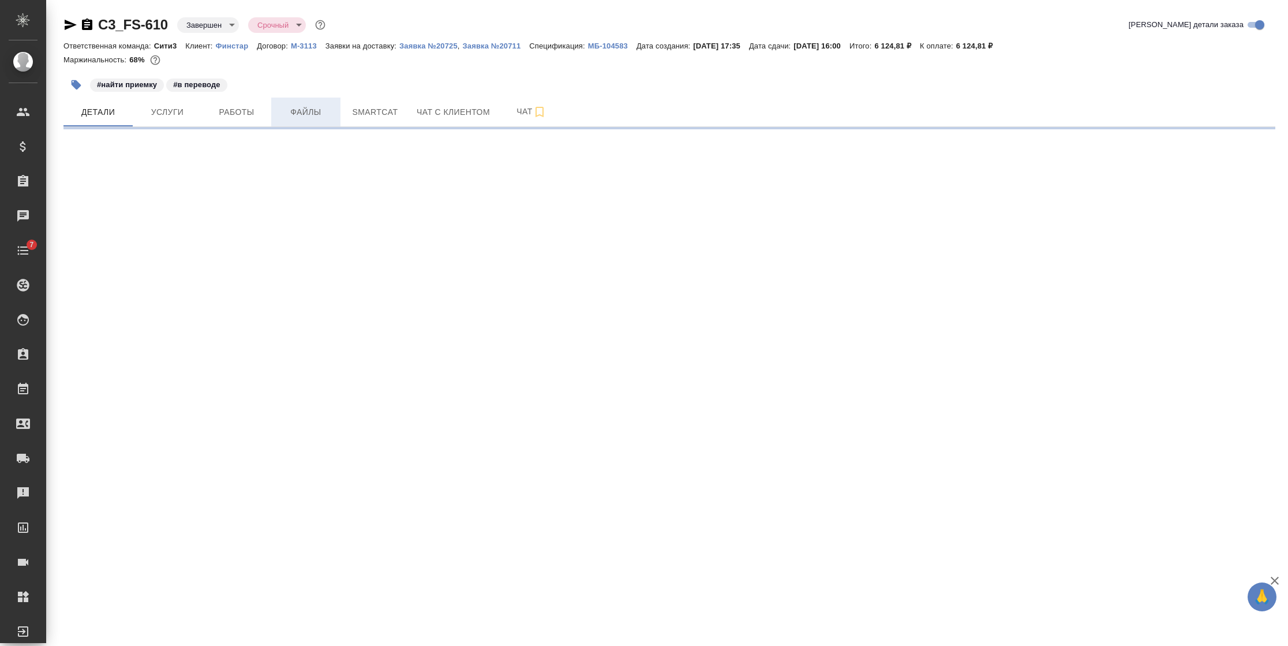
select select "RU"
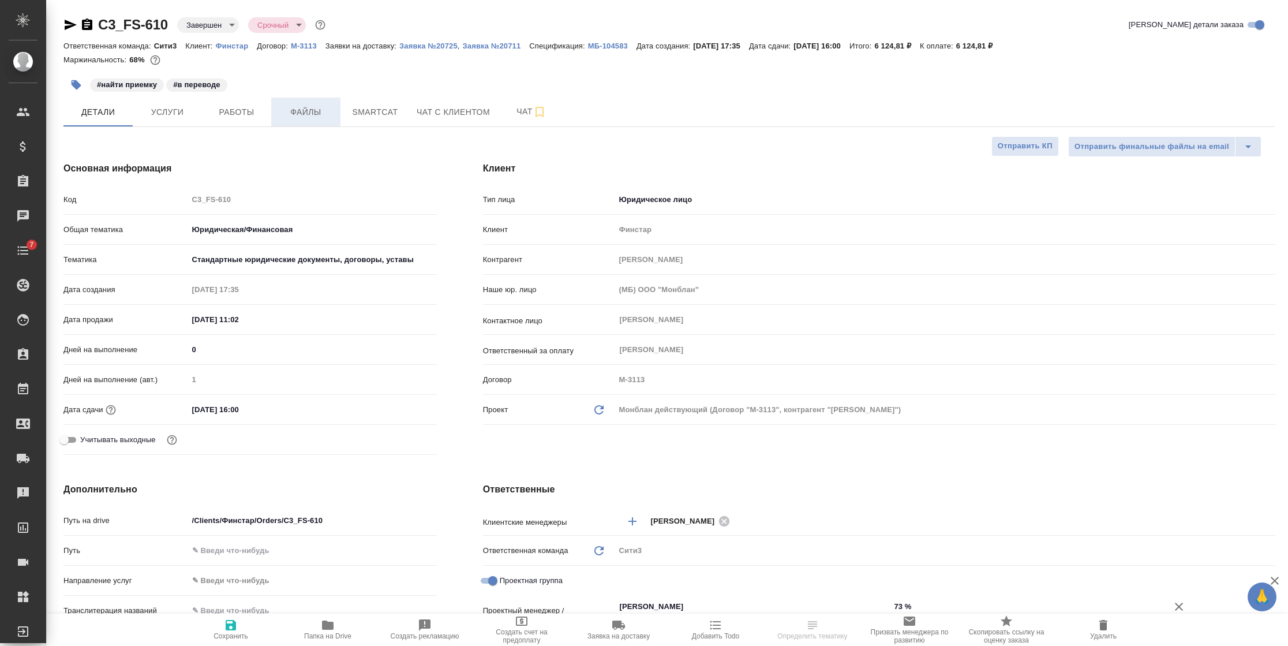
click at [302, 117] on span "Файлы" at bounding box center [305, 112] width 55 height 14
type textarea "x"
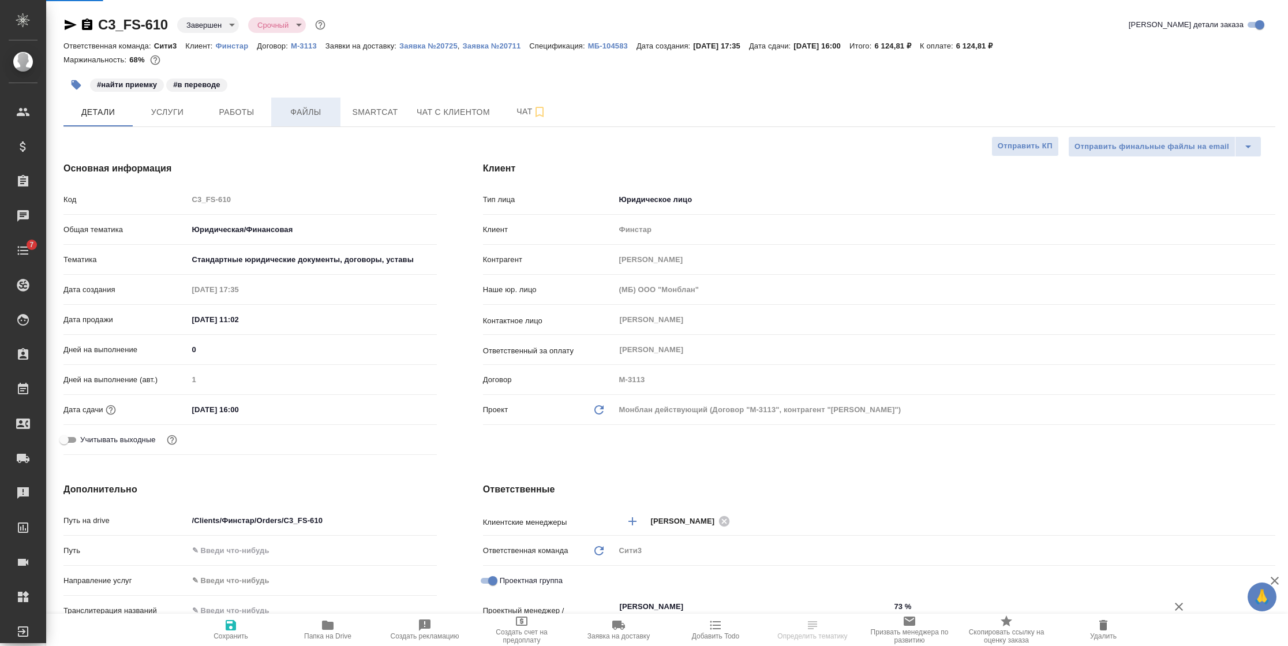
type textarea "x"
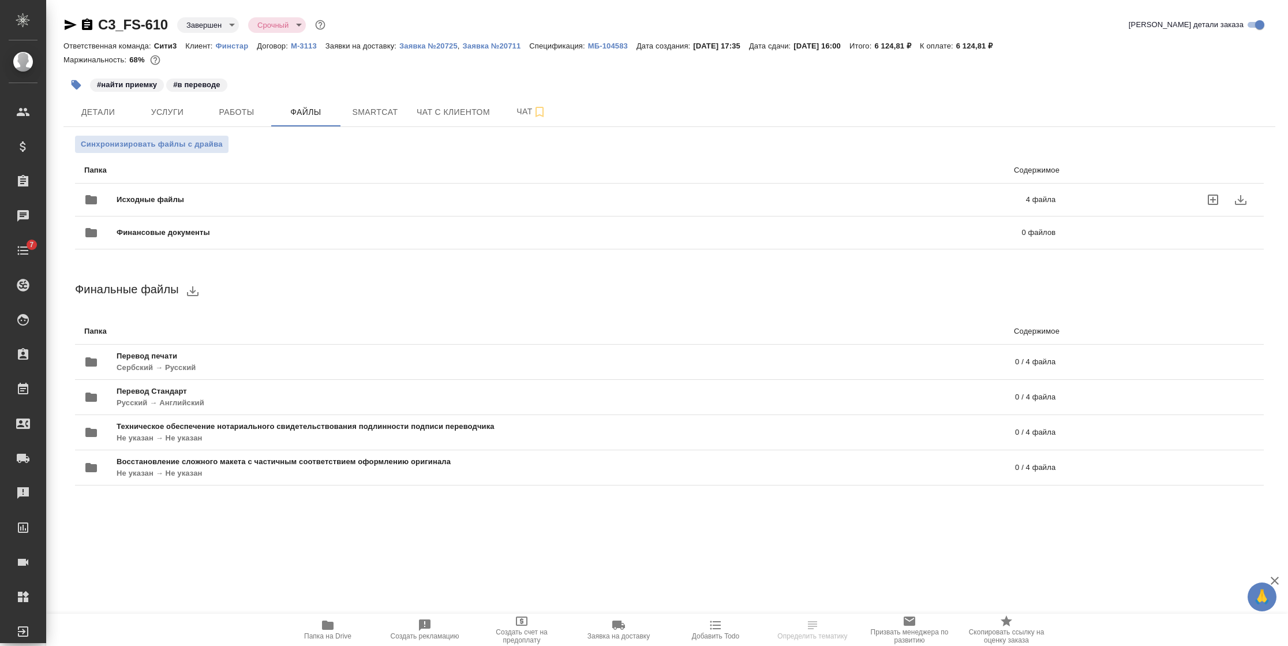
click at [159, 201] on span "Исходные файлы" at bounding box center [361, 200] width 488 height 12
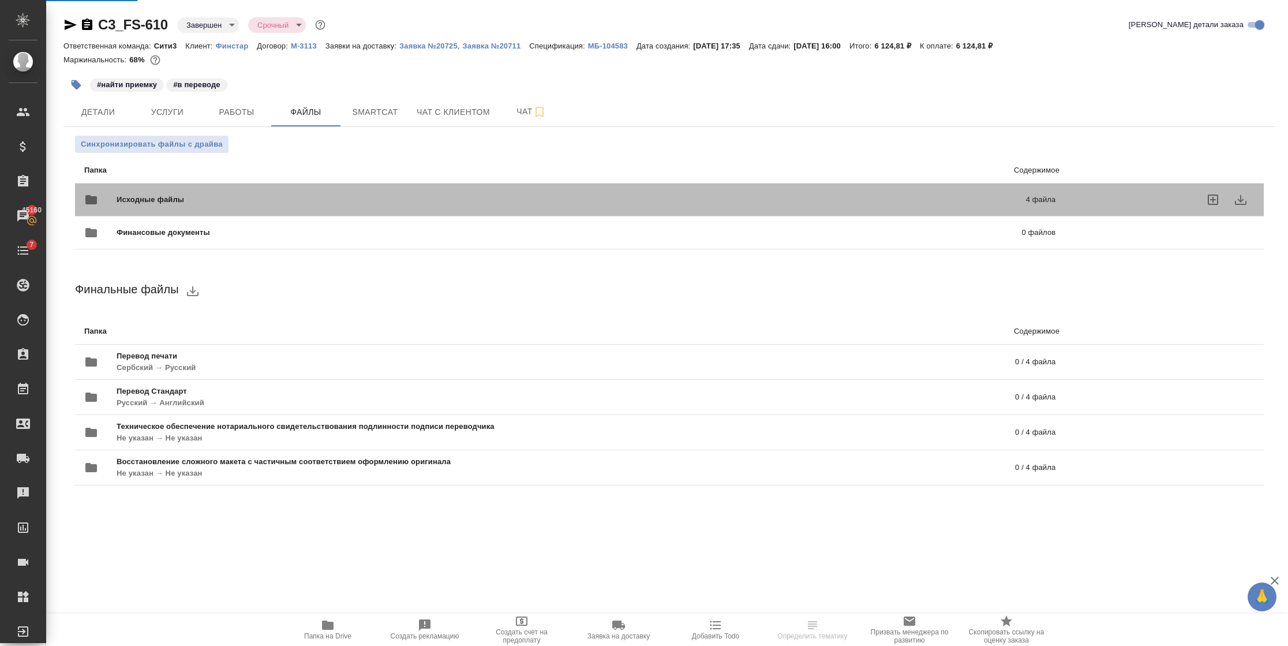
click at [151, 195] on span "Исходные файлы" at bounding box center [361, 200] width 488 height 12
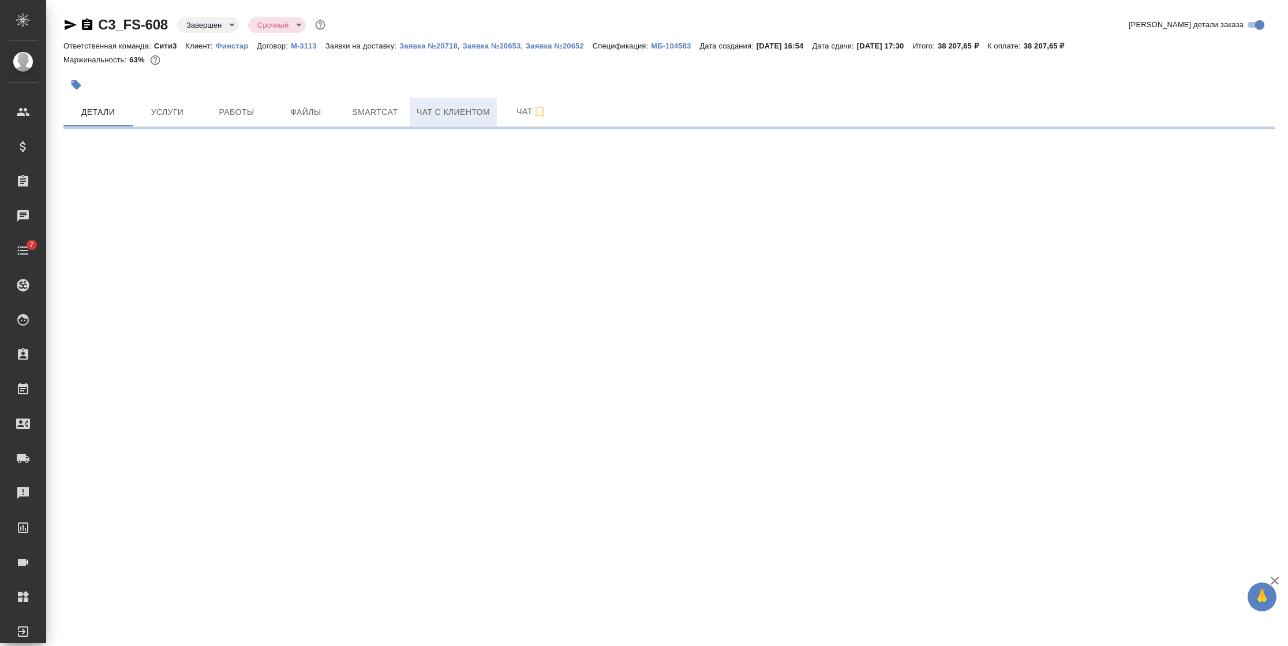
select select "RU"
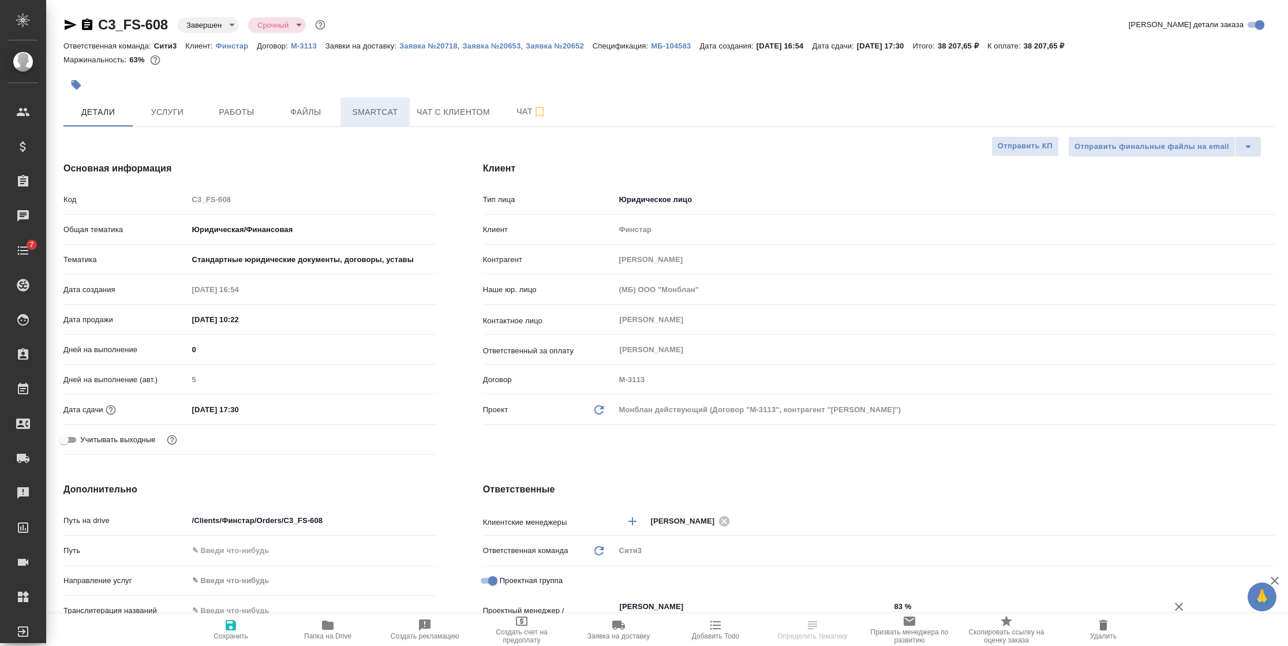
type textarea "x"
click at [325, 107] on span "Файлы" at bounding box center [305, 112] width 55 height 14
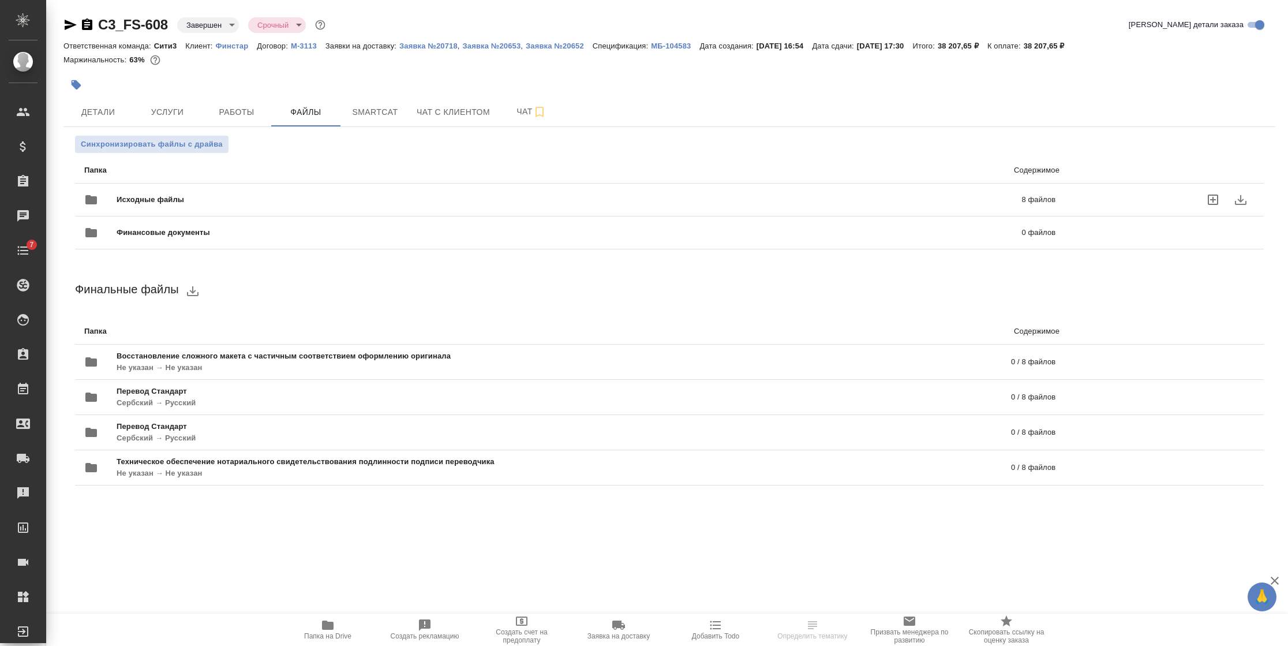
click at [150, 198] on span "Исходные файлы" at bounding box center [360, 200] width 486 height 12
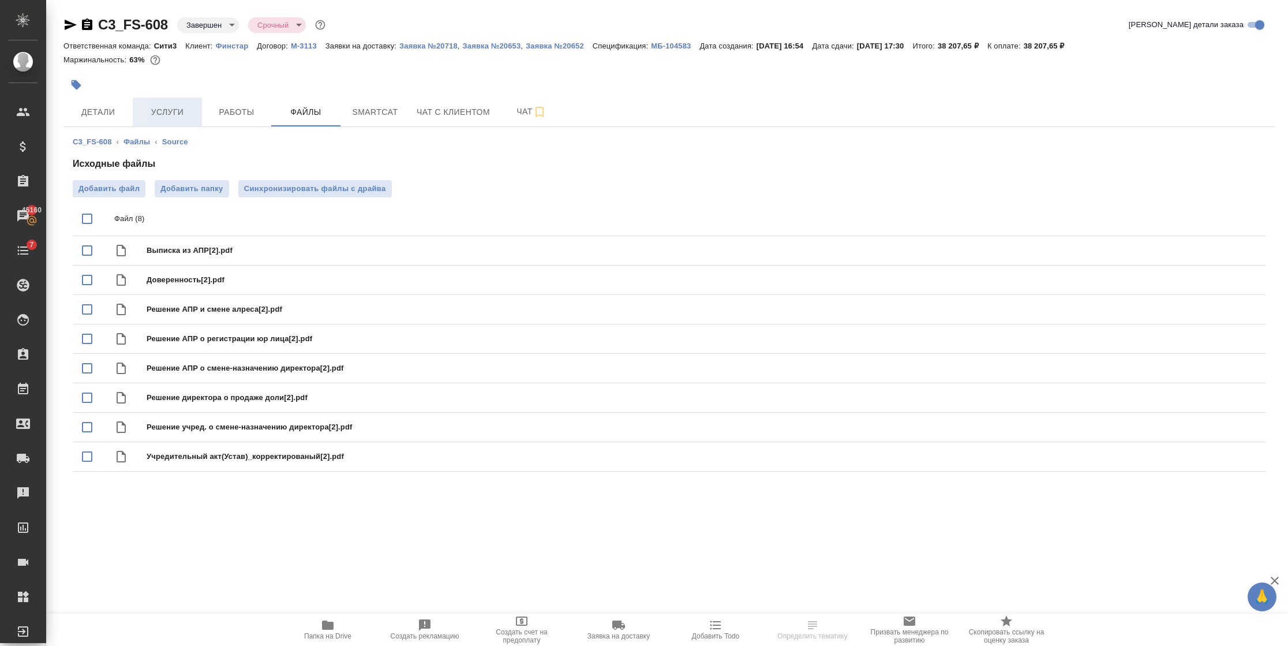
click at [161, 108] on span "Услуги" at bounding box center [167, 112] width 55 height 14
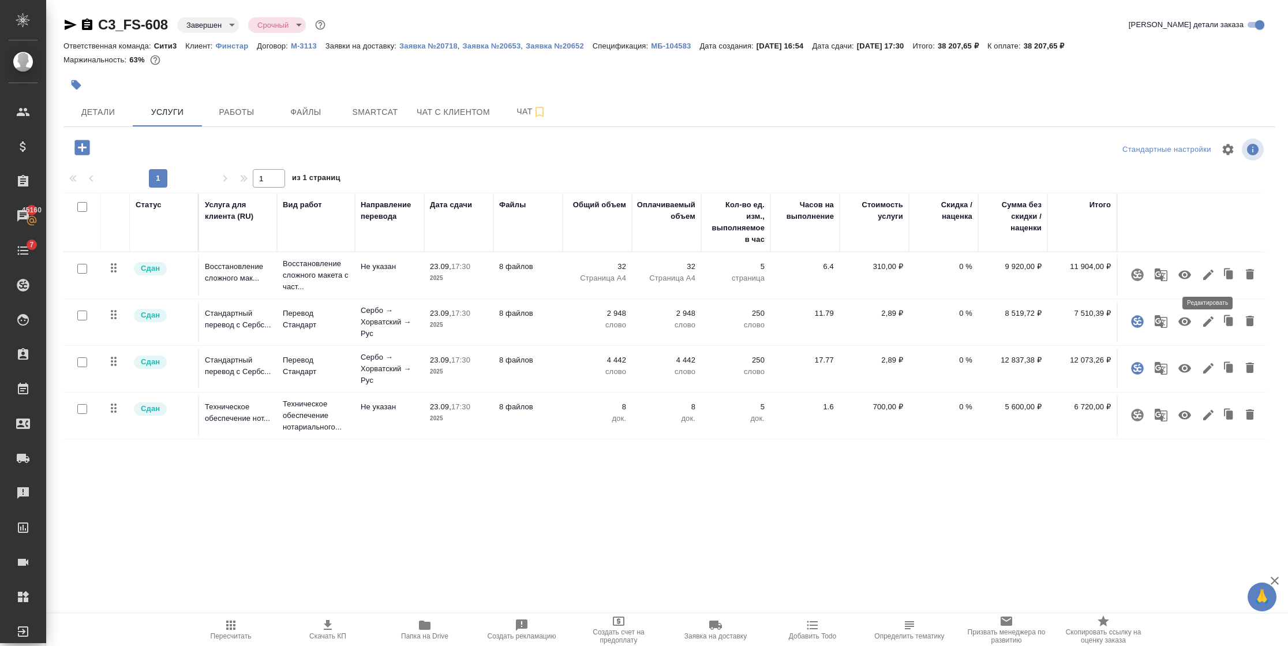
click at [1209, 275] on icon "button" at bounding box center [1208, 275] width 14 height 14
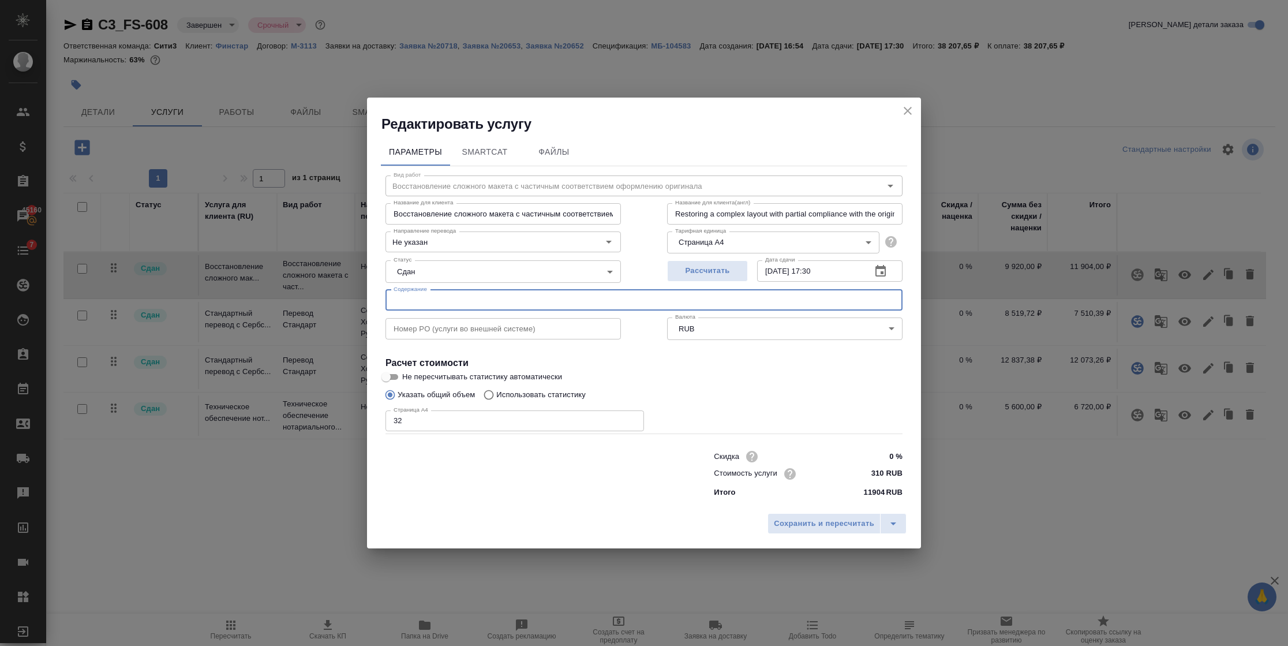
click at [477, 298] on input "text" at bounding box center [643, 300] width 517 height 21
click at [911, 108] on icon "close" at bounding box center [908, 111] width 14 height 14
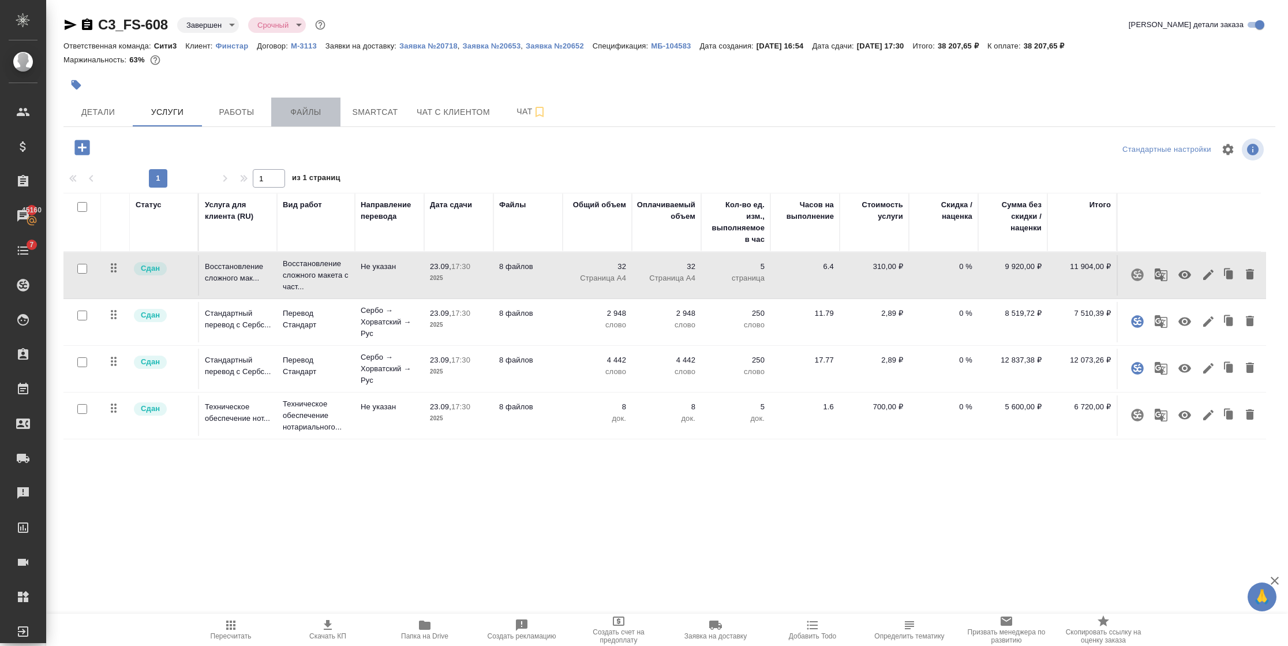
click at [303, 114] on span "Файлы" at bounding box center [305, 112] width 55 height 14
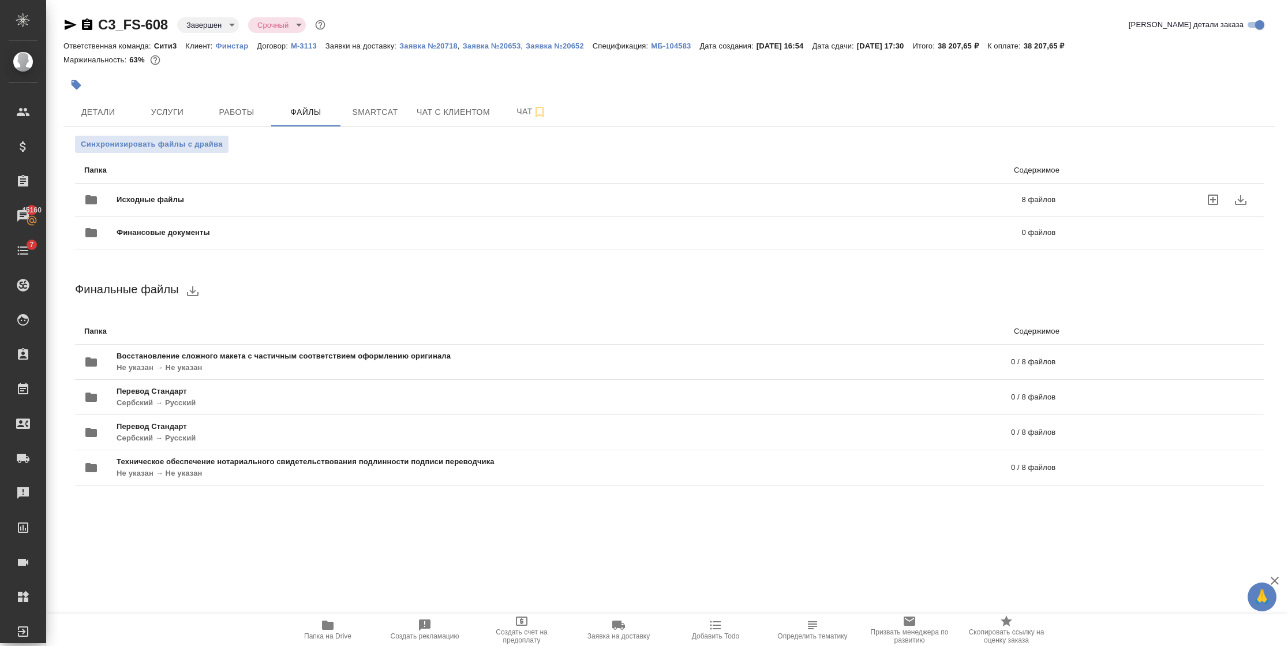
click at [1047, 197] on p "8 файлов" at bounding box center [829, 200] width 453 height 12
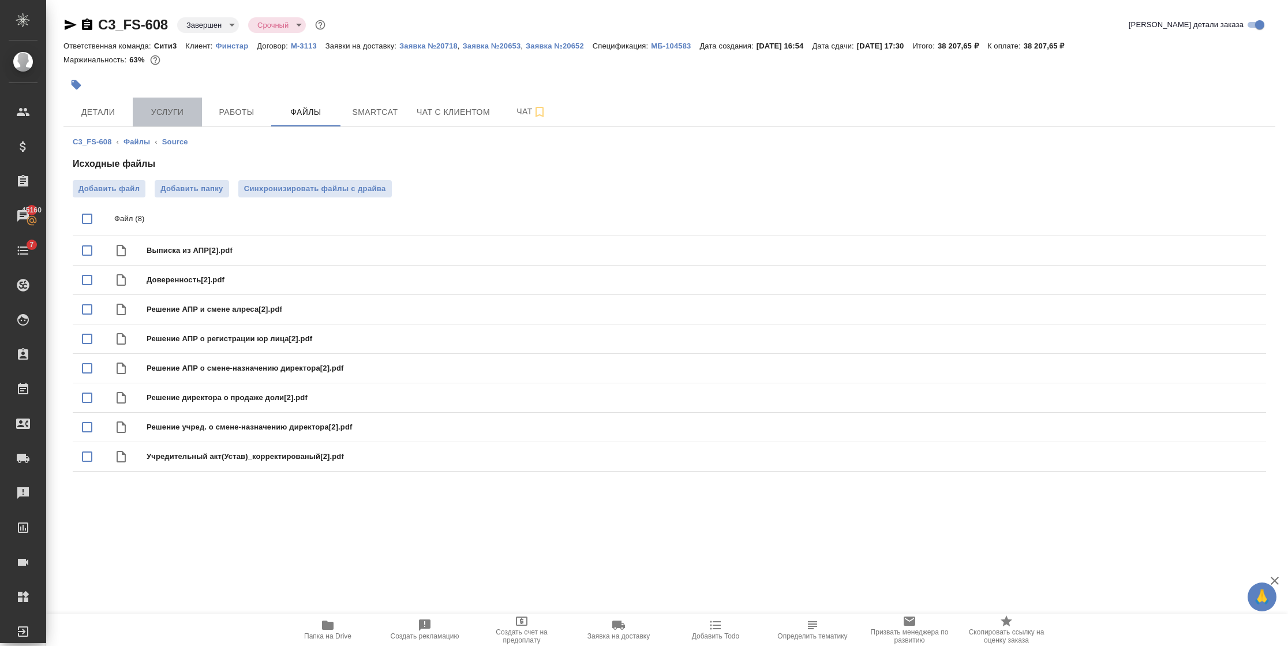
click at [175, 120] on button "Услуги" at bounding box center [167, 112] width 69 height 29
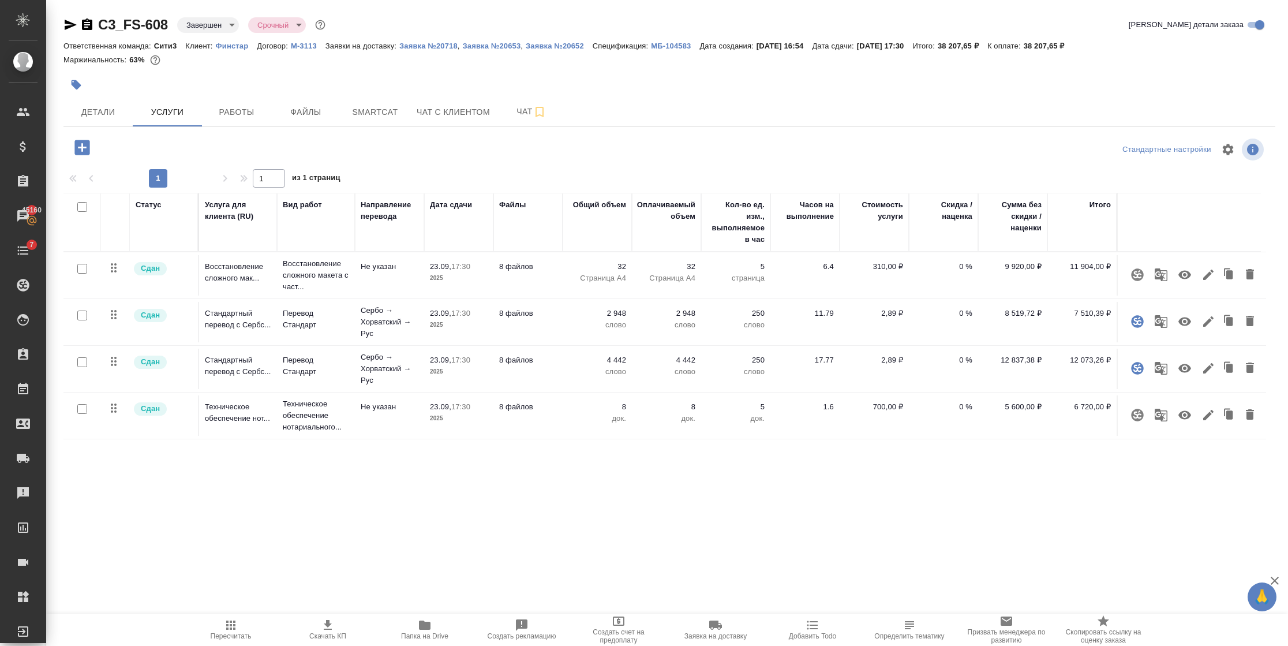
click at [1210, 273] on icon "button" at bounding box center [1208, 275] width 14 height 14
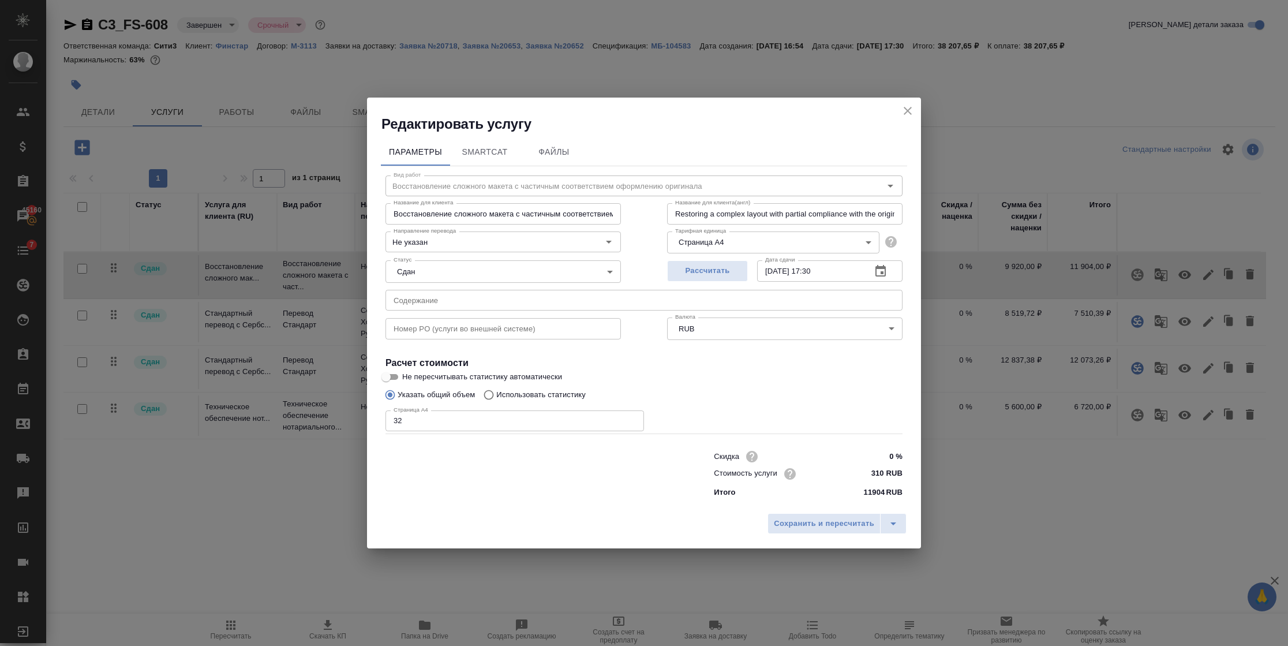
click at [901, 115] on icon "close" at bounding box center [908, 111] width 14 height 14
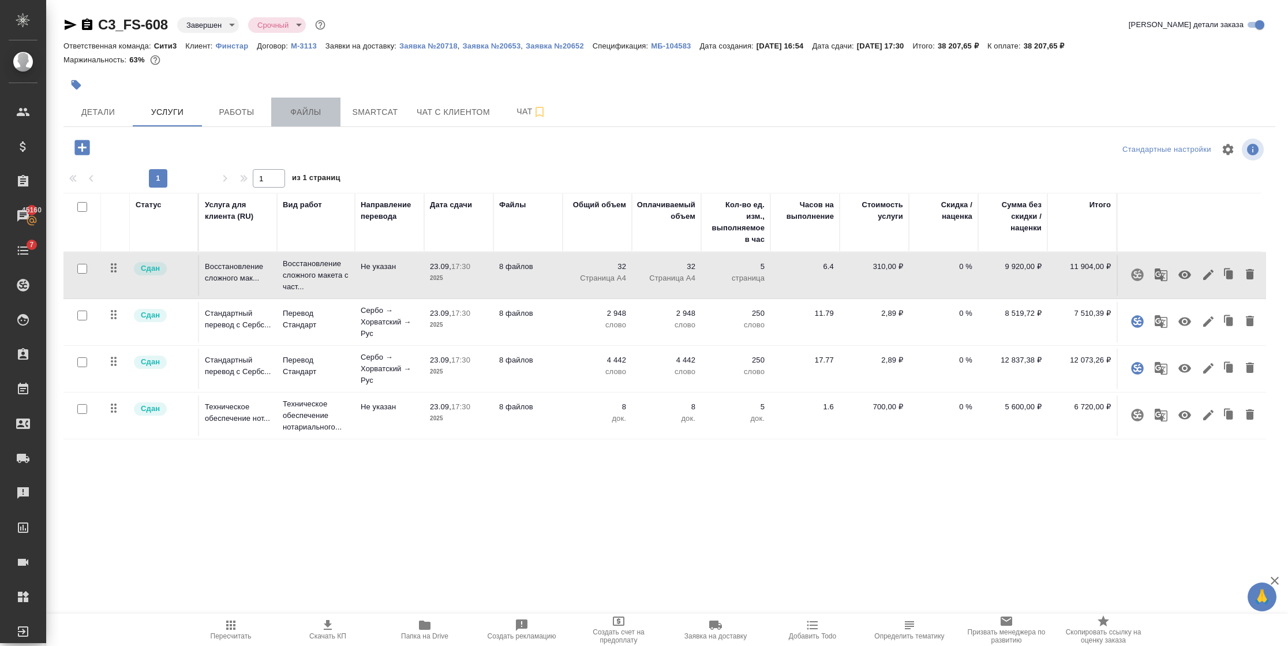
click at [316, 106] on span "Файлы" at bounding box center [305, 112] width 55 height 14
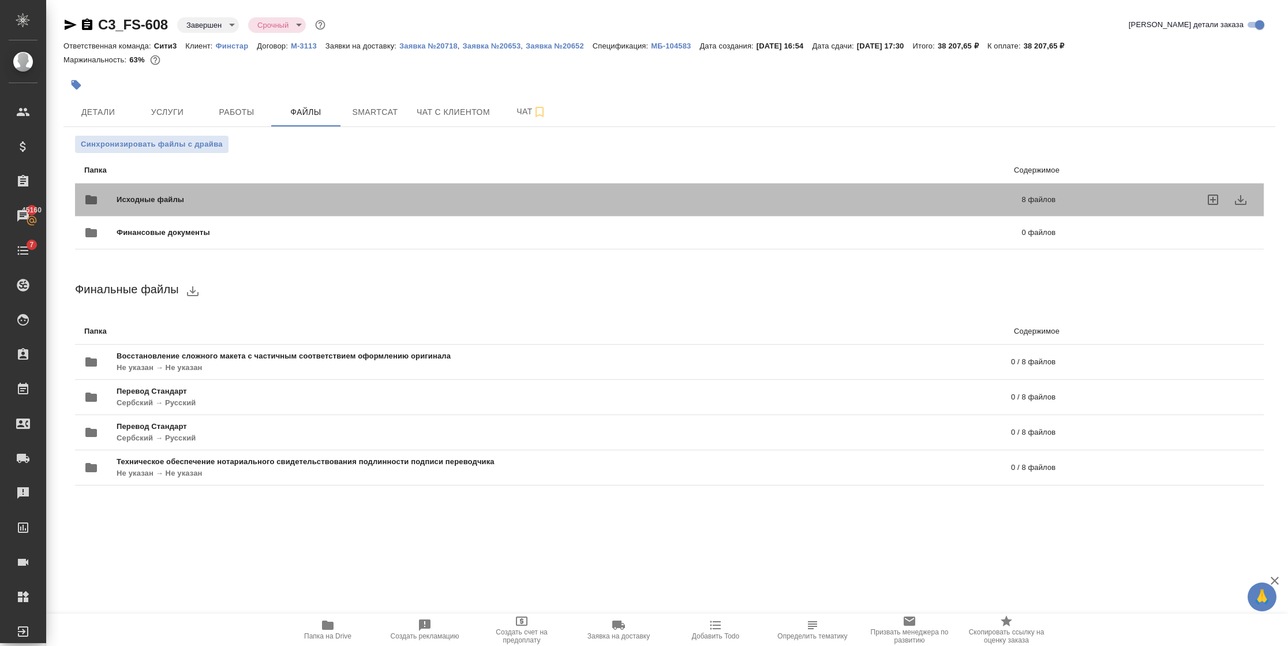
click at [155, 191] on div "Исходные файлы 8 файлов" at bounding box center [569, 200] width 971 height 28
